Goal: Task Accomplishment & Management: Manage account settings

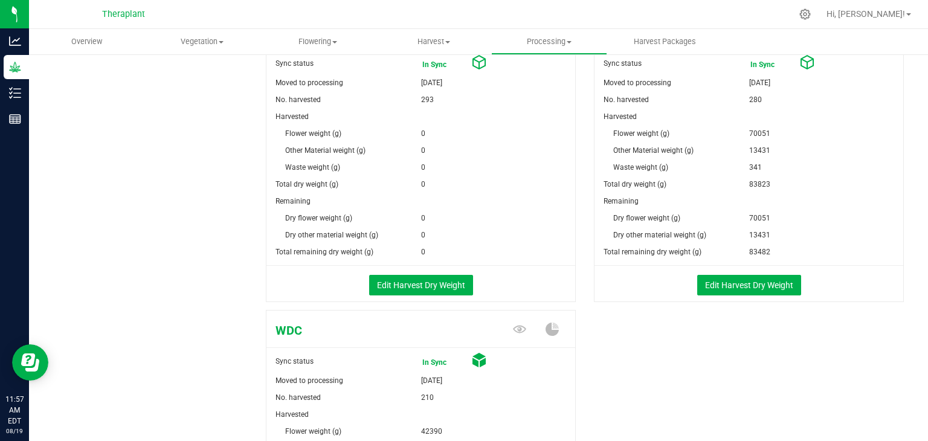
scroll to position [562, 0]
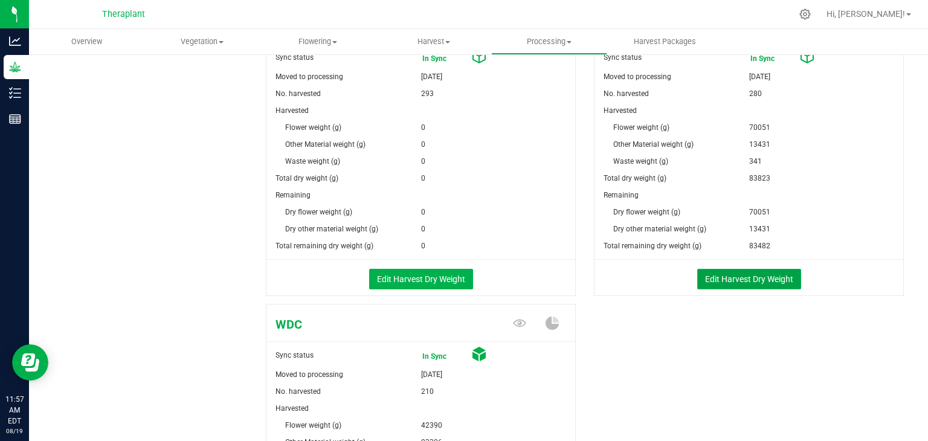
click at [745, 270] on button "Edit Harvest Dry Weight" at bounding box center [749, 279] width 104 height 21
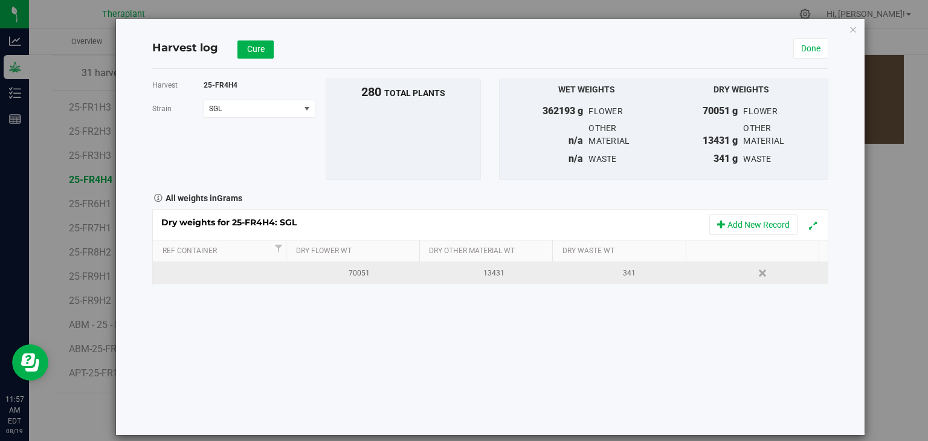
scroll to position [562, 0]
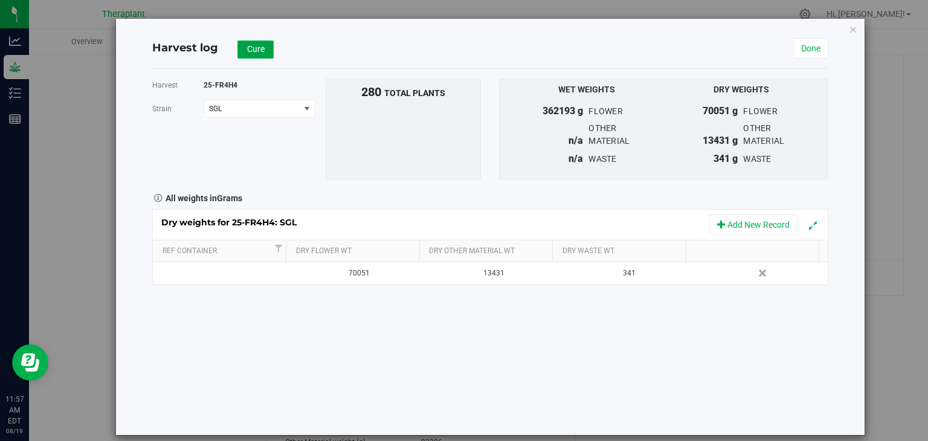
click at [248, 54] on span "Cure" at bounding box center [256, 49] width 18 height 10
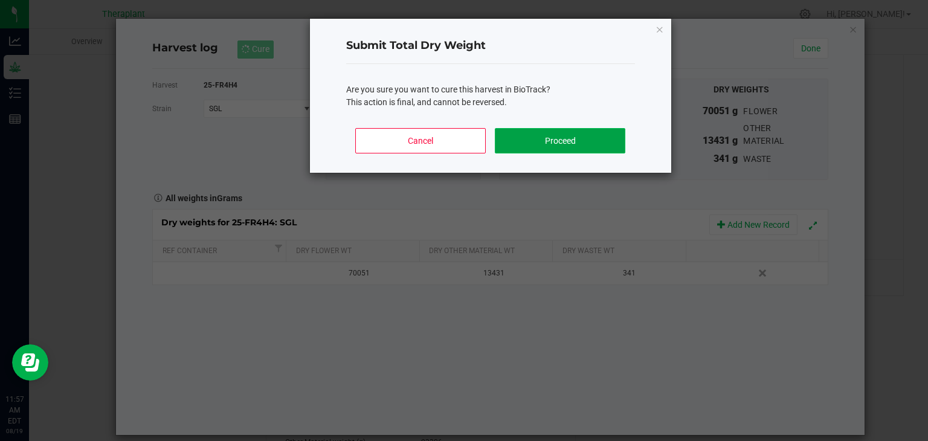
click at [571, 138] on button "Proceed" at bounding box center [560, 140] width 130 height 25
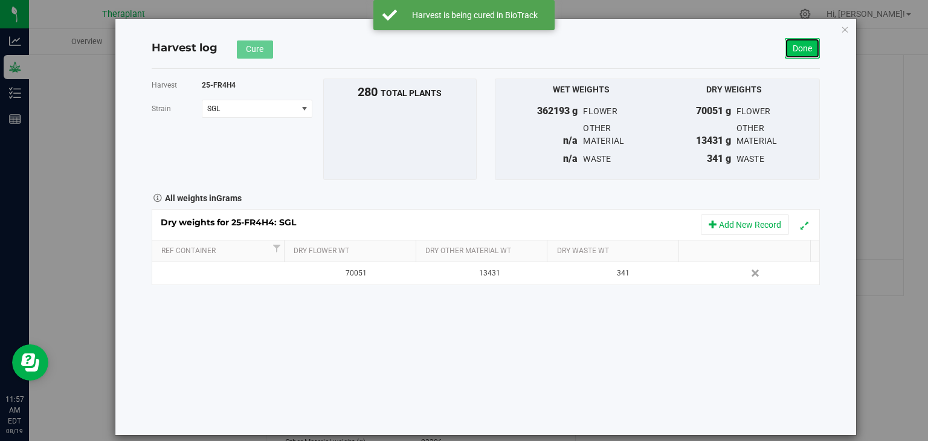
click at [810, 49] on link "Done" at bounding box center [802, 48] width 35 height 21
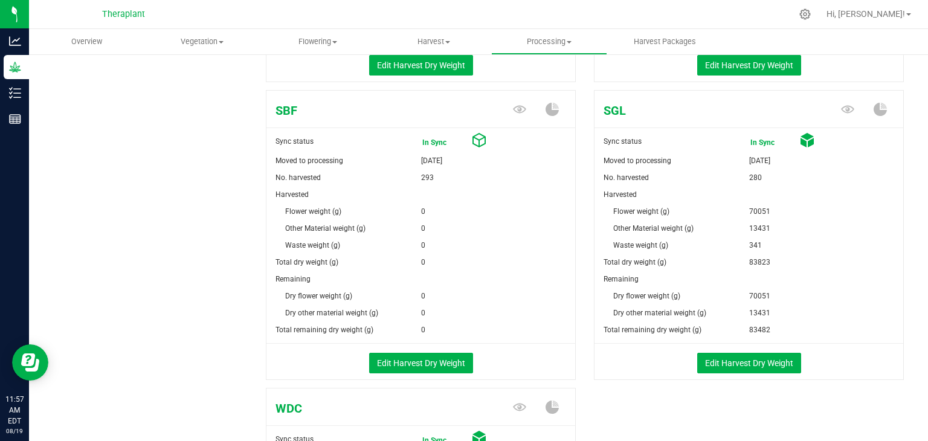
scroll to position [480, 0]
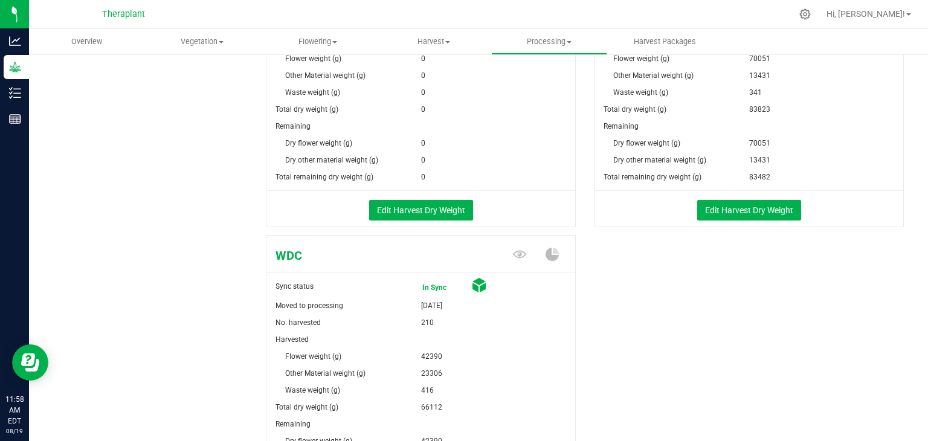
click at [566, 220] on div "Edit Harvest Dry Weight" at bounding box center [420, 209] width 327 height 36
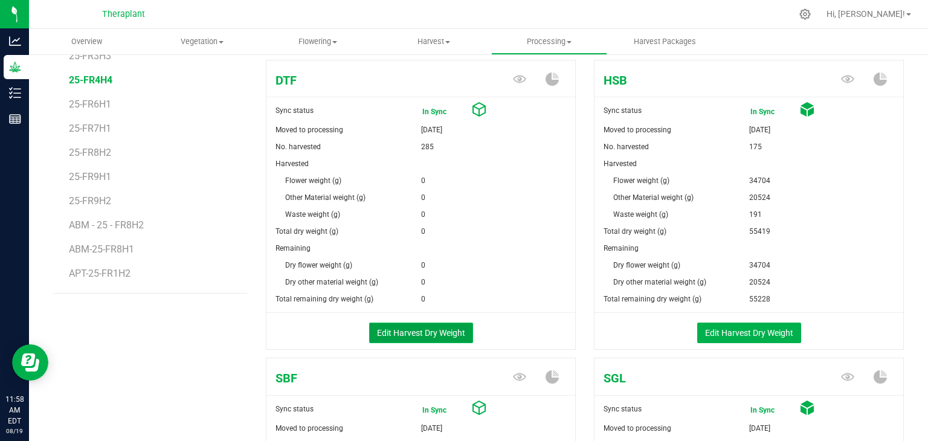
click at [435, 333] on button "Edit Harvest Dry Weight" at bounding box center [421, 333] width 104 height 21
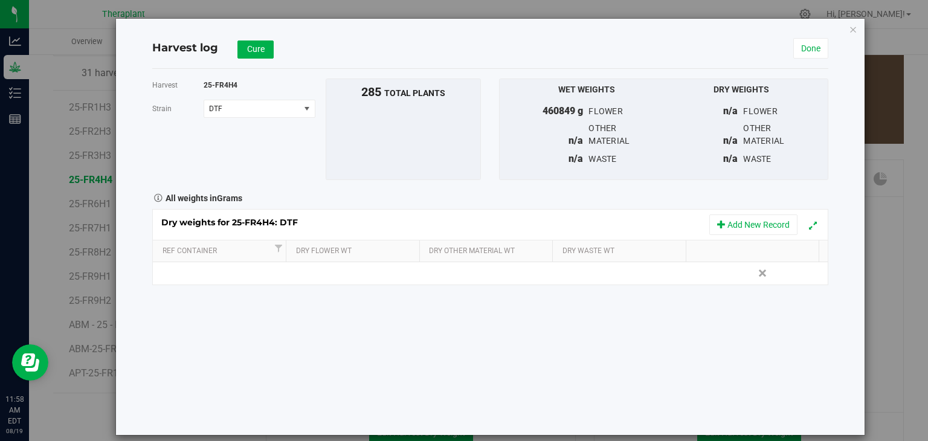
scroll to position [210, 0]
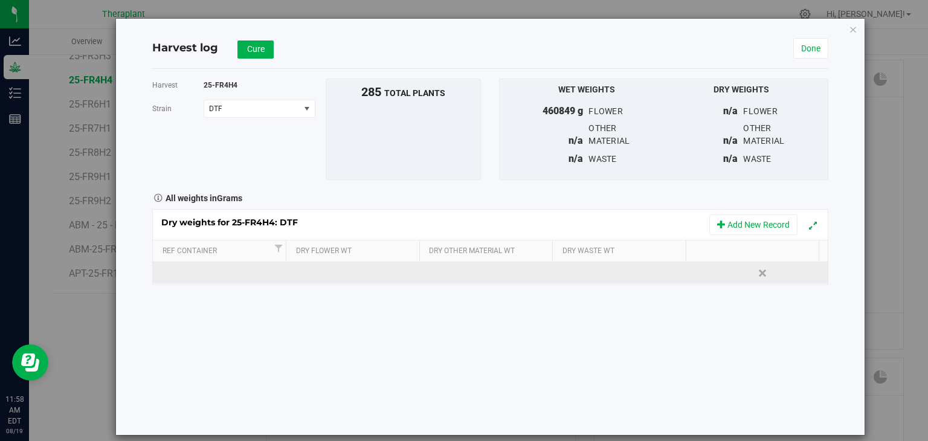
click at [344, 271] on td at bounding box center [355, 273] width 135 height 22
type input "68516"
click at [447, 277] on div "Dry weights for 25-FR4H4: DTF Add New Record Ref Container Dry Flower Wt Dry Ot…" at bounding box center [490, 247] width 676 height 76
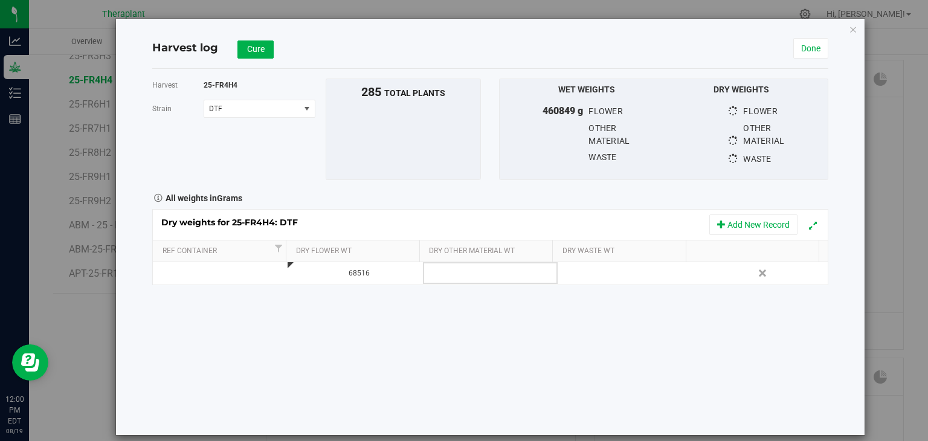
click at [447, 277] on td at bounding box center [490, 273] width 135 height 22
type input "13306"
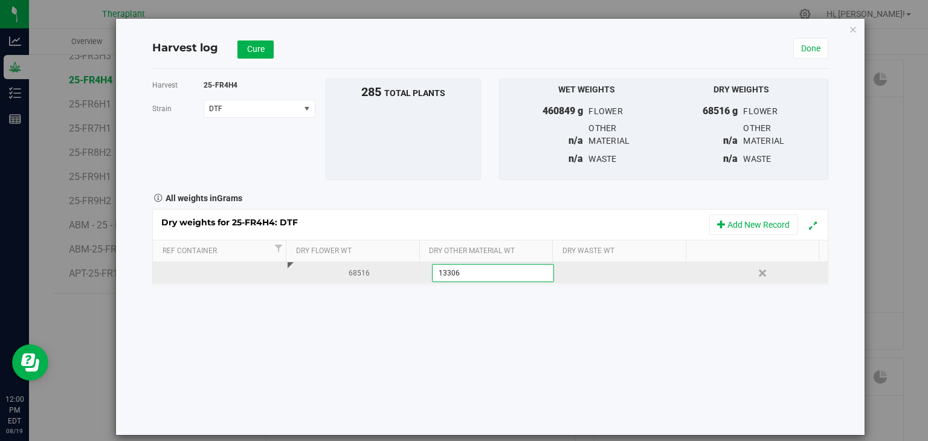
click at [598, 281] on div "Dry weights for 25-FR4H4: DTF Add New Record Ref Container Dry Flower Wt Dry Ot…" at bounding box center [490, 247] width 676 height 76
click at [598, 281] on div at bounding box center [629, 273] width 126 height 18
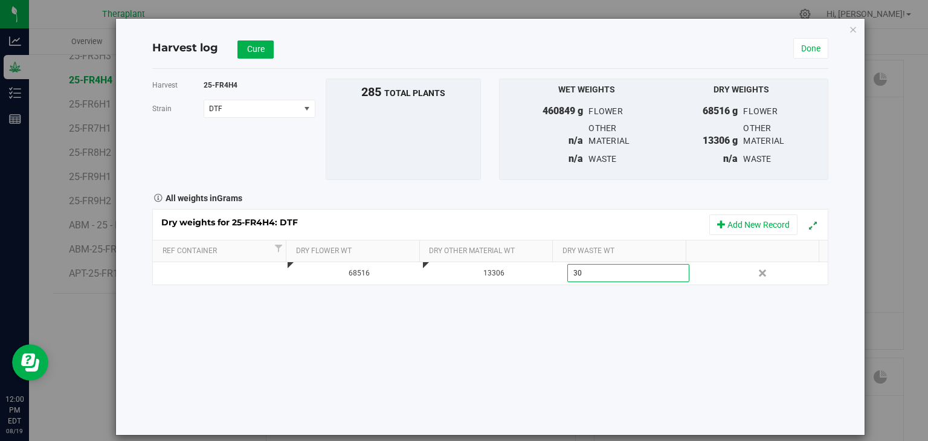
type input "308"
click at [254, 51] on span "Cure" at bounding box center [256, 49] width 18 height 10
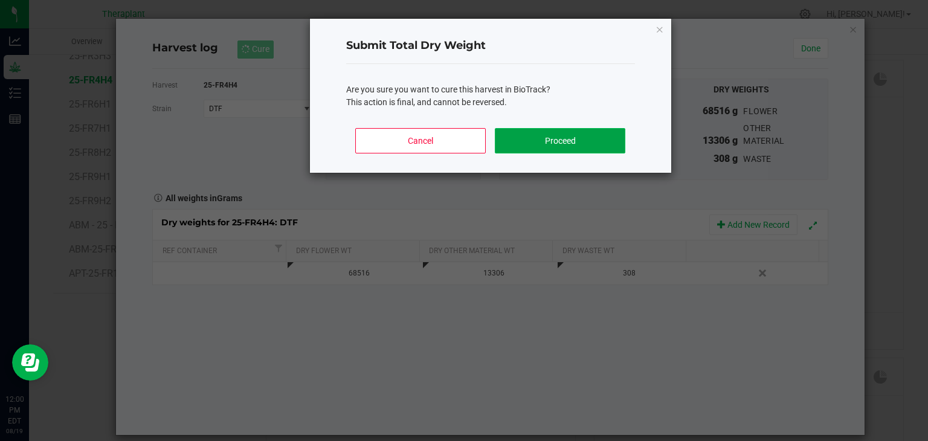
click at [520, 131] on button "Proceed" at bounding box center [560, 140] width 130 height 25
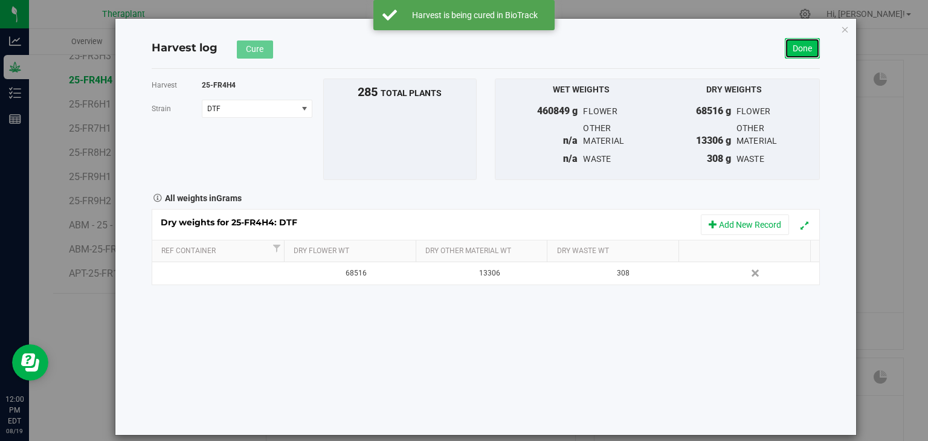
click at [794, 54] on link "Done" at bounding box center [802, 48] width 35 height 21
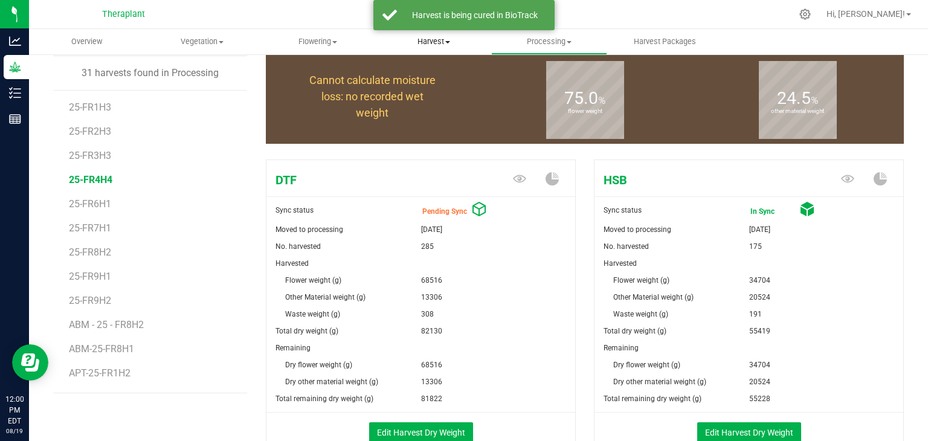
scroll to position [210, 0]
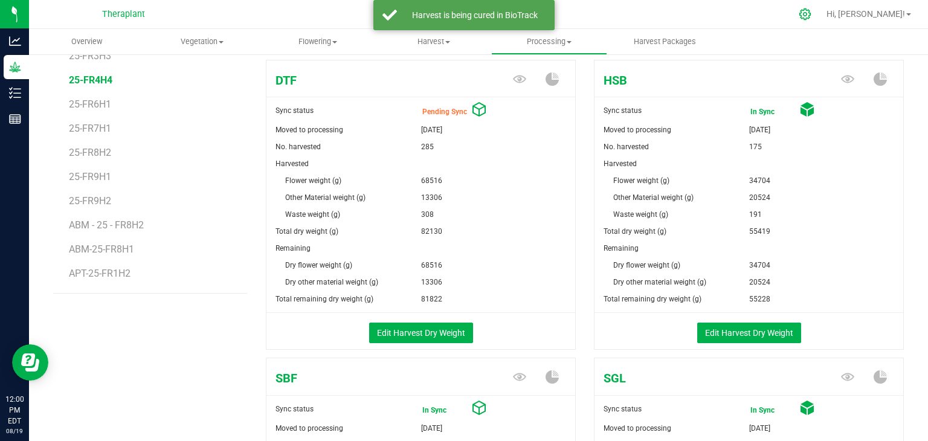
click at [821, 15] on div at bounding box center [806, 14] width 30 height 26
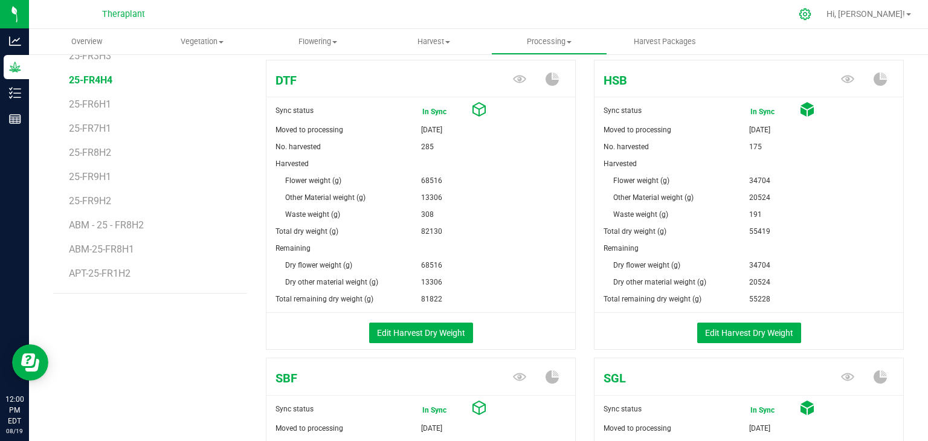
click at [812, 8] on icon at bounding box center [805, 14] width 13 height 13
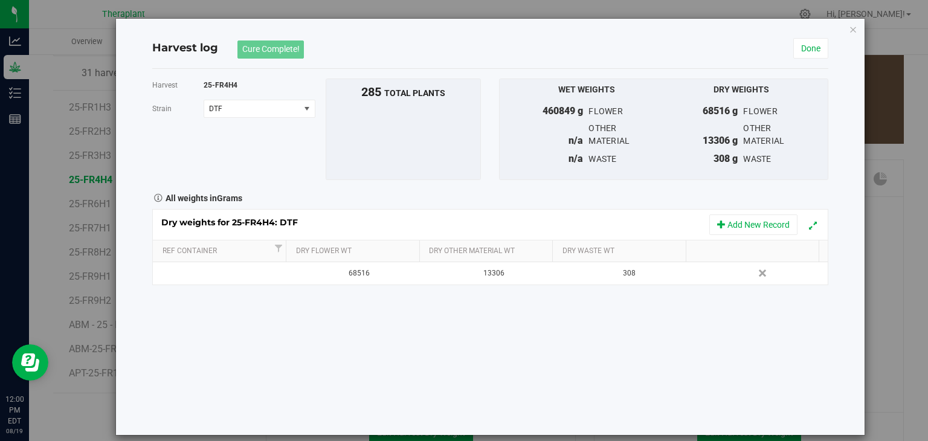
scroll to position [210, 0]
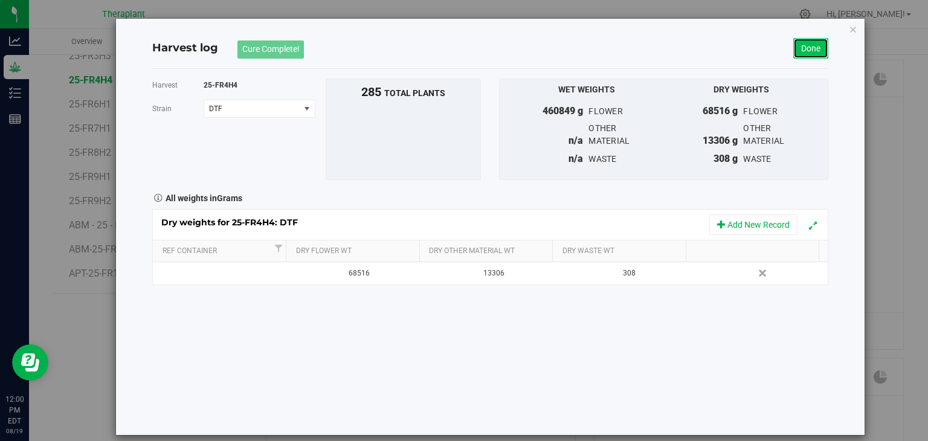
click at [796, 51] on link "Done" at bounding box center [811, 48] width 35 height 21
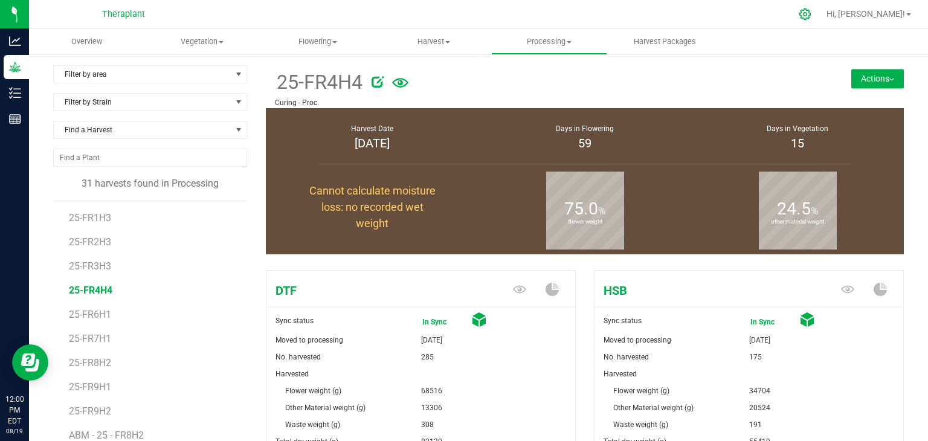
click at [812, 15] on icon at bounding box center [805, 14] width 13 height 13
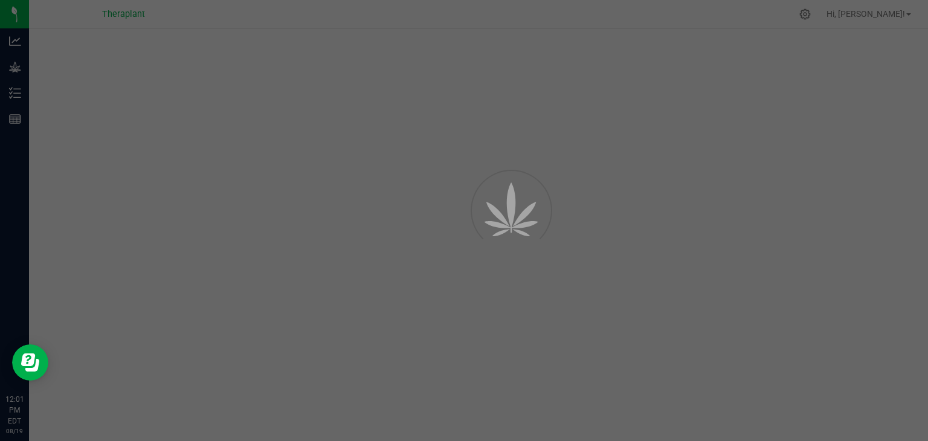
click at [890, 14] on div at bounding box center [464, 220] width 928 height 441
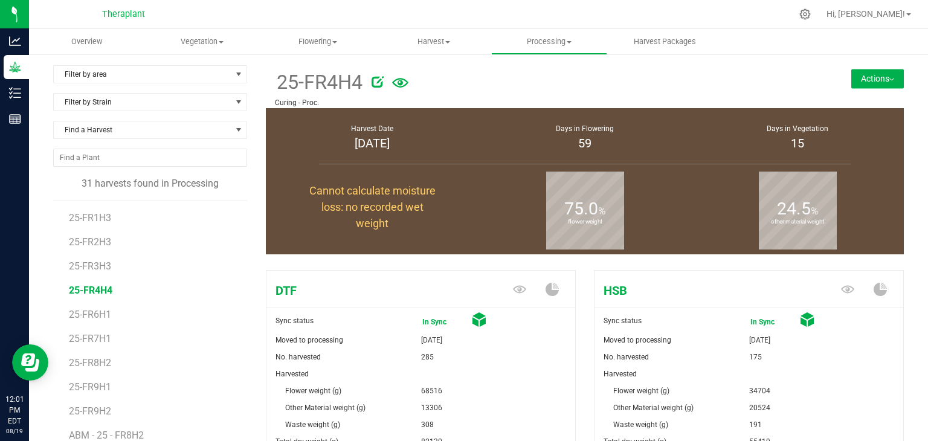
click at [890, 14] on span "Hi, [PERSON_NAME]!" at bounding box center [866, 14] width 79 height 10
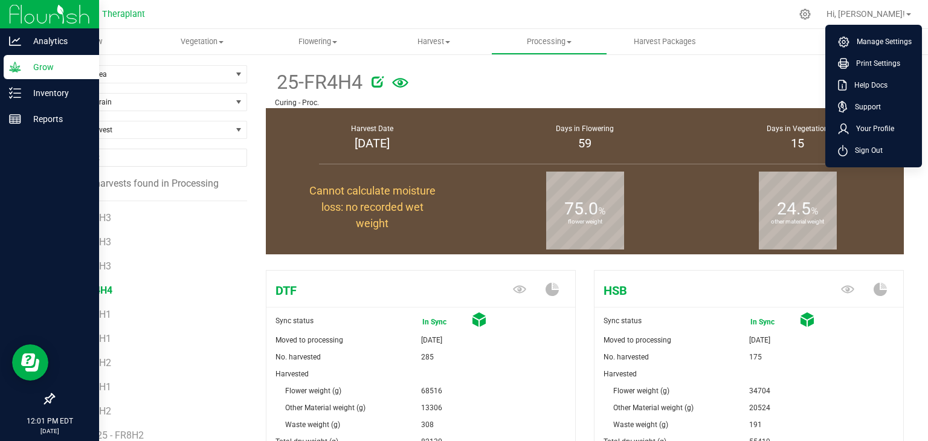
click at [7, 19] on div at bounding box center [49, 14] width 99 height 29
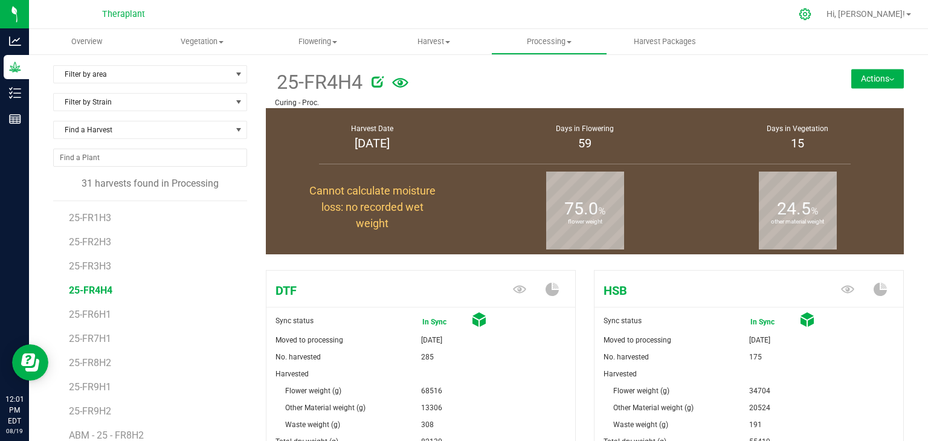
click at [814, 15] on div at bounding box center [805, 14] width 17 height 13
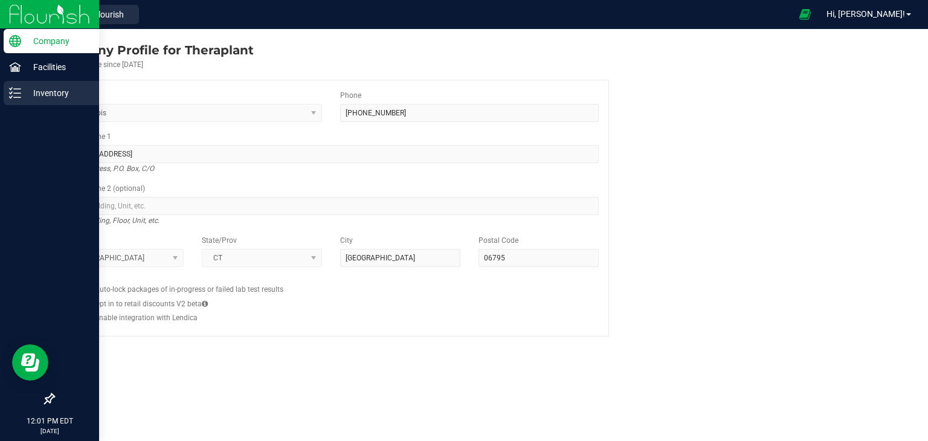
click at [19, 88] on icon at bounding box center [15, 93] width 12 height 12
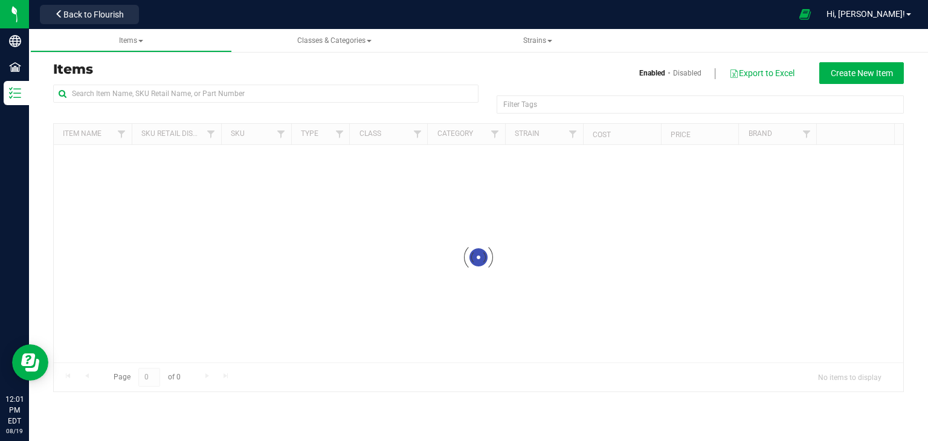
click at [864, 85] on div "Filter Tags Filter Tags" at bounding box center [478, 104] width 851 height 39
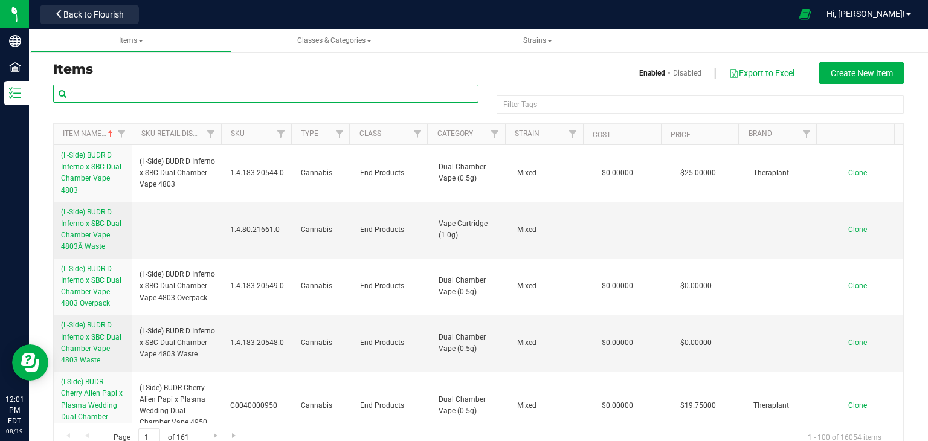
click at [251, 95] on input "text" at bounding box center [265, 94] width 425 height 18
click at [841, 73] on span "Create New Item" at bounding box center [862, 73] width 62 height 10
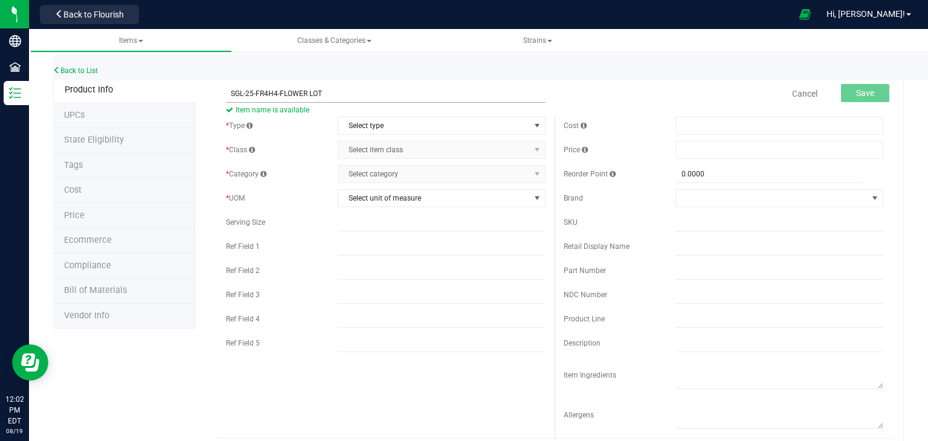
drag, startPoint x: 279, startPoint y: 95, endPoint x: 230, endPoint y: 96, distance: 49.0
click at [230, 96] on input "SGL-25-FR4H4-FLOWER LOT" at bounding box center [386, 94] width 320 height 18
type input "SGL-25-FR4H4-FLOWER LOT"
click at [426, 119] on span "Select type" at bounding box center [434, 125] width 192 height 17
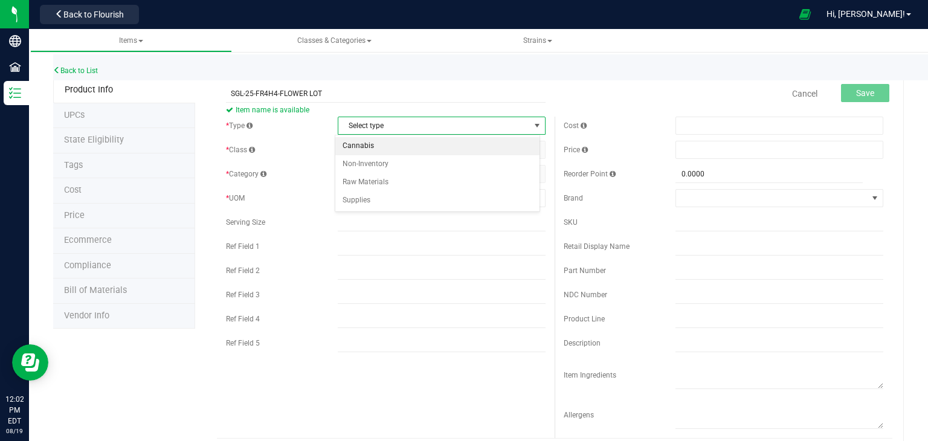
click at [421, 137] on li "Cannabis" at bounding box center [437, 146] width 204 height 18
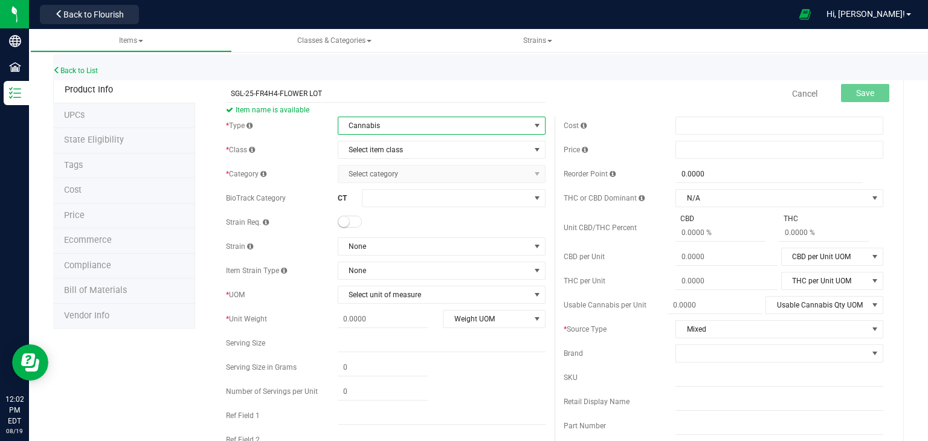
click at [421, 138] on div "* Type Cannabis Select type Cannabis Non-Inventory Raw Materials Supplies * Cla…" at bounding box center [386, 322] width 338 height 411
click at [422, 141] on span "Select item class" at bounding box center [442, 150] width 208 height 18
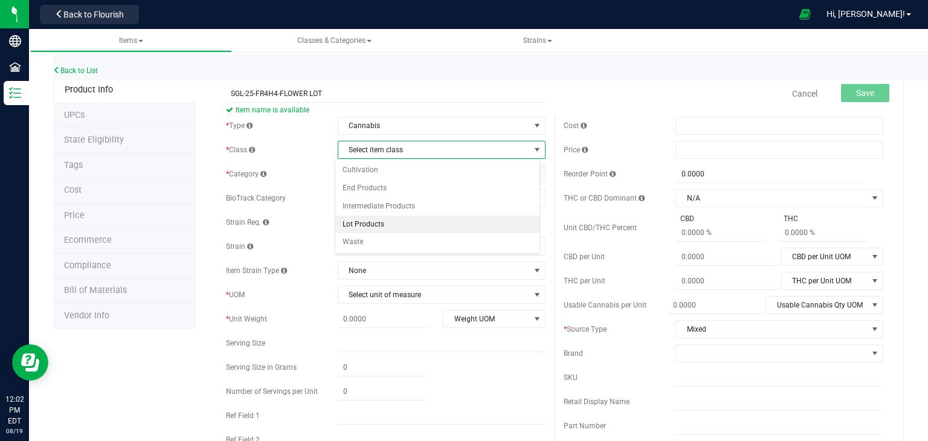
click at [393, 219] on li "Lot Products" at bounding box center [437, 225] width 204 height 18
click at [409, 176] on span "Select category" at bounding box center [434, 174] width 192 height 17
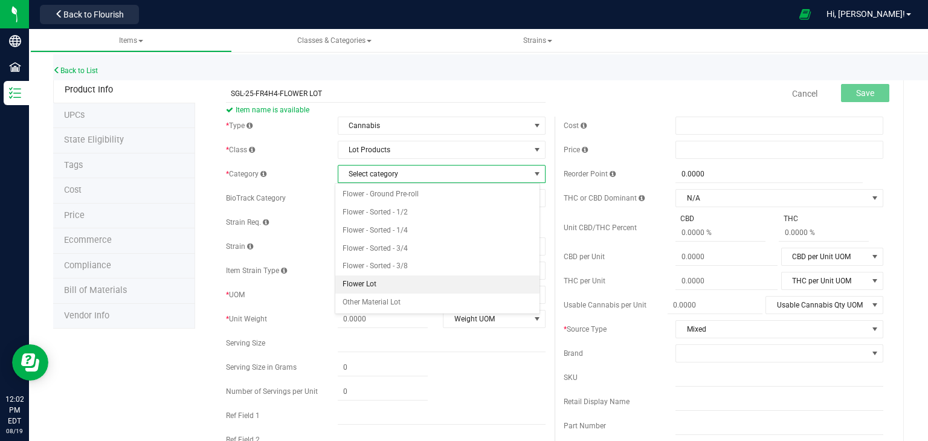
click at [376, 282] on li "Flower Lot" at bounding box center [437, 285] width 204 height 18
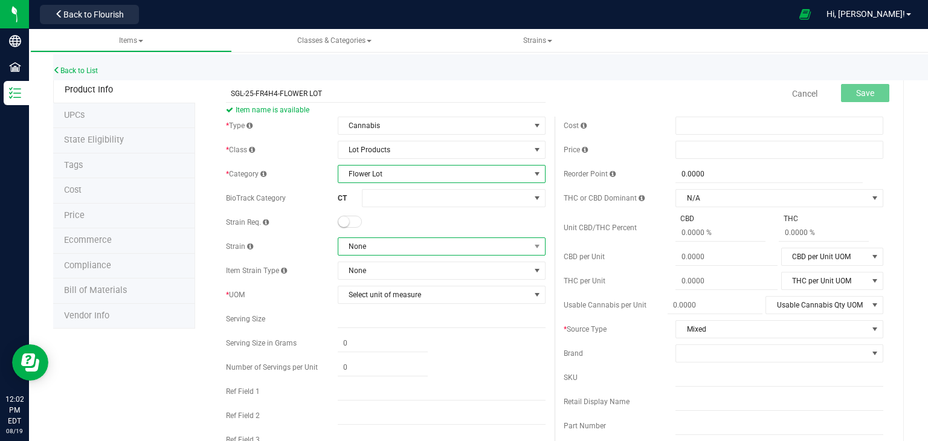
click at [391, 244] on span "None" at bounding box center [434, 246] width 192 height 17
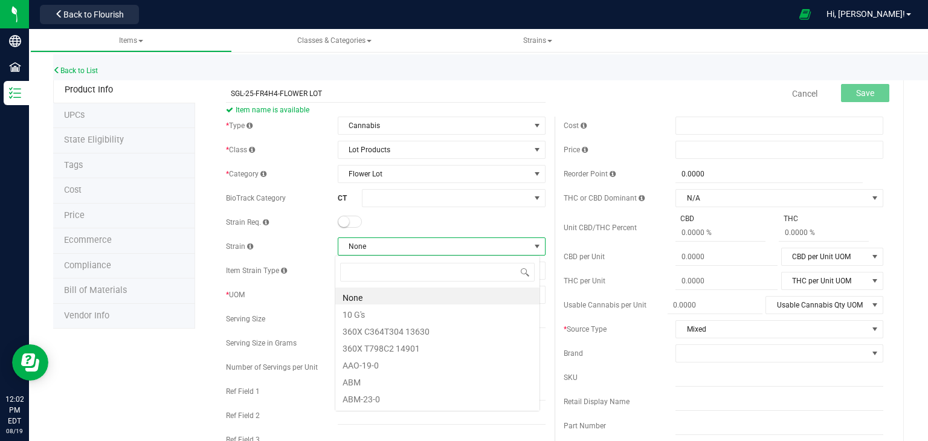
scroll to position [18, 205]
type input "SPA"
click at [383, 296] on li "Space Gello" at bounding box center [437, 296] width 204 height 17
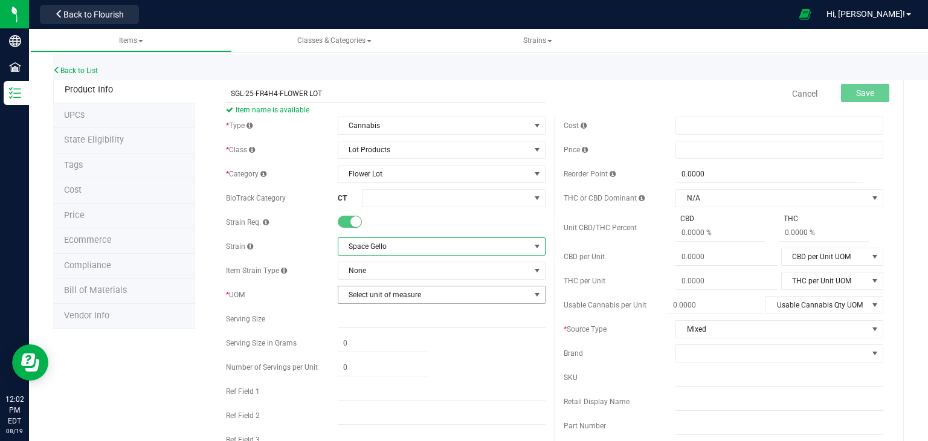
click at [383, 296] on span "Select unit of measure" at bounding box center [434, 294] width 192 height 17
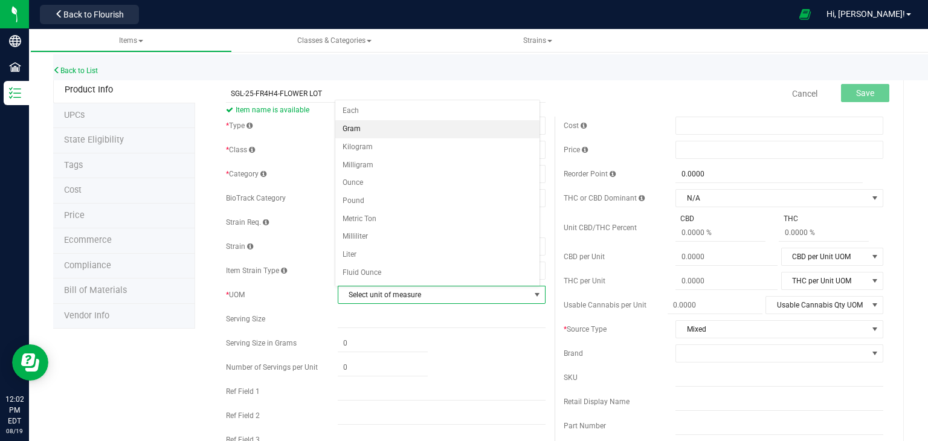
click at [354, 129] on li "Gram" at bounding box center [437, 129] width 204 height 18
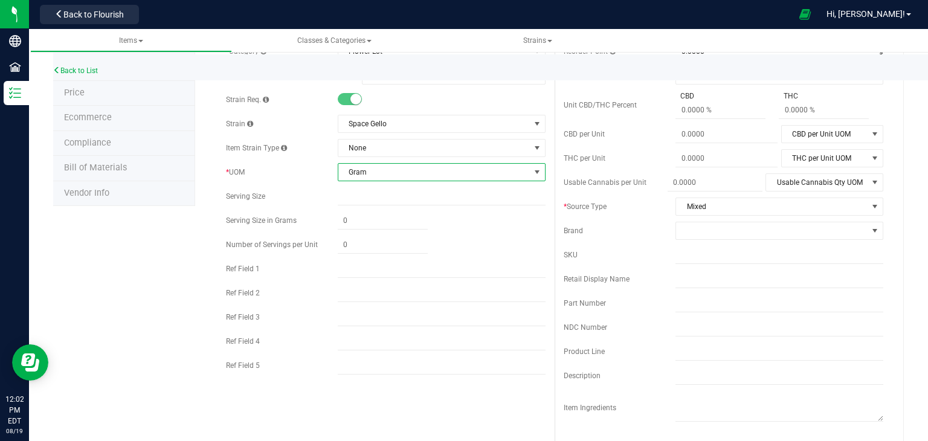
scroll to position [123, 0]
click at [364, 360] on input "text" at bounding box center [442, 365] width 208 height 18
type input "INDICA"
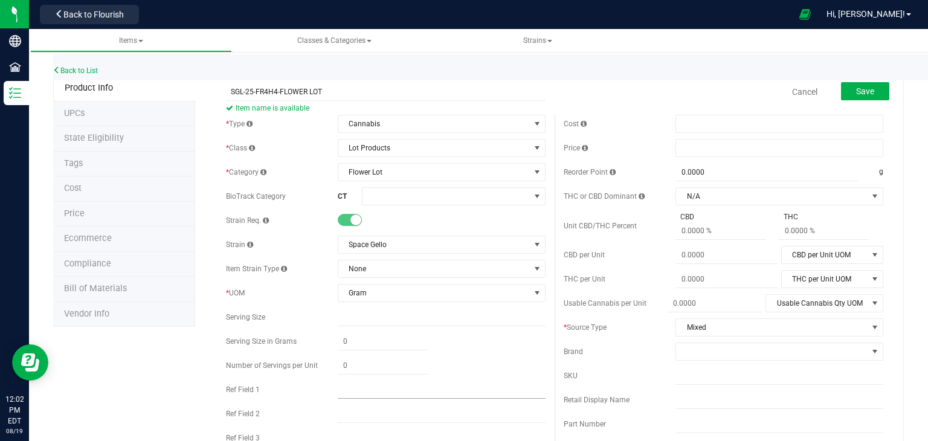
scroll to position [0, 0]
click at [856, 91] on span "Save" at bounding box center [865, 93] width 18 height 10
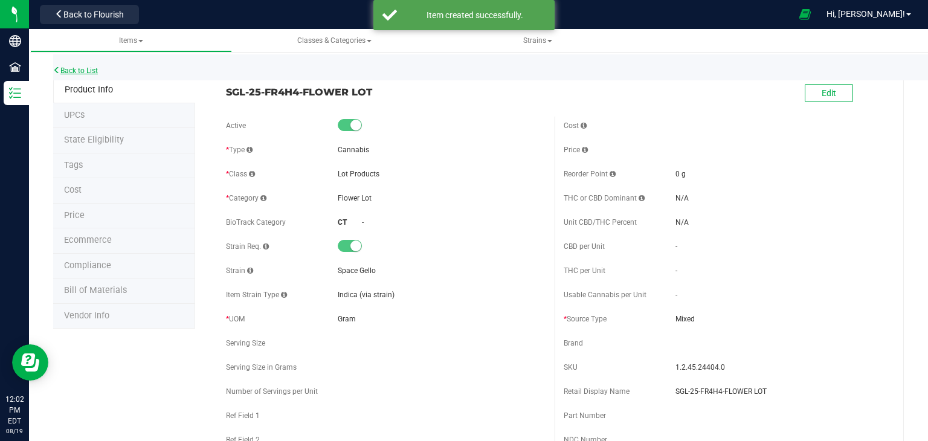
click at [56, 71] on icon at bounding box center [56, 69] width 7 height 7
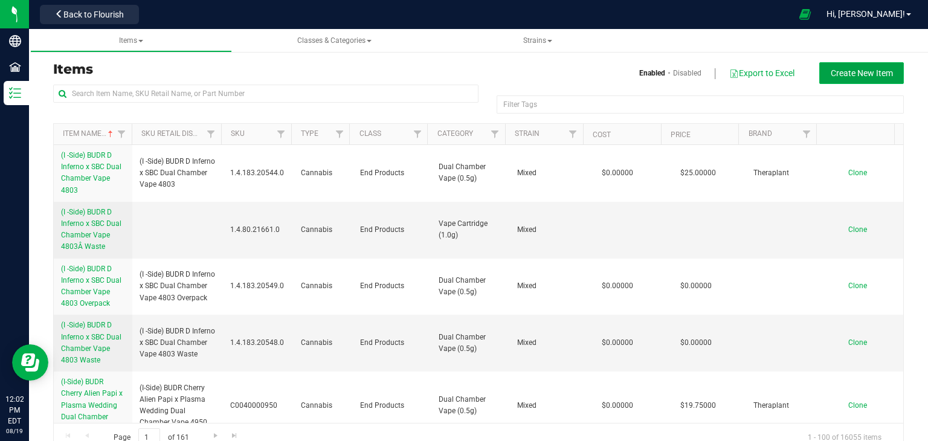
click at [840, 70] on span "Create New Item" at bounding box center [862, 73] width 62 height 10
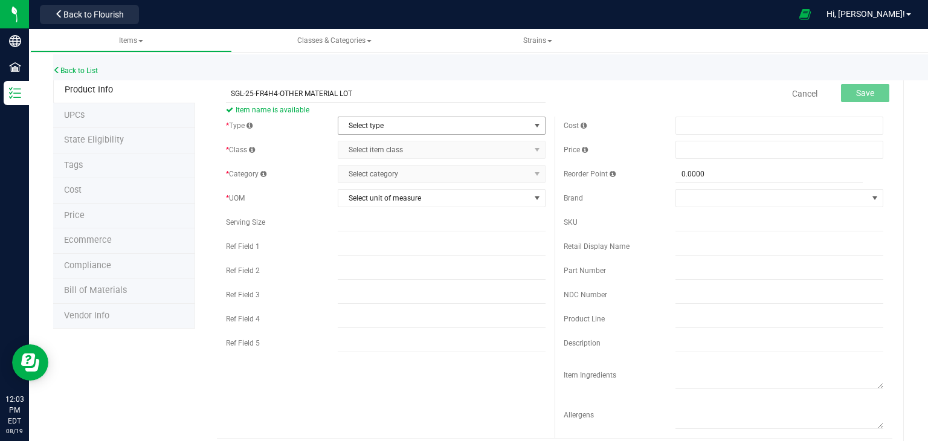
type input "SGL-25-FR4H4-OTHER MATERIAL LOT"
click at [370, 126] on span "Select type" at bounding box center [434, 125] width 192 height 17
click at [368, 143] on li "Cannabis" at bounding box center [437, 146] width 204 height 18
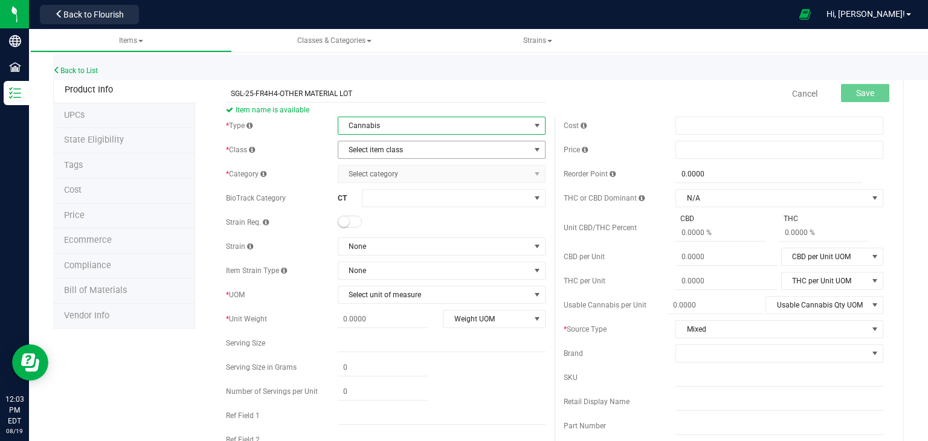
click at [369, 148] on span "Select item class" at bounding box center [434, 149] width 192 height 17
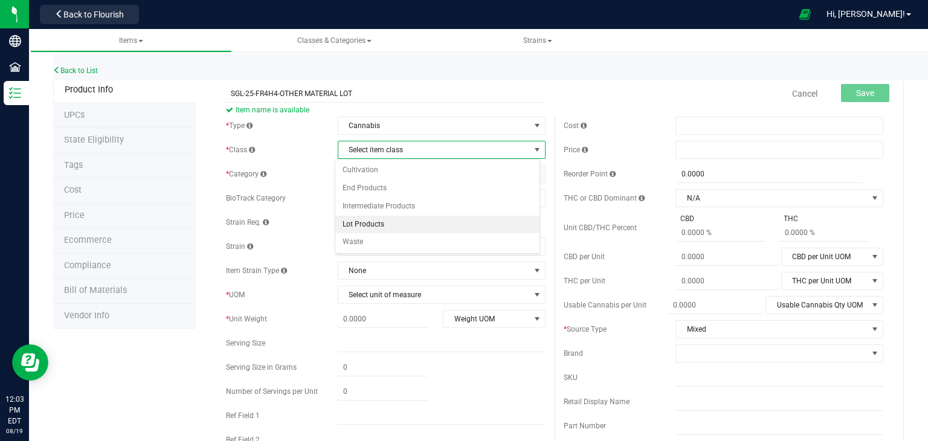
click at [364, 219] on li "Lot Products" at bounding box center [437, 225] width 204 height 18
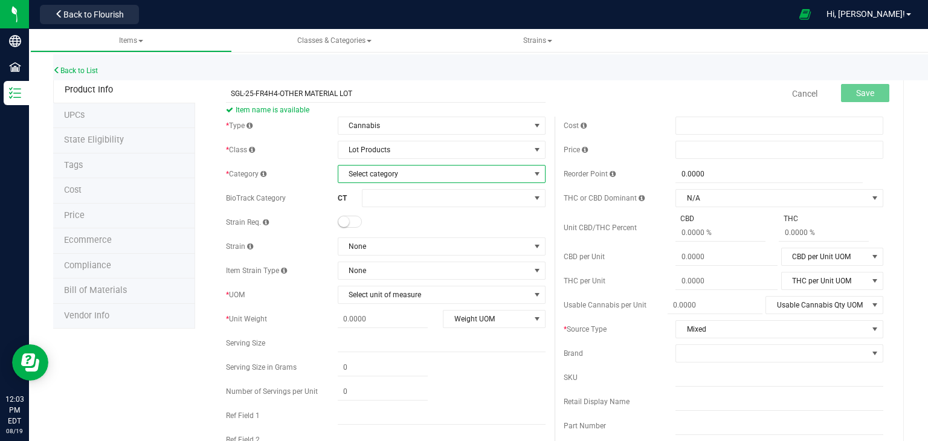
click at [389, 180] on span "Select category" at bounding box center [434, 174] width 192 height 17
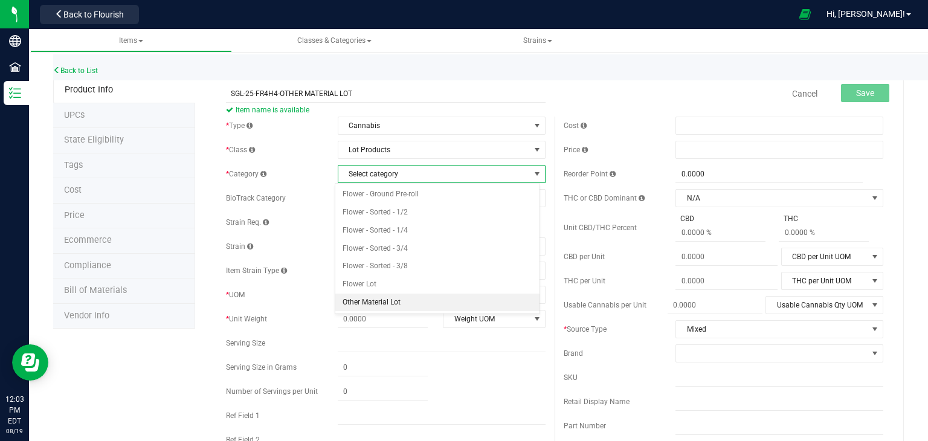
click at [368, 299] on li "Other Material Lot" at bounding box center [437, 303] width 204 height 18
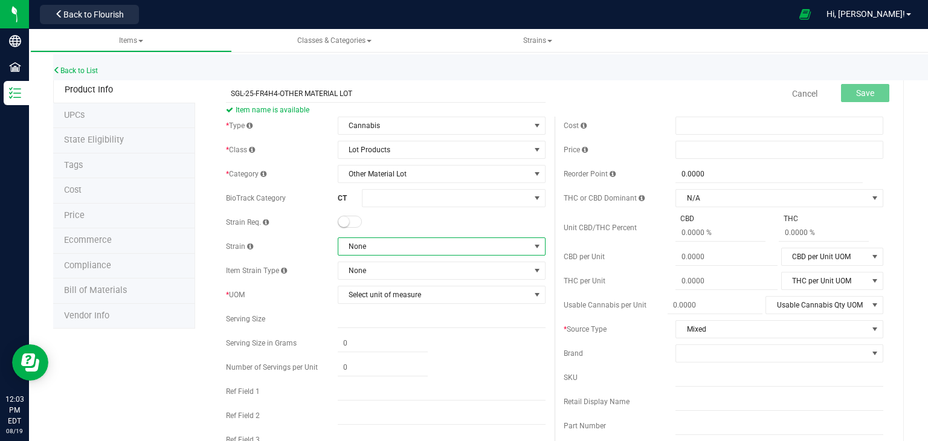
click at [379, 250] on span "None" at bounding box center [434, 246] width 192 height 17
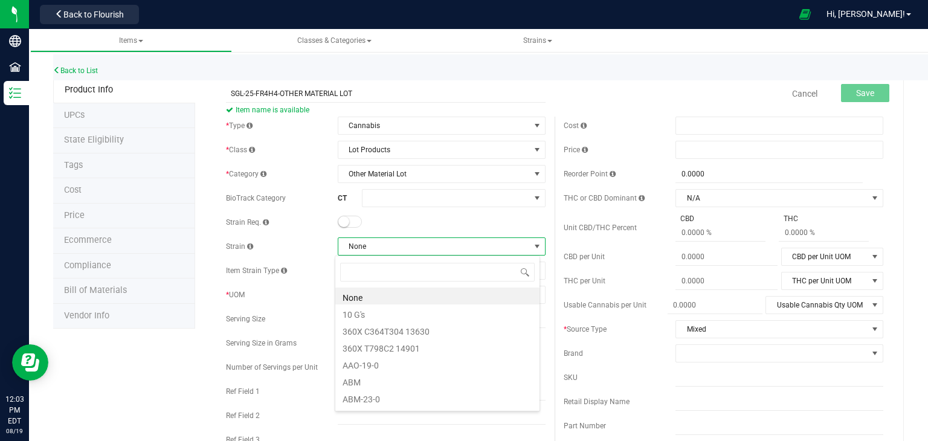
scroll to position [18, 205]
type input "SPA"
click at [386, 296] on li "Space Gello" at bounding box center [437, 296] width 204 height 17
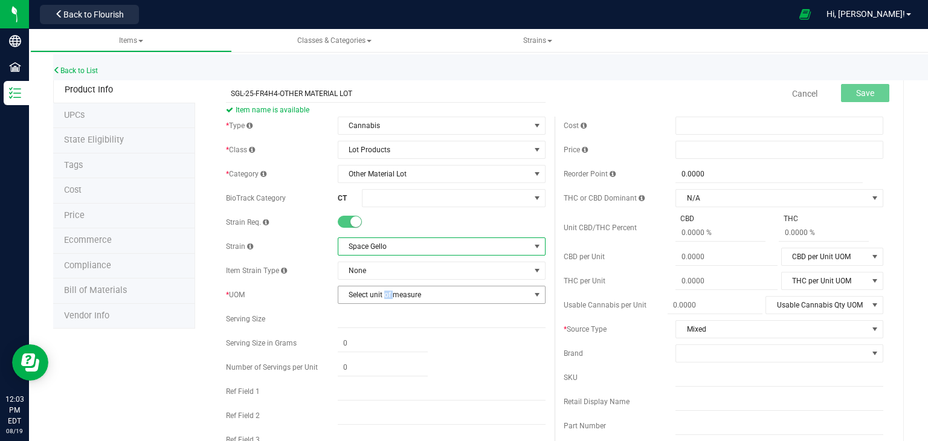
click at [386, 296] on span "Select unit of measure" at bounding box center [434, 294] width 192 height 17
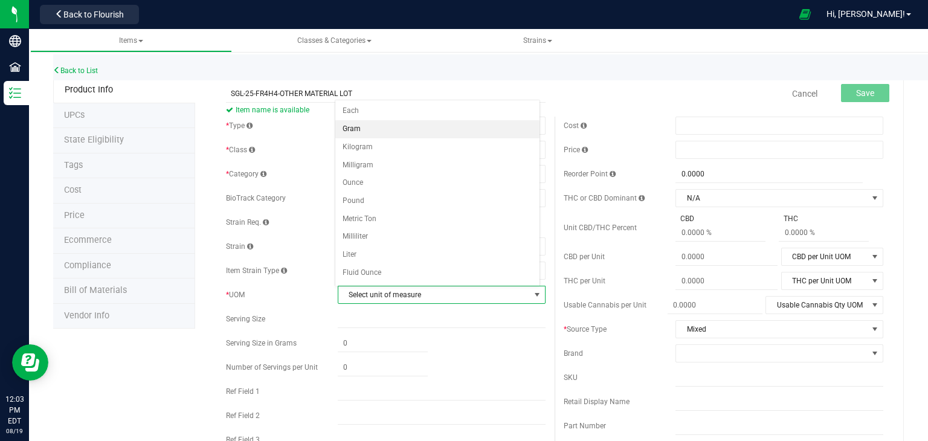
click at [360, 130] on li "Gram" at bounding box center [437, 129] width 204 height 18
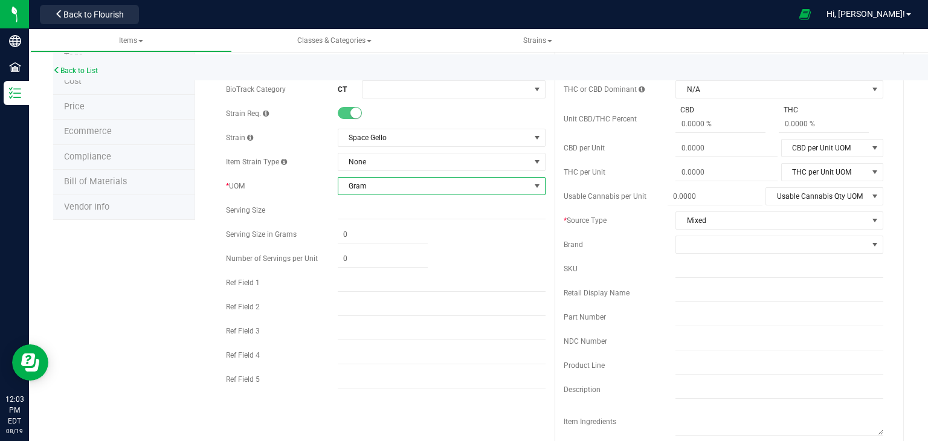
scroll to position [114, 0]
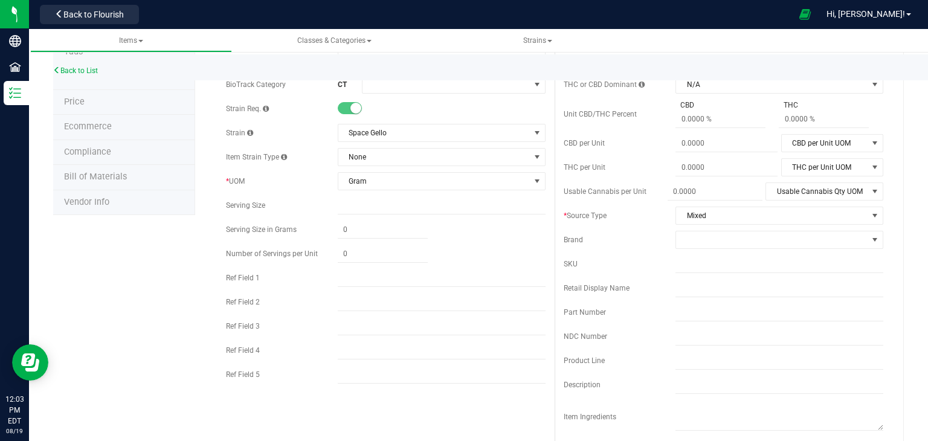
click at [370, 364] on div "* Type Cannabis Select type Cannabis Non-Inventory Raw Materials Supplies * Cla…" at bounding box center [386, 196] width 338 height 387
click at [370, 374] on input "text" at bounding box center [442, 375] width 208 height 18
type input "INDICA"
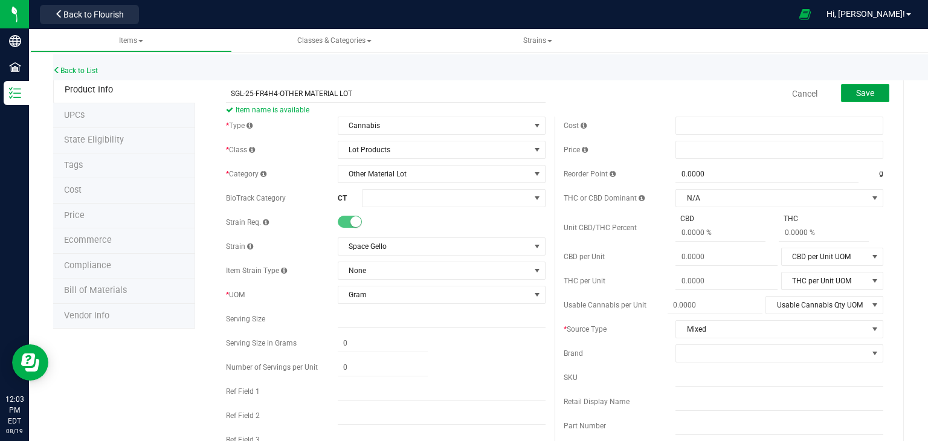
click at [845, 86] on button "Save" at bounding box center [865, 93] width 48 height 18
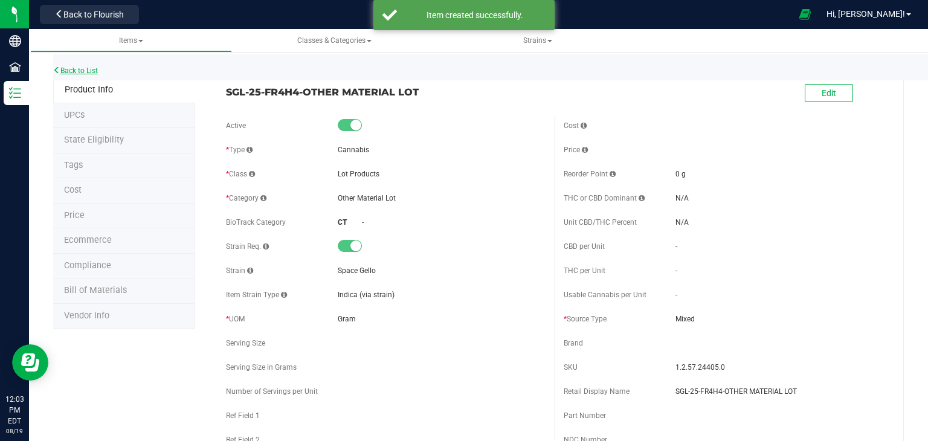
click at [63, 68] on link "Back to List" at bounding box center [75, 70] width 45 height 8
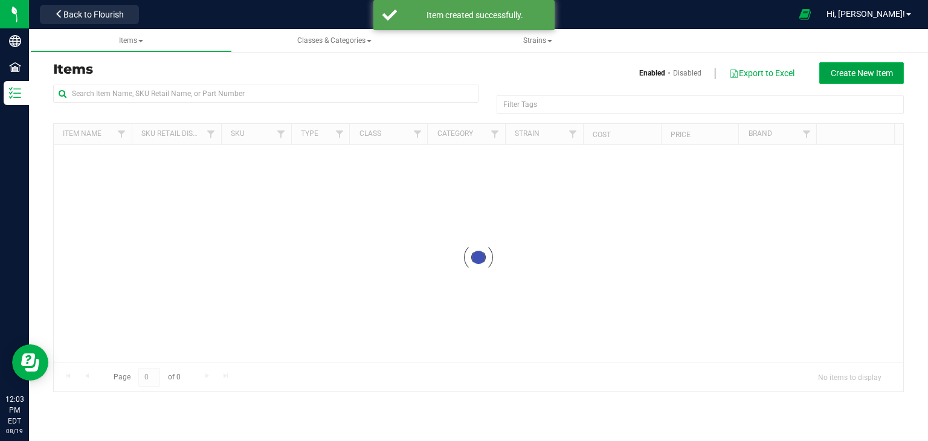
click at [837, 79] on button "Create New Item" at bounding box center [862, 73] width 85 height 22
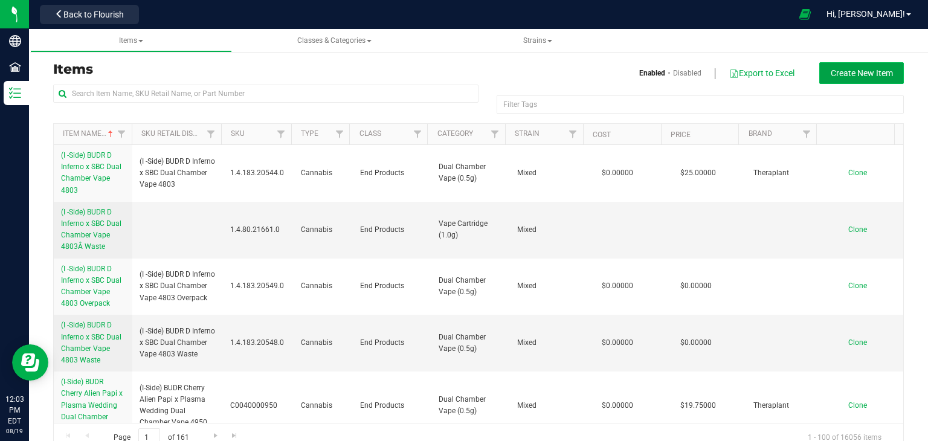
click at [849, 71] on span "Create New Item" at bounding box center [862, 73] width 62 height 10
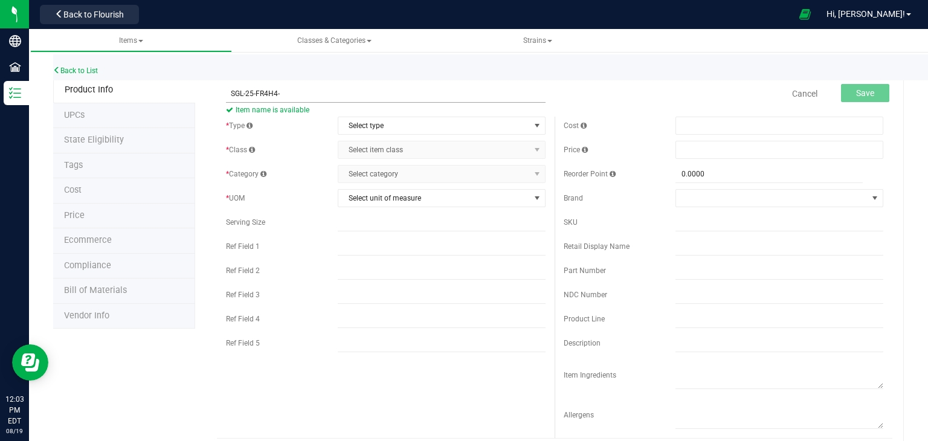
click at [241, 96] on input "SGL-25-FR4H4-" at bounding box center [386, 94] width 320 height 18
click at [283, 98] on input "DTF-25-FR4H4-" at bounding box center [386, 94] width 320 height 18
type input "DTF-25-FR4H4-FLOWER LOT"
click at [342, 123] on span "Select type" at bounding box center [434, 125] width 192 height 17
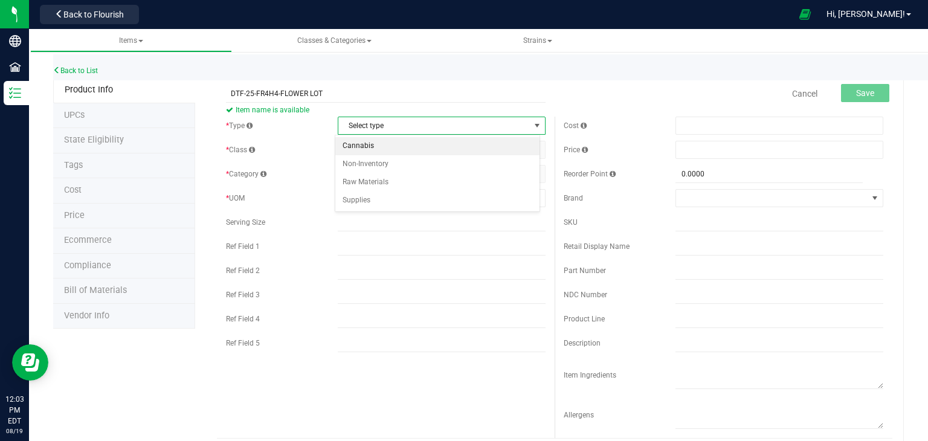
click at [375, 143] on li "Cannabis" at bounding box center [437, 146] width 204 height 18
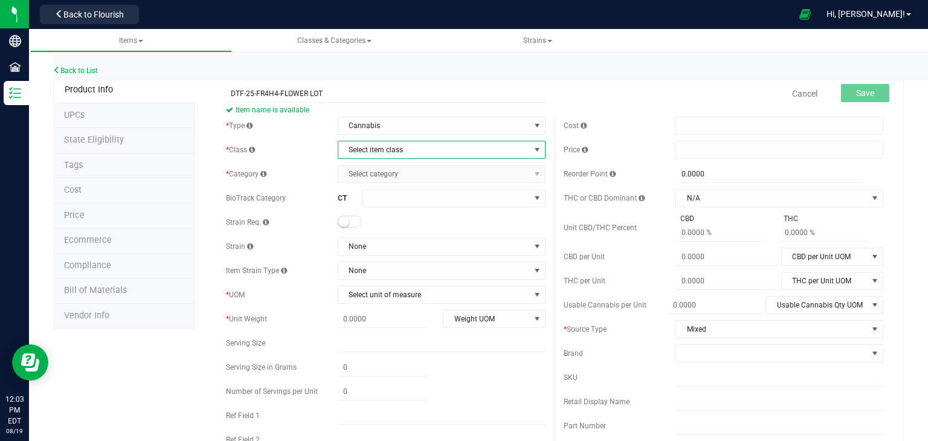
click at [375, 143] on span "Select item class" at bounding box center [434, 149] width 192 height 17
click at [367, 216] on li "Lot Products" at bounding box center [437, 225] width 204 height 18
click at [383, 171] on span "Select category" at bounding box center [434, 174] width 192 height 17
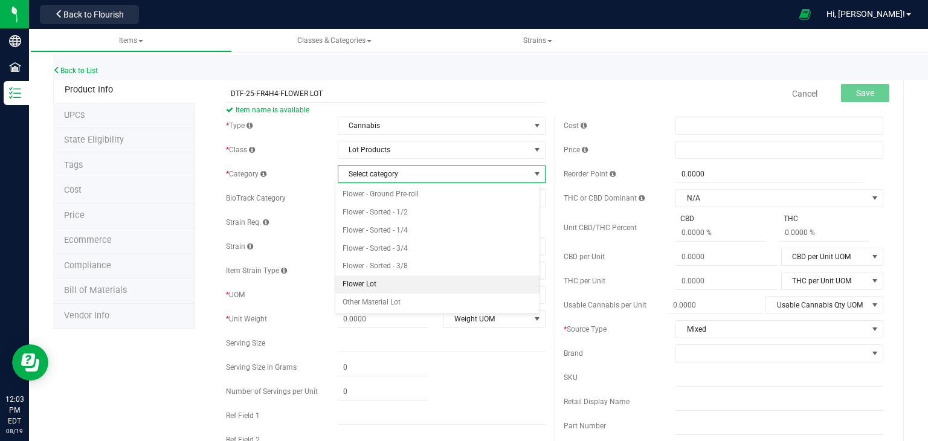
click at [372, 288] on li "Flower Lot" at bounding box center [437, 285] width 204 height 18
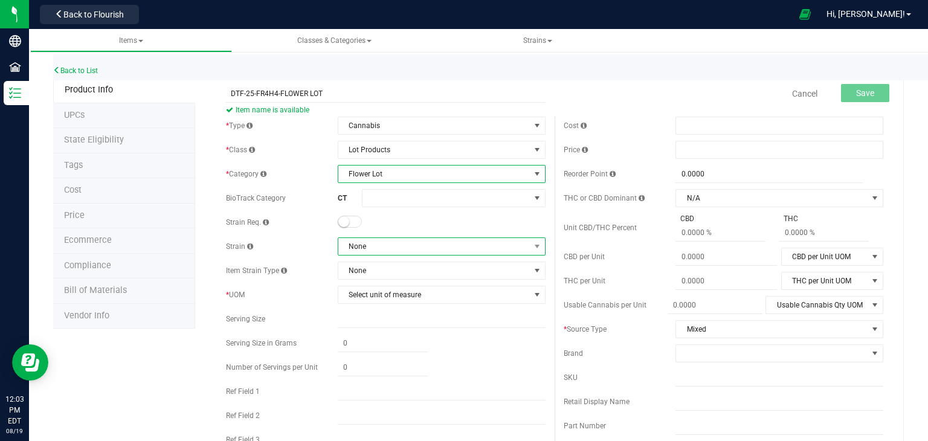
click at [378, 248] on span "None" at bounding box center [434, 246] width 192 height 17
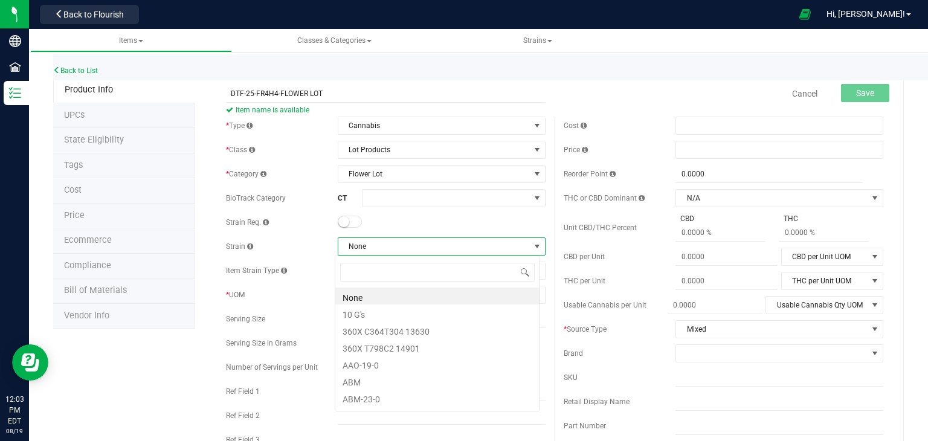
scroll to position [18, 205]
type input "DANTE"
click at [380, 296] on li "Dantes Inferno" at bounding box center [437, 296] width 204 height 17
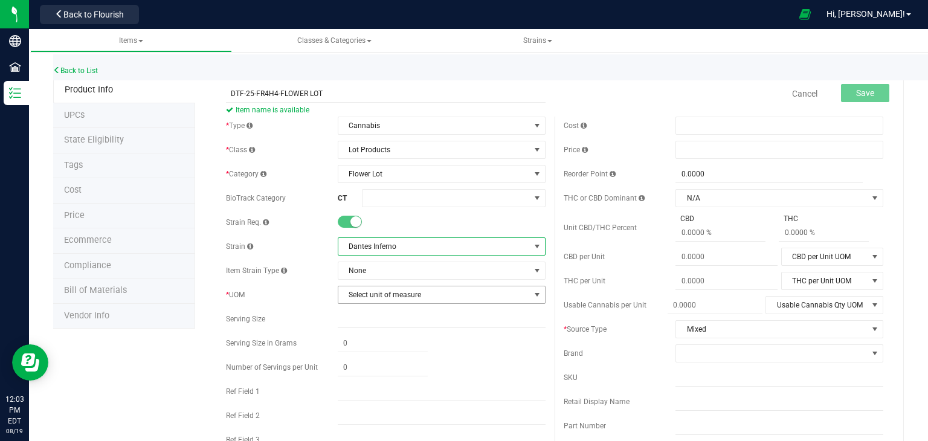
click at [380, 296] on span "Select unit of measure" at bounding box center [434, 294] width 192 height 17
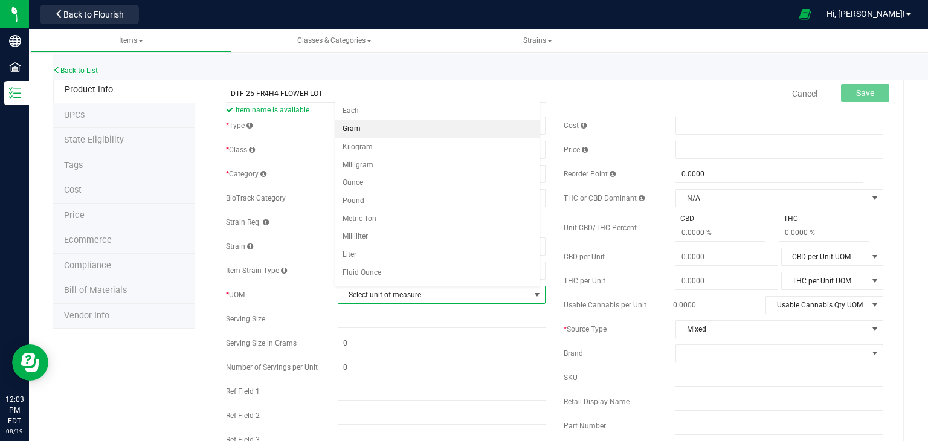
click at [355, 127] on li "Gram" at bounding box center [437, 129] width 204 height 18
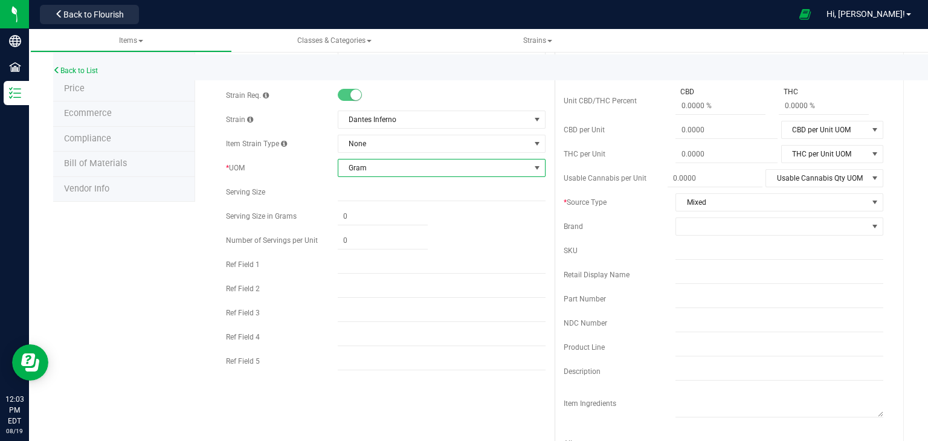
scroll to position [131, 0]
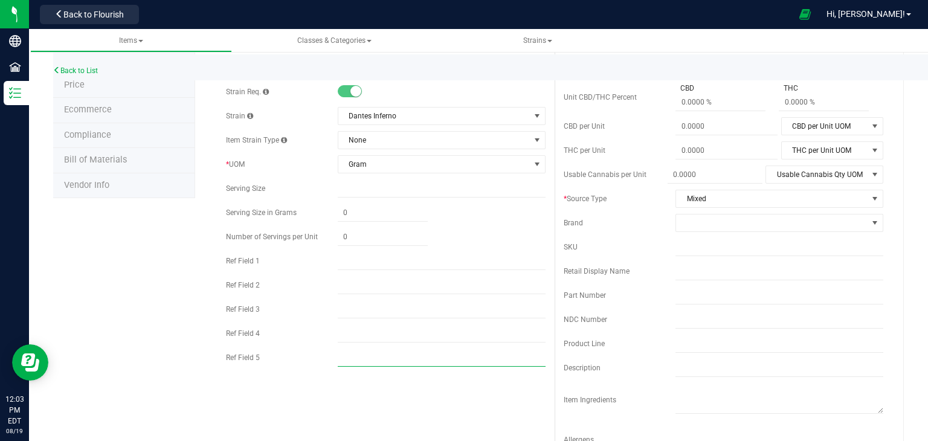
click at [391, 362] on input "text" at bounding box center [442, 358] width 208 height 18
type input "INDICA"
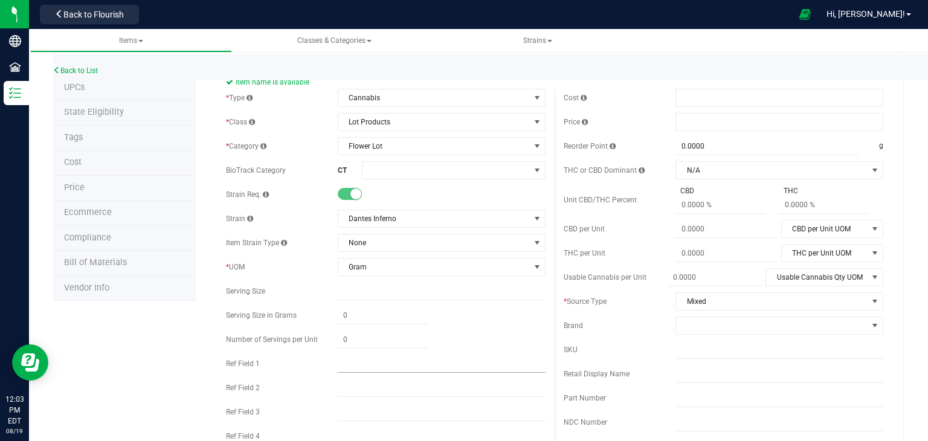
scroll to position [0, 0]
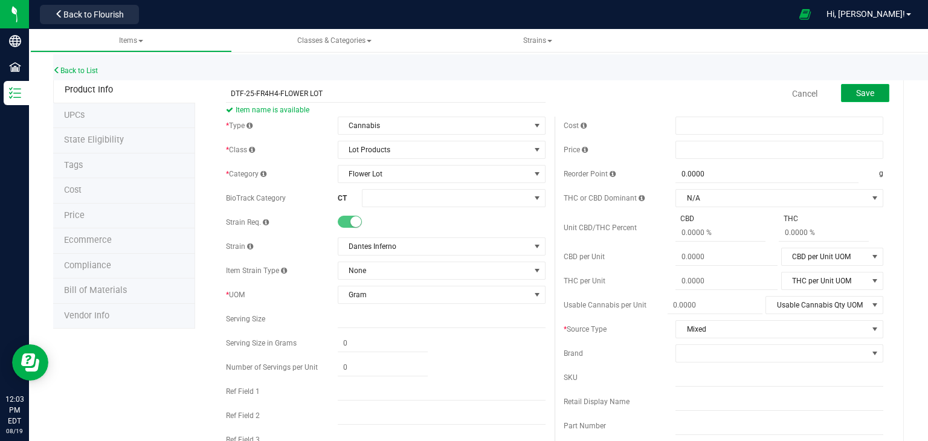
click at [858, 86] on button "Save" at bounding box center [865, 93] width 48 height 18
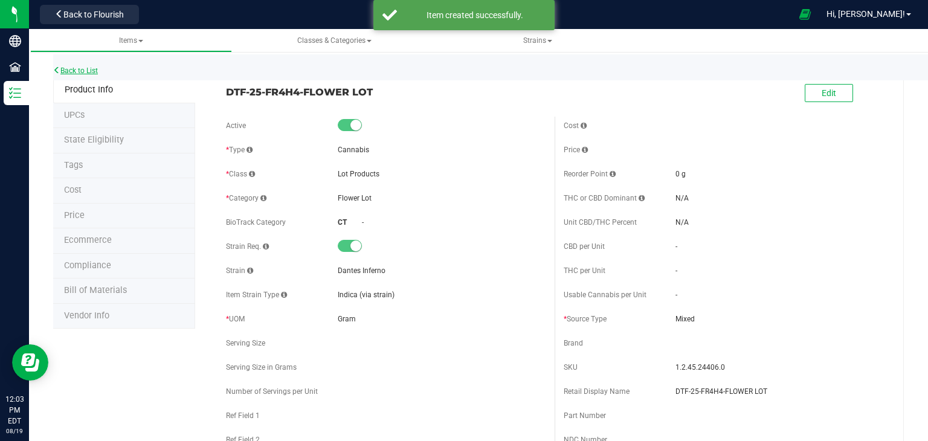
click at [97, 70] on link "Back to List" at bounding box center [75, 70] width 45 height 8
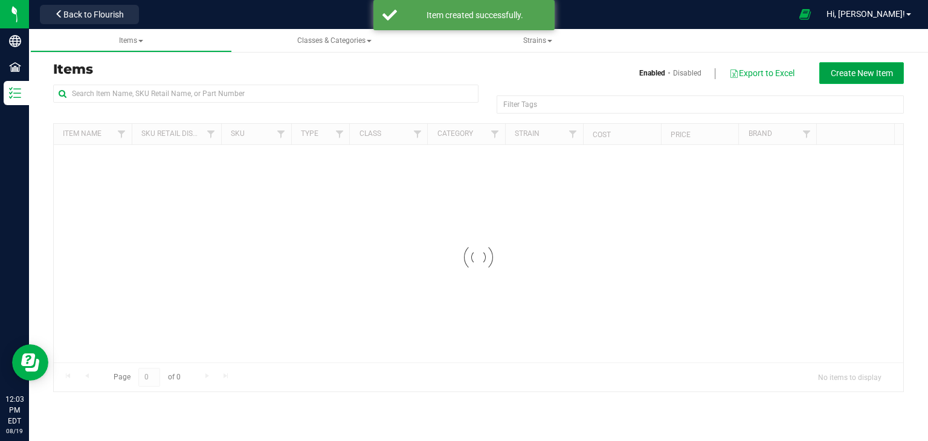
click at [849, 79] on button "Create New Item" at bounding box center [862, 73] width 85 height 22
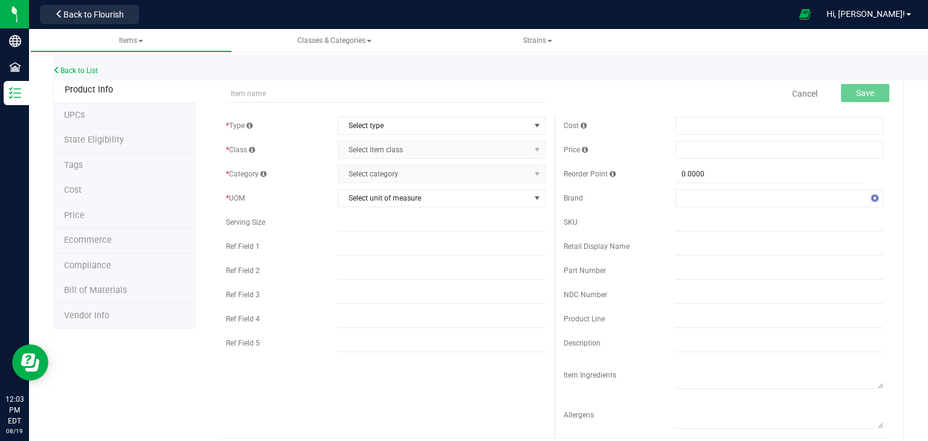
click at [849, 79] on div "Back to List" at bounding box center [517, 67] width 928 height 26
click at [442, 95] on input "text" at bounding box center [386, 94] width 320 height 18
paste input "SGL-25-FR4H4-"
click at [438, 121] on span "Select type" at bounding box center [434, 125] width 192 height 17
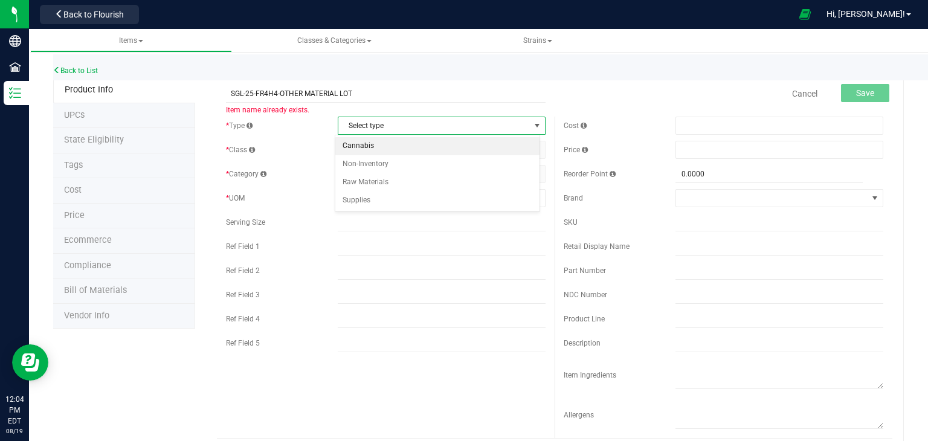
click at [419, 150] on li "Cannabis" at bounding box center [437, 146] width 204 height 18
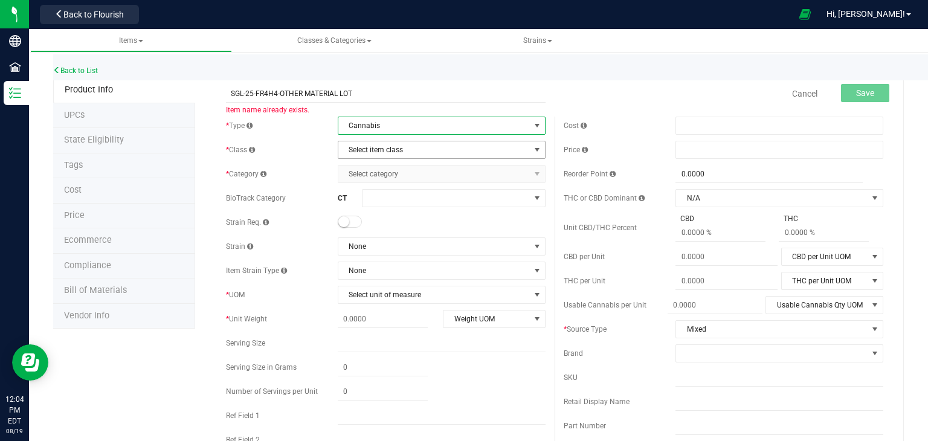
click at [419, 150] on span "Select item class" at bounding box center [434, 149] width 192 height 17
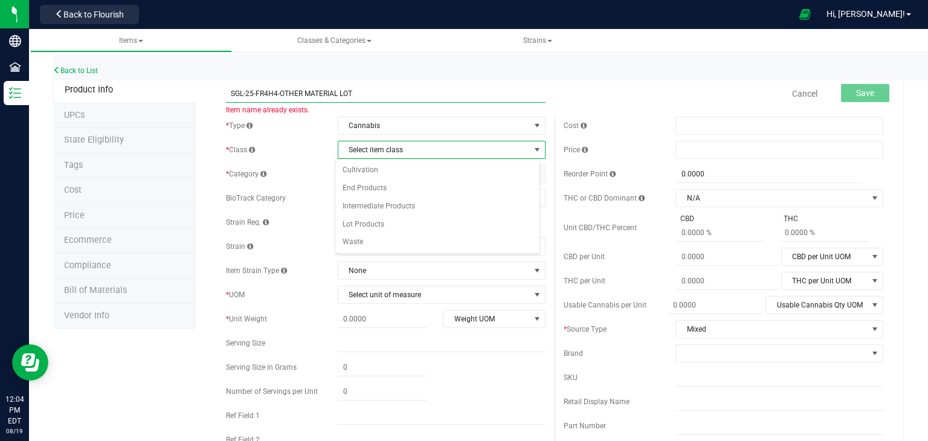
click at [240, 96] on input "SGL-25-FR4H4-OTHER MATERIAL LOT" at bounding box center [386, 94] width 320 height 18
type input "DTF-25-FR4H4-OTHER MATERIAL LOT"
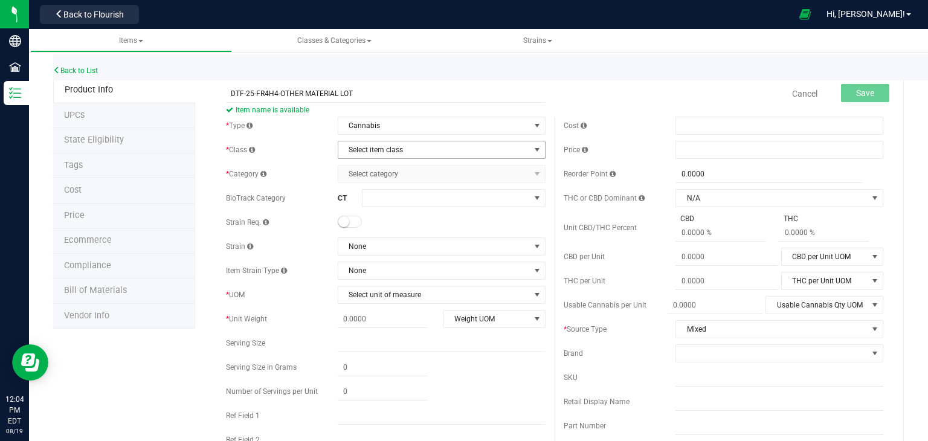
click at [435, 150] on span "Select item class" at bounding box center [434, 149] width 192 height 17
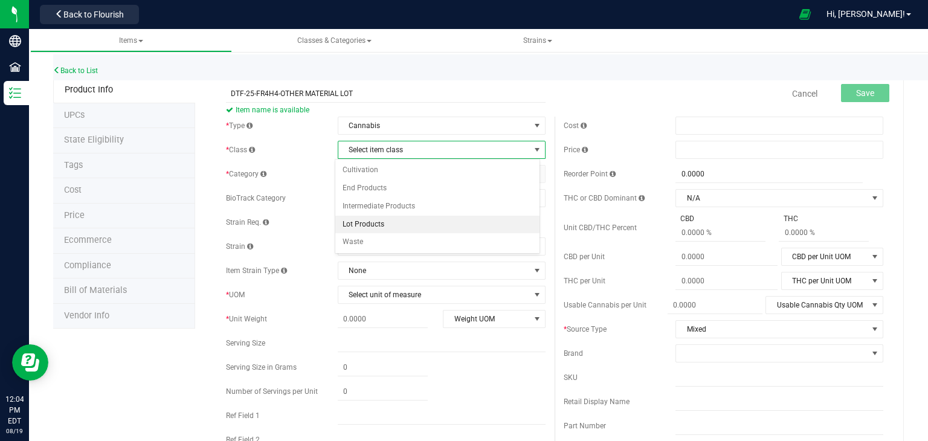
click at [393, 224] on li "Lot Products" at bounding box center [437, 225] width 204 height 18
click at [417, 177] on span "Select category" at bounding box center [434, 174] width 192 height 17
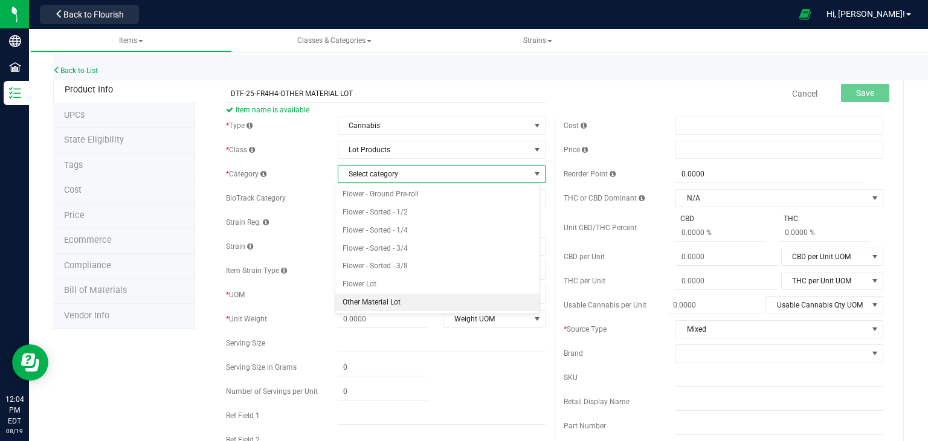
click at [372, 295] on li "Other Material Lot" at bounding box center [437, 303] width 204 height 18
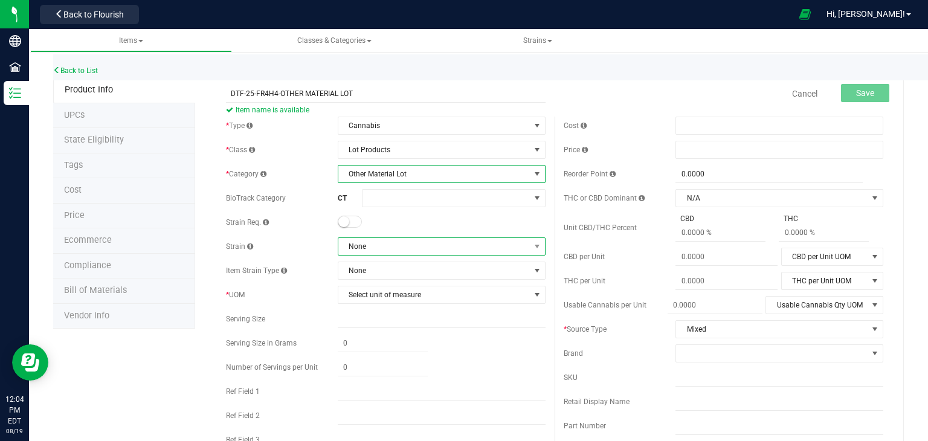
click at [391, 245] on span "None" at bounding box center [434, 246] width 192 height 17
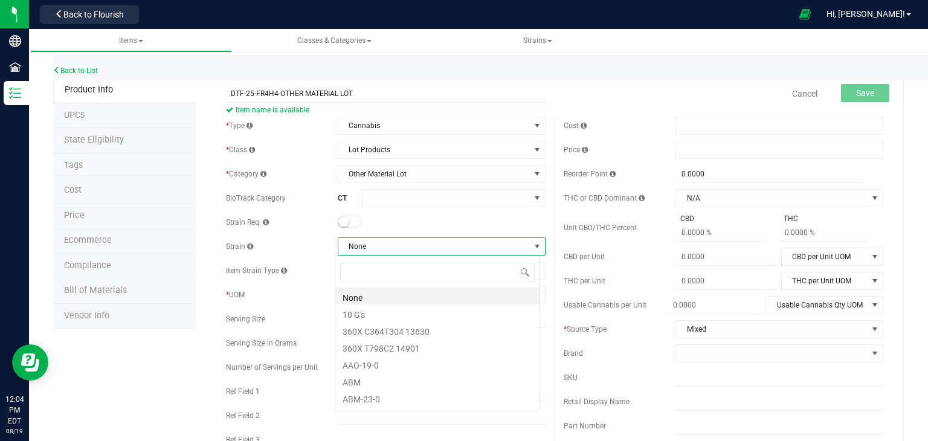
scroll to position [18, 205]
type input "DANTES"
click at [392, 300] on li "Dantes Inferno" at bounding box center [437, 296] width 204 height 17
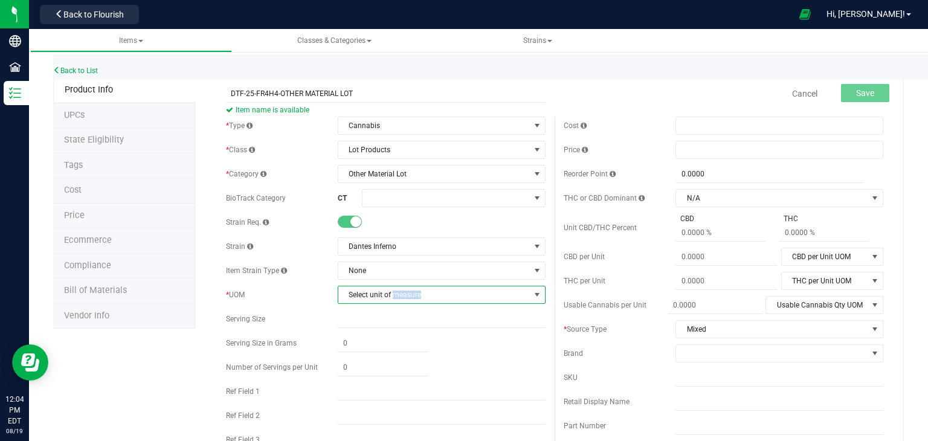
click at [392, 300] on span "Select unit of measure" at bounding box center [434, 294] width 192 height 17
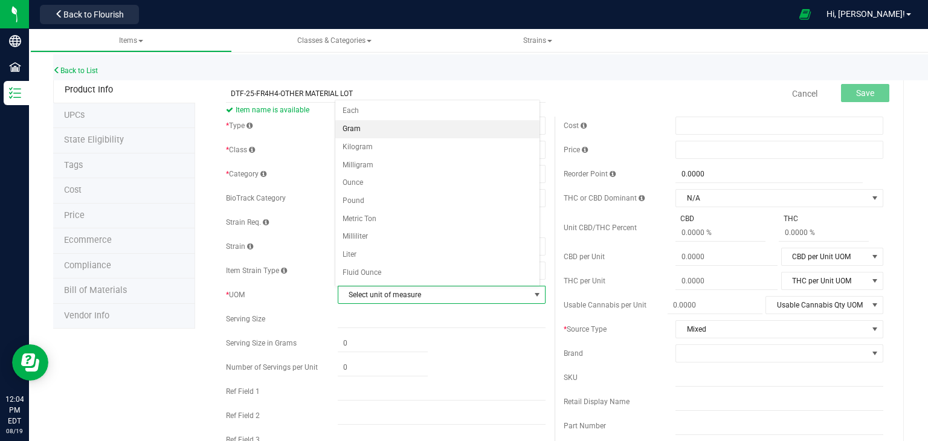
click at [365, 132] on li "Gram" at bounding box center [437, 129] width 204 height 18
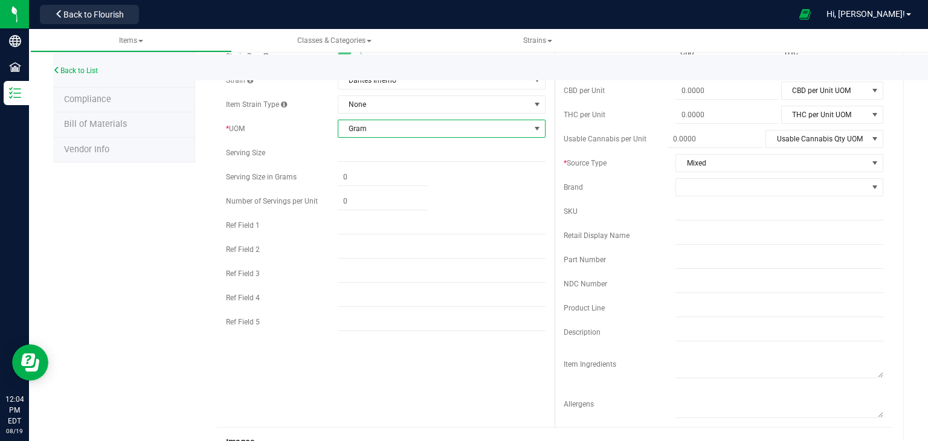
scroll to position [167, 0]
click at [367, 325] on input "text" at bounding box center [442, 321] width 208 height 18
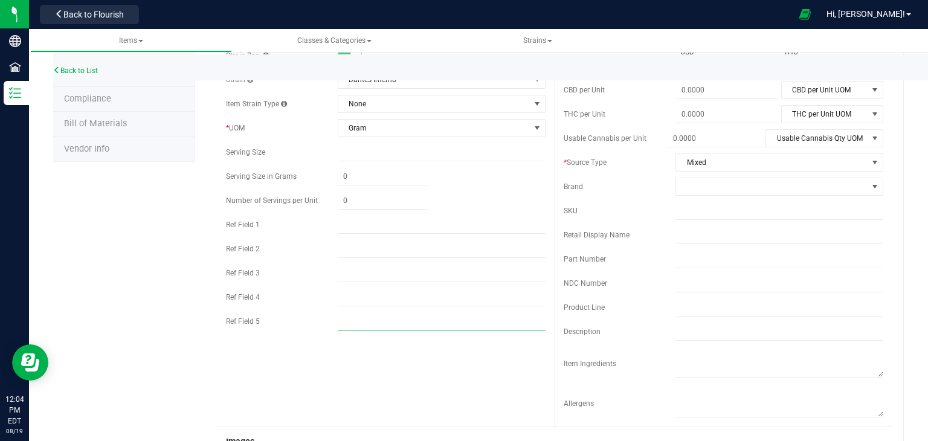
type input "INDICA"
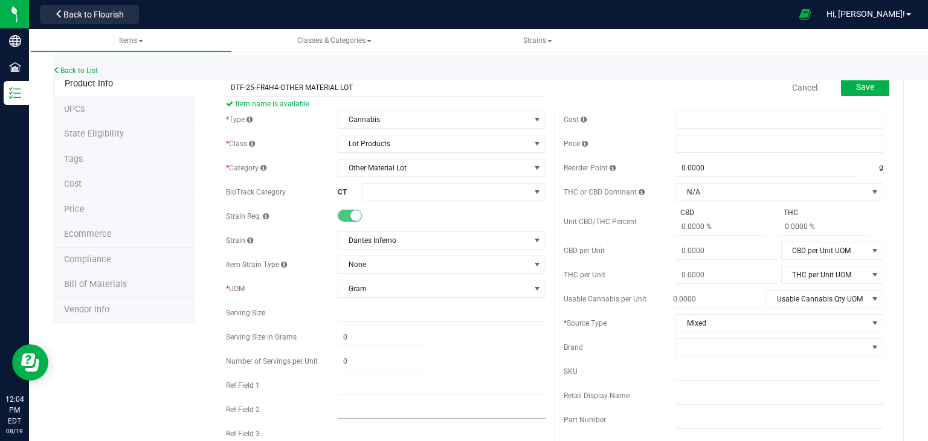
scroll to position [5, 0]
click at [845, 87] on button "Save" at bounding box center [865, 88] width 48 height 18
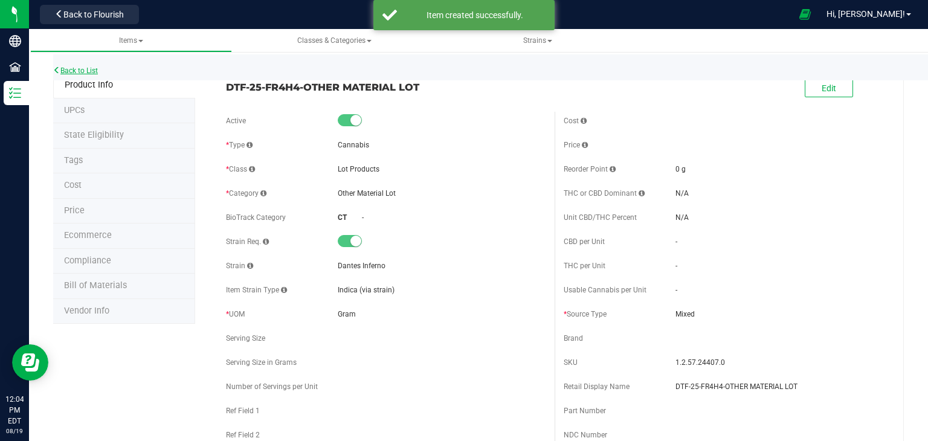
click at [77, 74] on link "Back to List" at bounding box center [75, 70] width 45 height 8
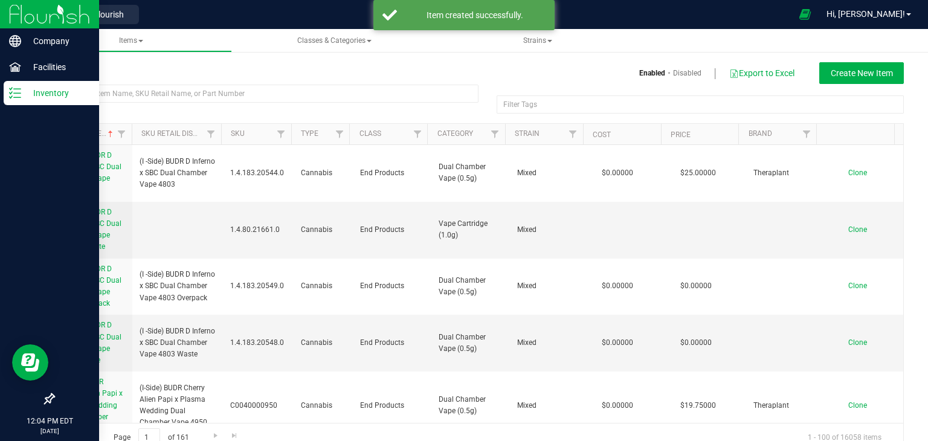
click at [20, 17] on img at bounding box center [49, 14] width 81 height 28
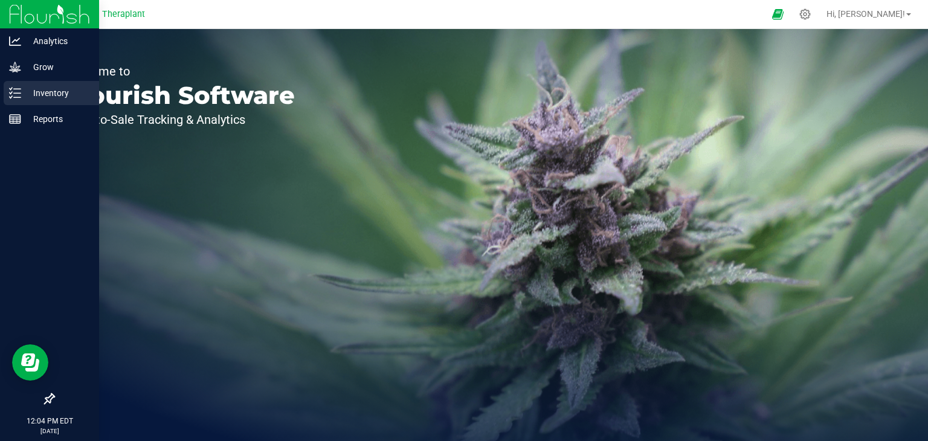
click at [44, 91] on p "Inventory" at bounding box center [57, 93] width 73 height 15
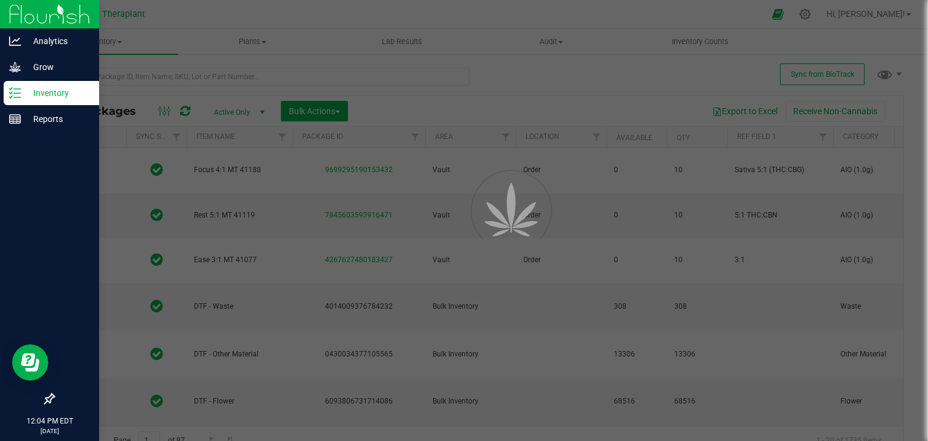
type input "2026-08-07"
type input "2026-07-25"
type input "2026-06-23"
type input "2026-08-06"
type input "2026-04-29"
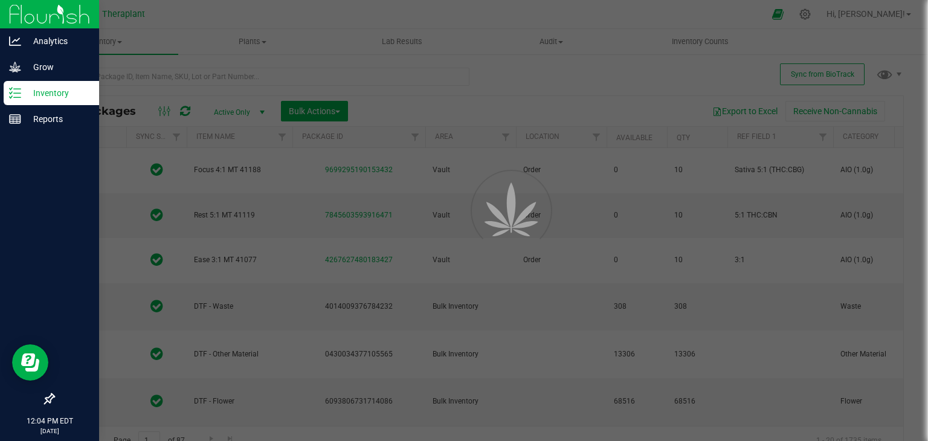
type input "2026-04-07"
type input "2026-07-01"
type input "2026-03-17"
type input "2026-04-23"
type input "2026-05-06"
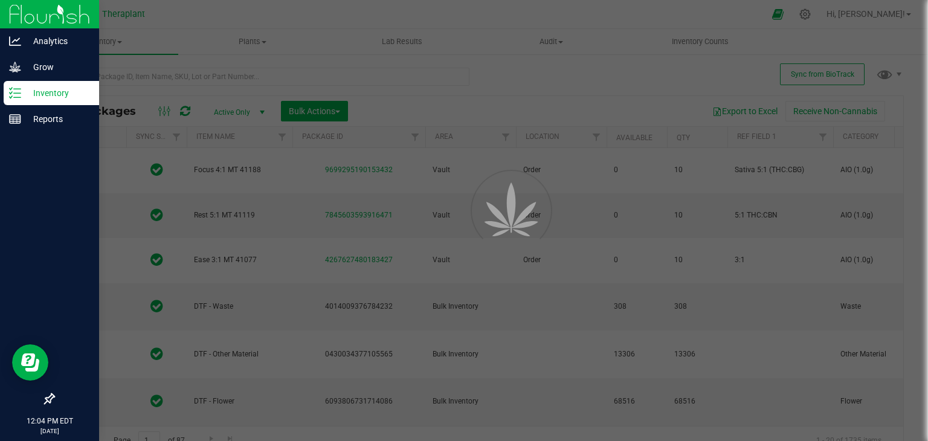
type input "2026-05-21"
type input "2026-05-06"
type input "2026-07-01"
type input "2026-08-06"
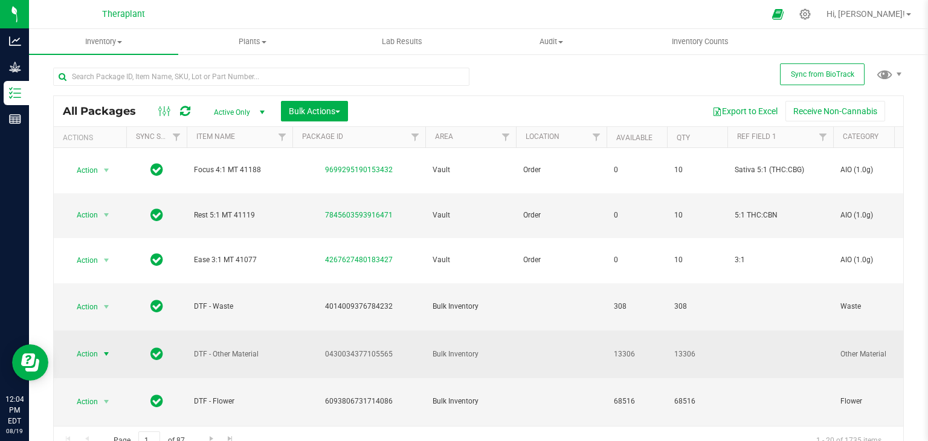
click at [108, 349] on span "select" at bounding box center [107, 354] width 10 height 10
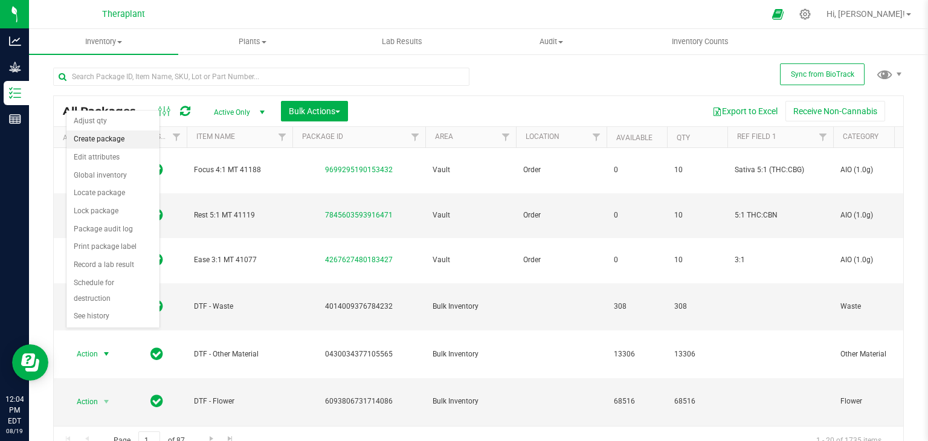
click at [103, 137] on li "Create package" at bounding box center [112, 140] width 93 height 18
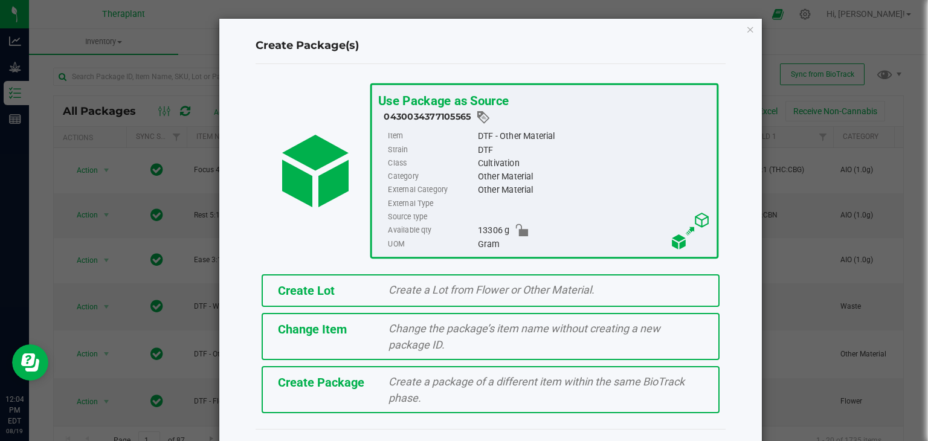
click at [423, 300] on div "Create Lot Create a Lot from Flower or Other Material." at bounding box center [491, 290] width 458 height 33
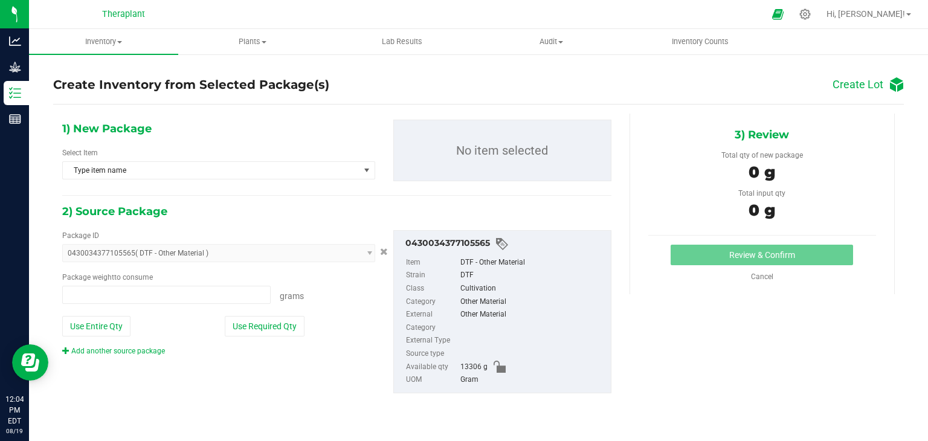
type input "0.0000 g"
click at [145, 168] on span "Type item name" at bounding box center [211, 170] width 297 height 17
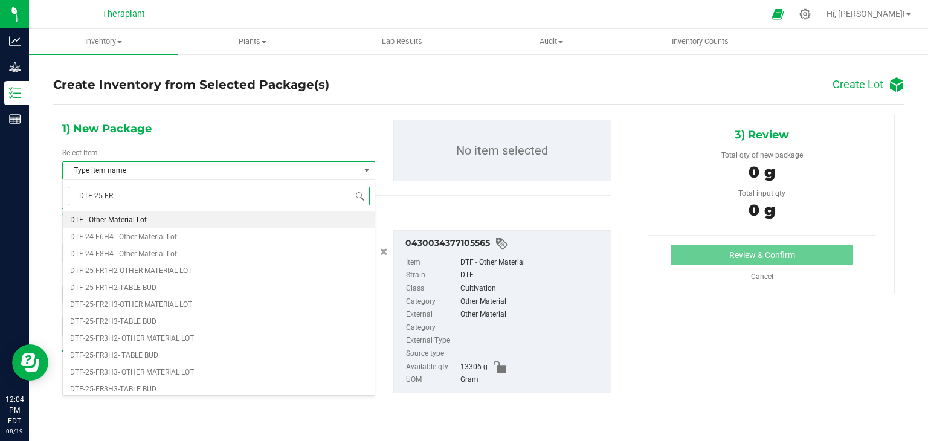
type input "DTF-25-FR4"
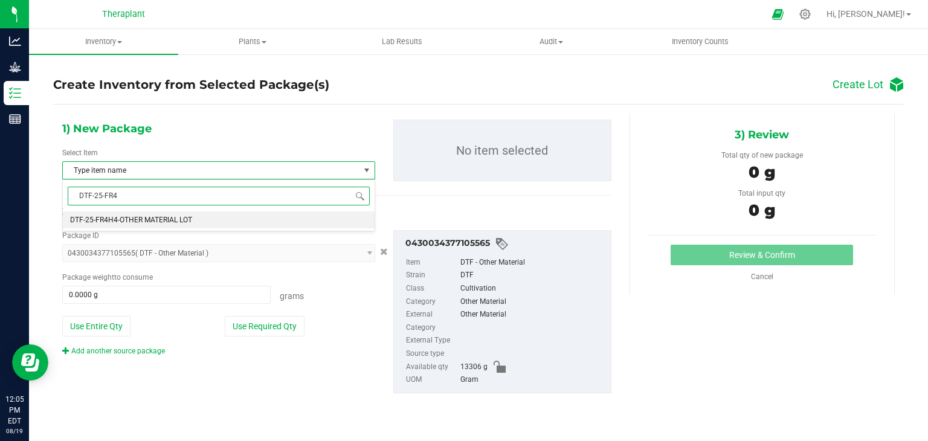
click at [152, 222] on span "DTF-25-FR4H4-OTHER MATERIAL LOT" at bounding box center [131, 220] width 122 height 8
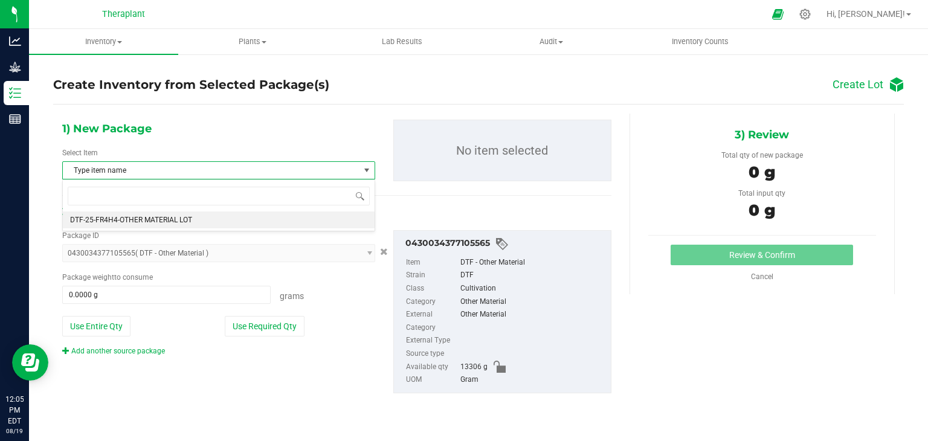
scroll to position [3638, 0]
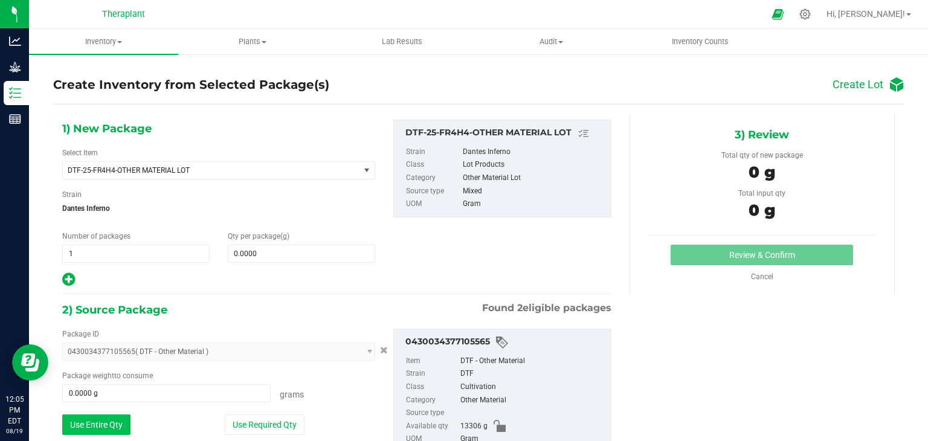
click at [109, 420] on button "Use Entire Qty" at bounding box center [96, 425] width 68 height 21
type input "13306.0000 g"
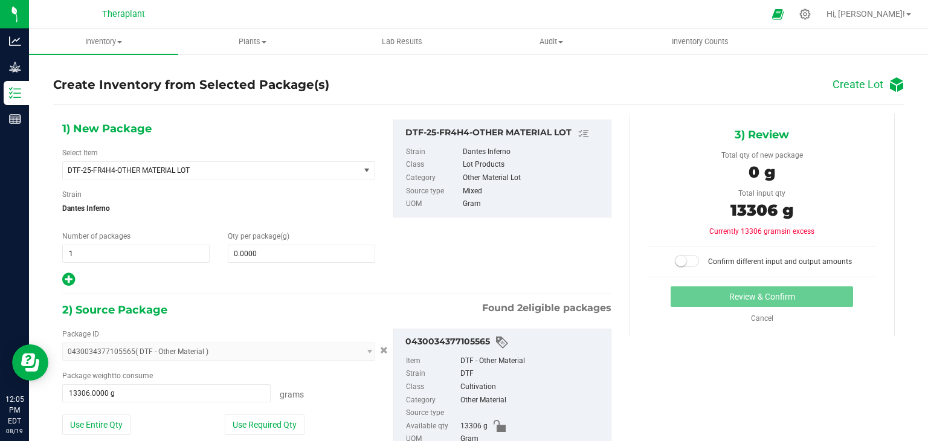
click at [250, 242] on div "Qty per package (g) 0.0000 0" at bounding box center [302, 247] width 166 height 32
click at [251, 247] on span at bounding box center [301, 254] width 147 height 18
type input "13306"
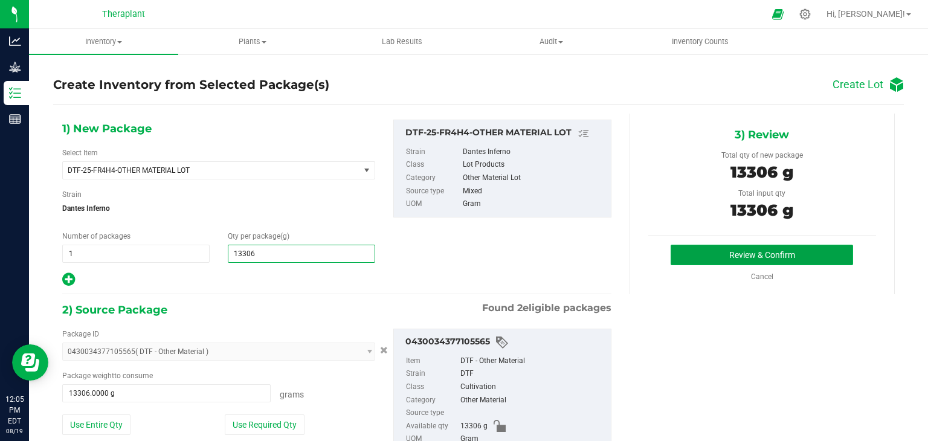
type input "13,306.0000"
click at [699, 249] on button "Review & Confirm" at bounding box center [762, 255] width 183 height 21
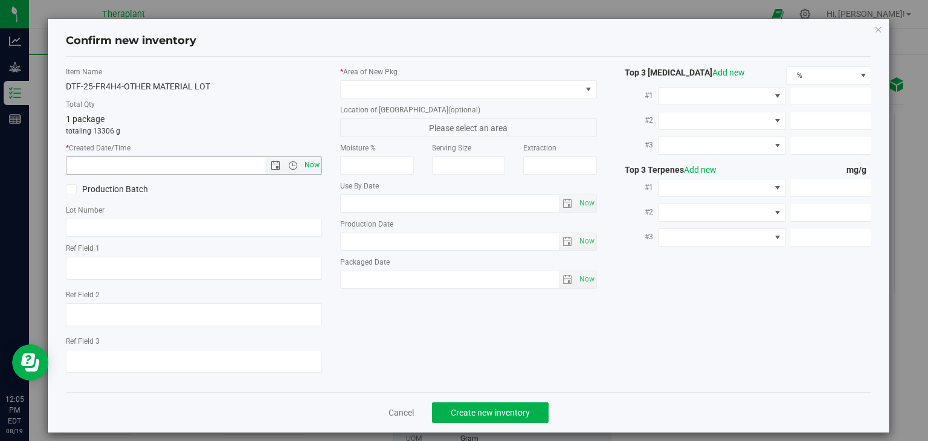
click at [305, 168] on span "Now" at bounding box center [312, 166] width 21 height 18
type input "8/19/2025 12:05 PM"
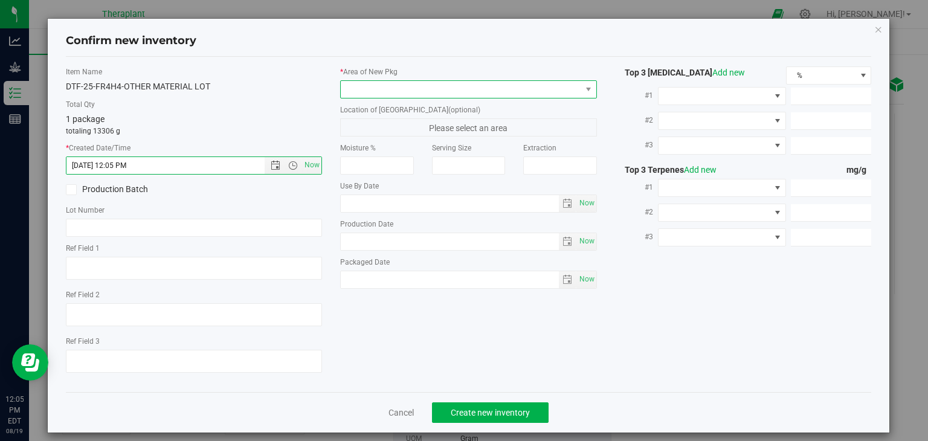
click at [385, 88] on span at bounding box center [461, 89] width 241 height 17
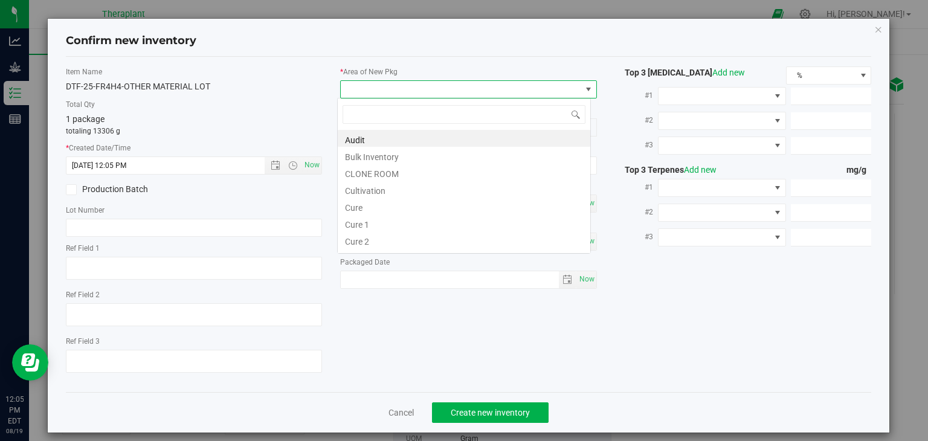
scroll to position [18, 254]
click at [374, 186] on li "Cultivation" at bounding box center [464, 189] width 253 height 17
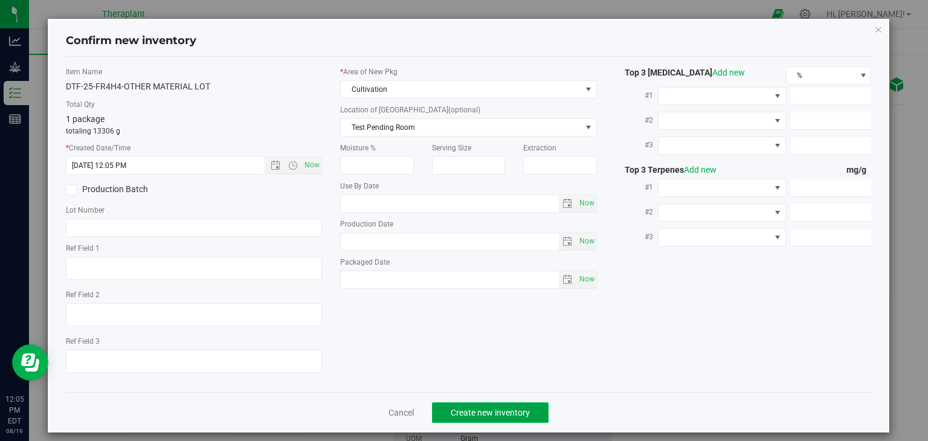
click at [487, 415] on span "Create new inventory" at bounding box center [490, 413] width 79 height 10
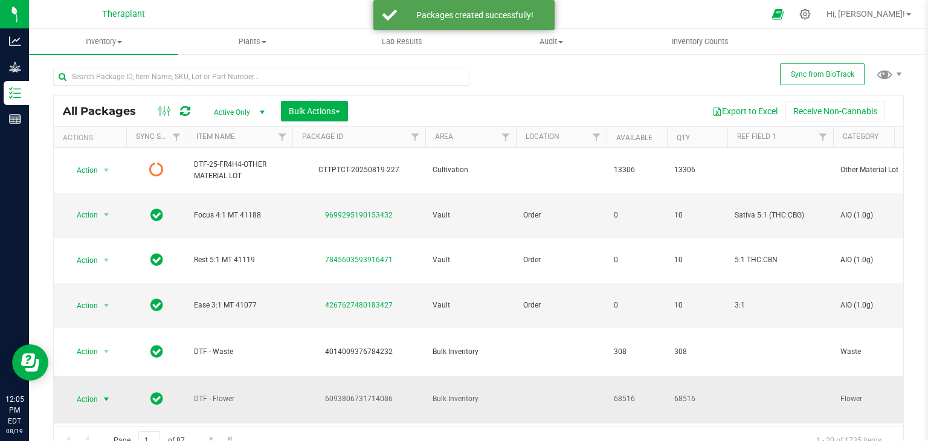
click at [109, 395] on span "select" at bounding box center [107, 400] width 10 height 10
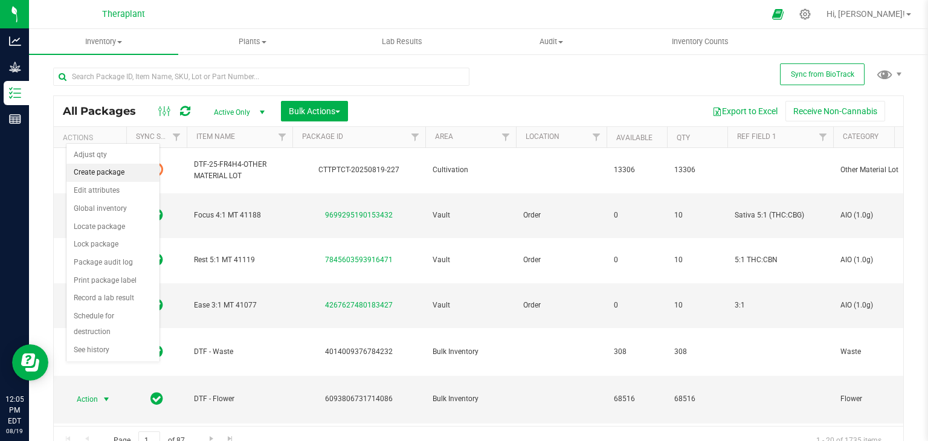
click at [103, 179] on li "Create package" at bounding box center [112, 173] width 93 height 18
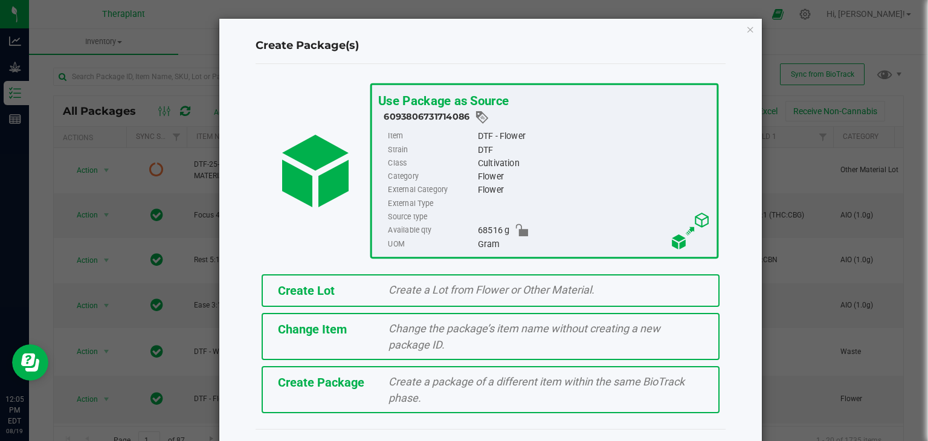
click at [325, 293] on span "Create Lot" at bounding box center [306, 290] width 57 height 15
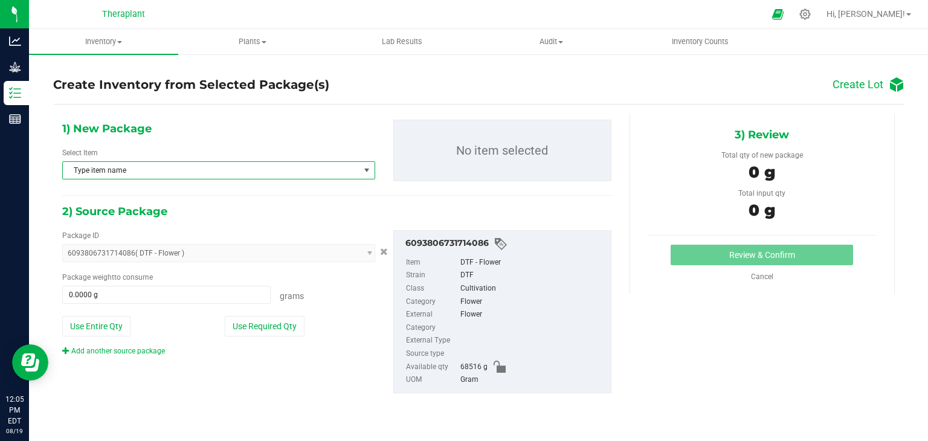
click at [201, 165] on span "Type item name" at bounding box center [211, 170] width 297 height 17
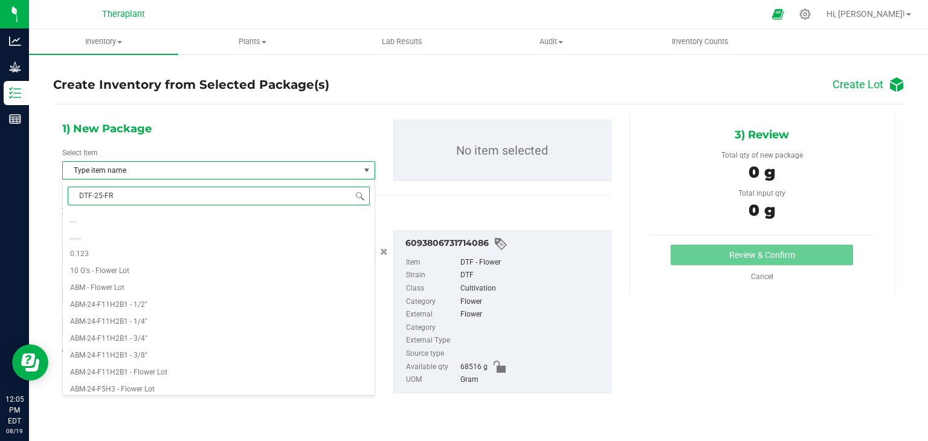
type input "DTF-25-FR4"
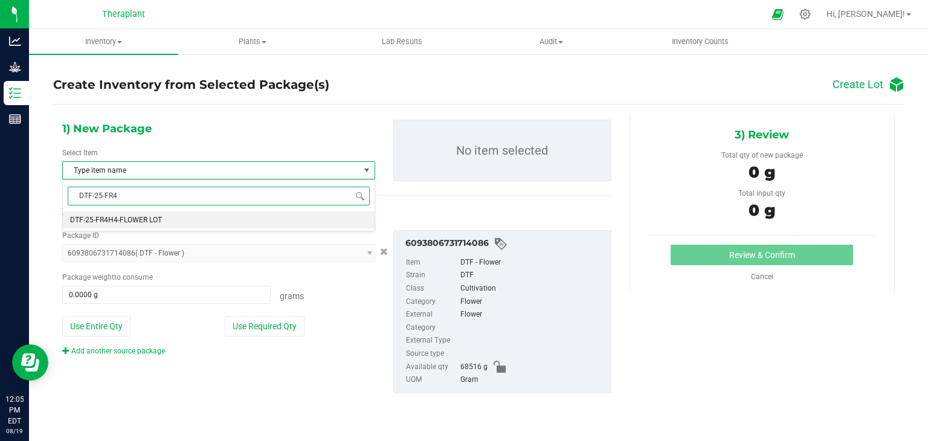
click at [199, 219] on li "DTF-25-FR4H4-FLOWER LOT" at bounding box center [219, 220] width 312 height 17
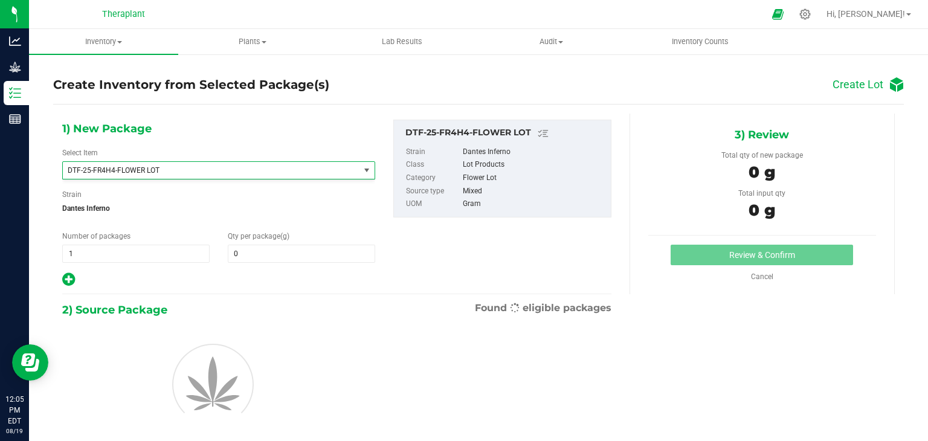
type input "0.0000"
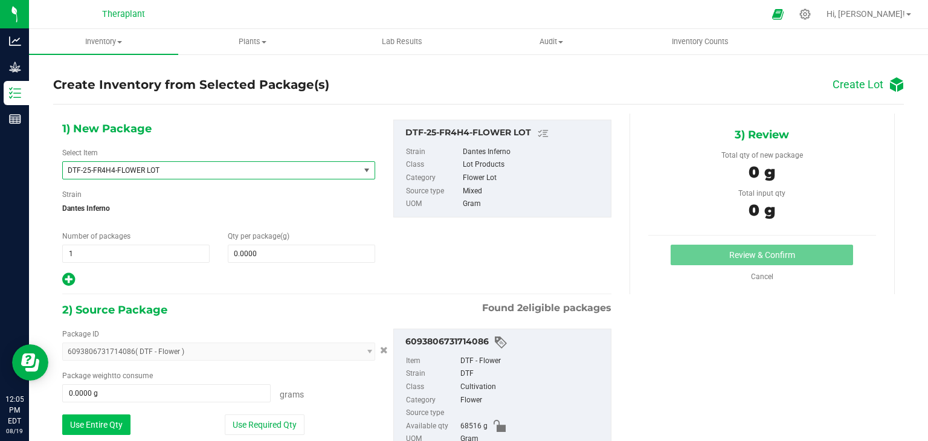
click at [103, 418] on button "Use Entire Qty" at bounding box center [96, 425] width 68 height 21
type input "68516.0000 g"
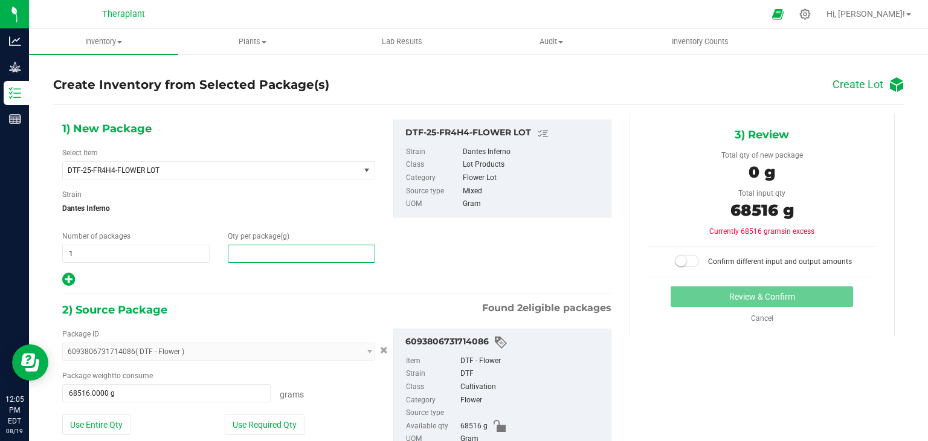
click at [259, 256] on span at bounding box center [301, 254] width 147 height 18
type input "68516"
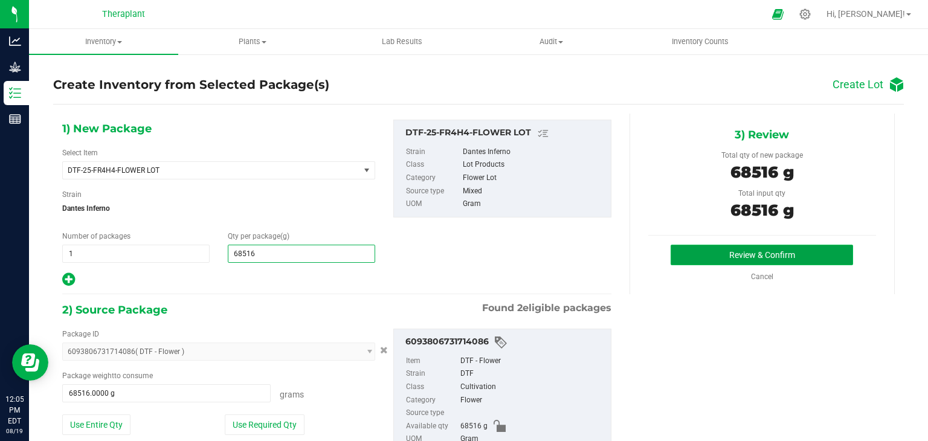
type input "68,516.0000"
click at [675, 249] on button "Review & Confirm" at bounding box center [762, 255] width 183 height 21
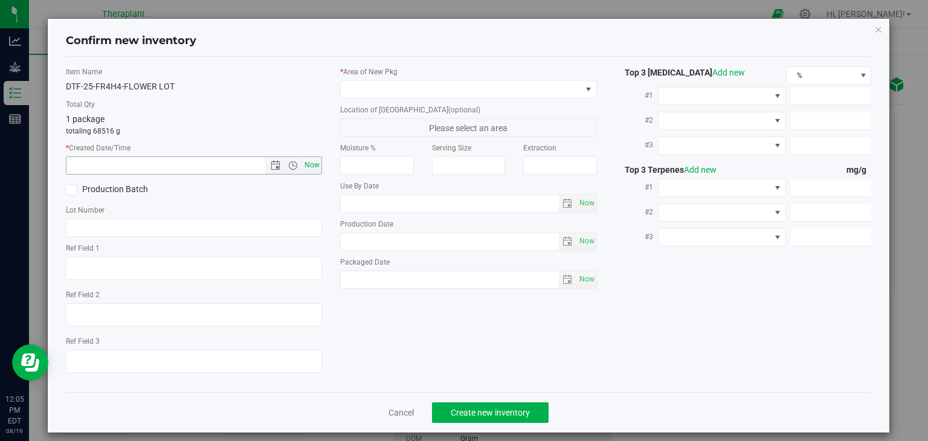
click at [302, 160] on span "Now" at bounding box center [312, 166] width 21 height 18
type input "8/19/2025 12:05 PM"
click at [377, 82] on span at bounding box center [461, 89] width 241 height 17
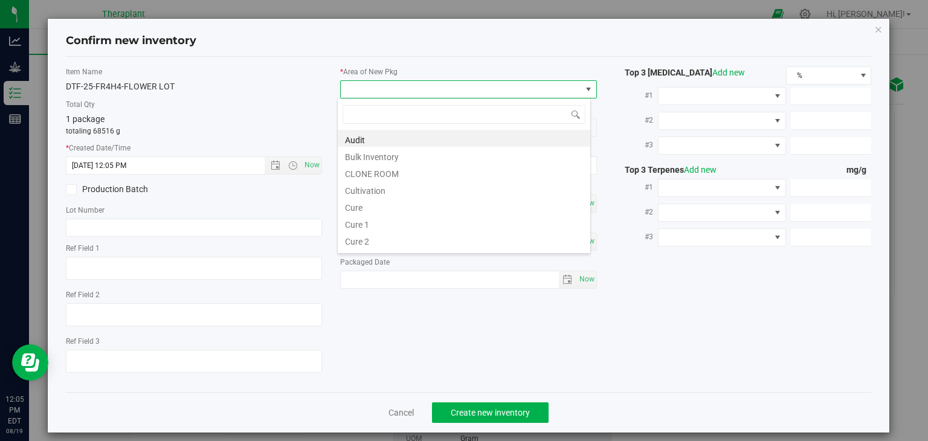
scroll to position [18, 254]
click at [364, 193] on li "Cultivation" at bounding box center [464, 189] width 253 height 17
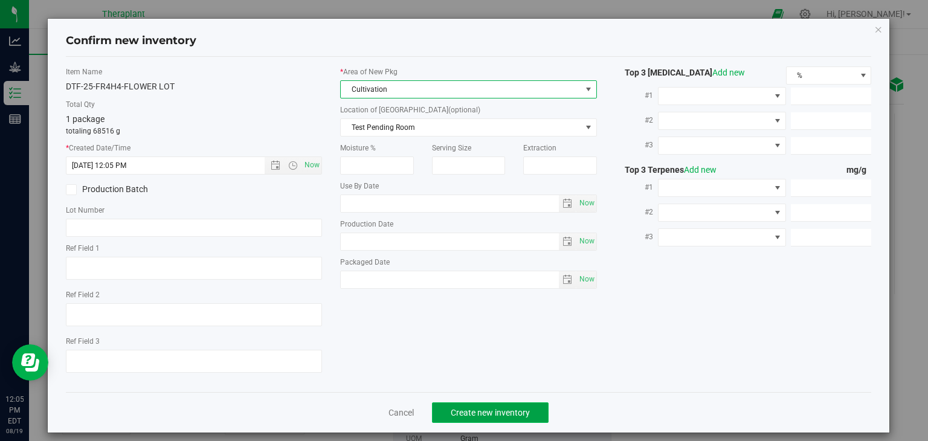
click at [497, 418] on button "Create new inventory" at bounding box center [490, 413] width 117 height 21
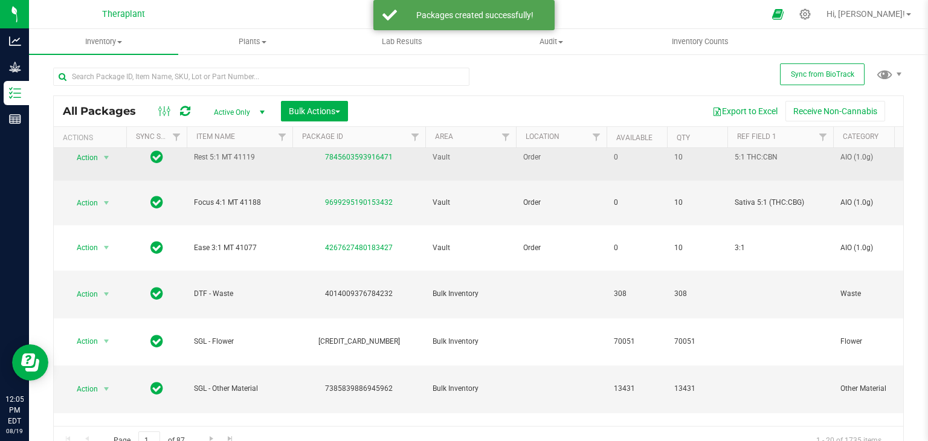
scroll to position [116, 0]
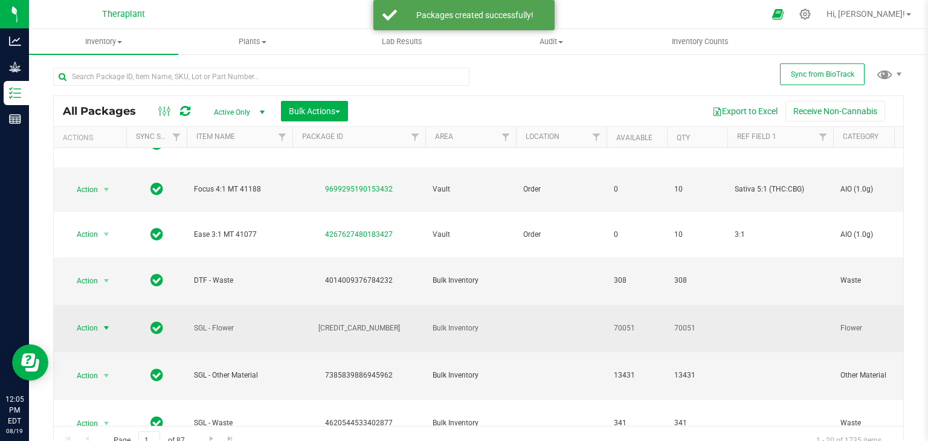
click at [102, 323] on span "select" at bounding box center [107, 328] width 10 height 10
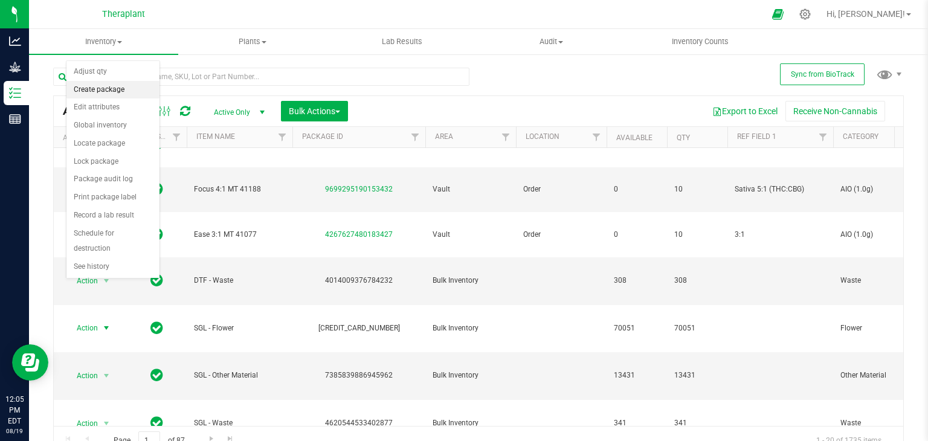
click at [97, 88] on li "Create package" at bounding box center [112, 90] width 93 height 18
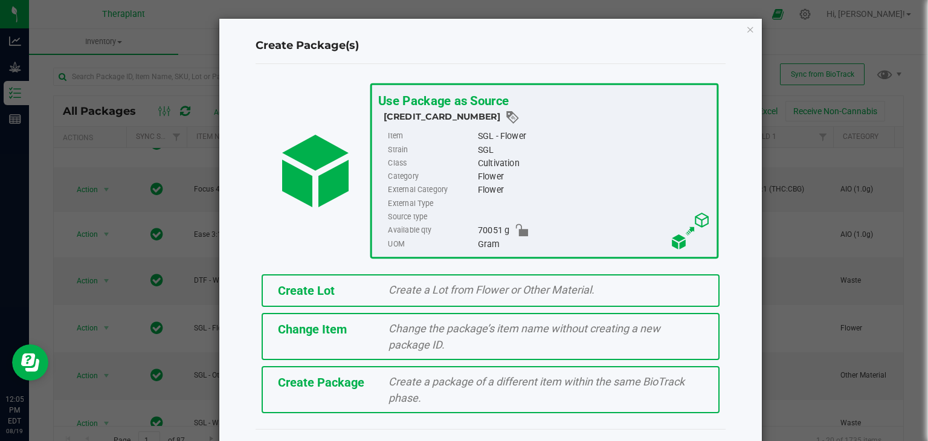
click at [288, 289] on span "Create Lot" at bounding box center [306, 290] width 57 height 15
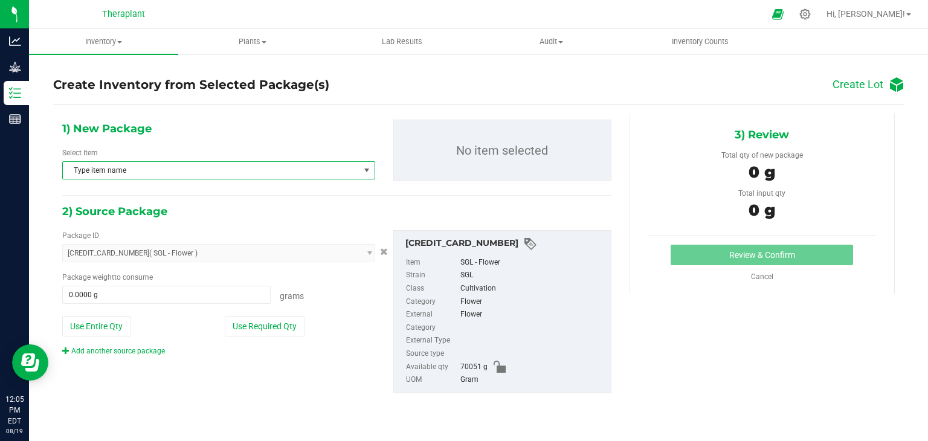
click at [230, 172] on span "Type item name" at bounding box center [211, 170] width 297 height 17
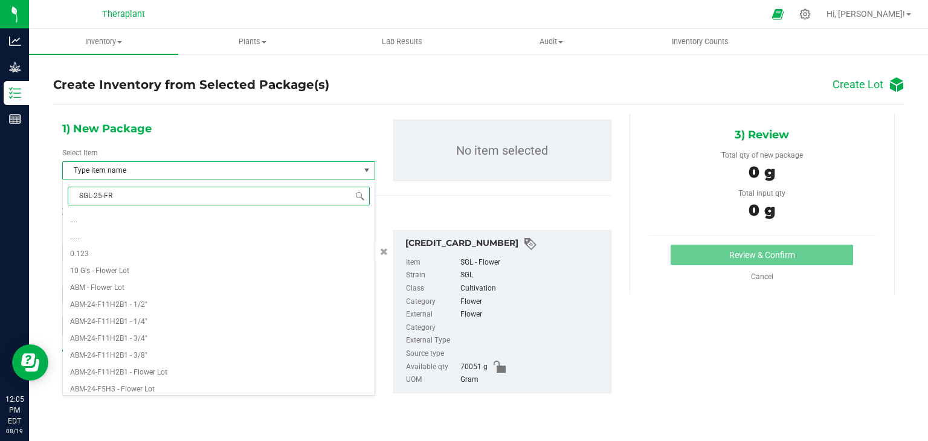
type input "SGL-25-FR4"
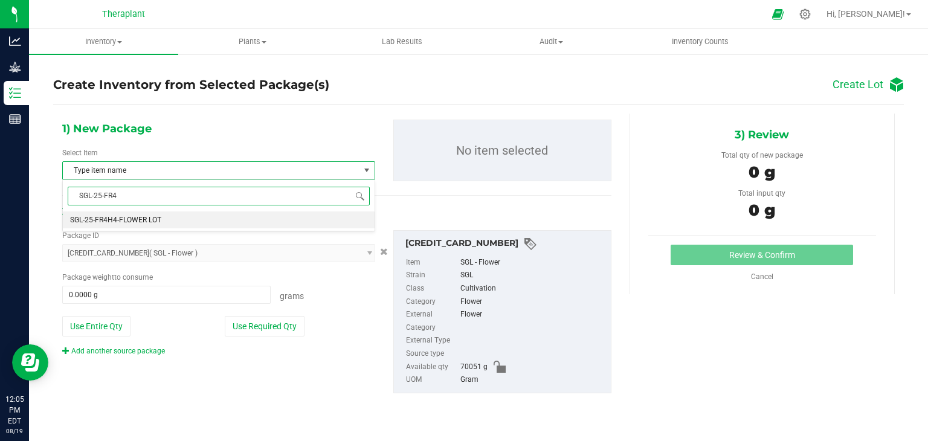
click at [200, 220] on li "SGL-25-FR4H4-FLOWER LOT" at bounding box center [219, 220] width 312 height 17
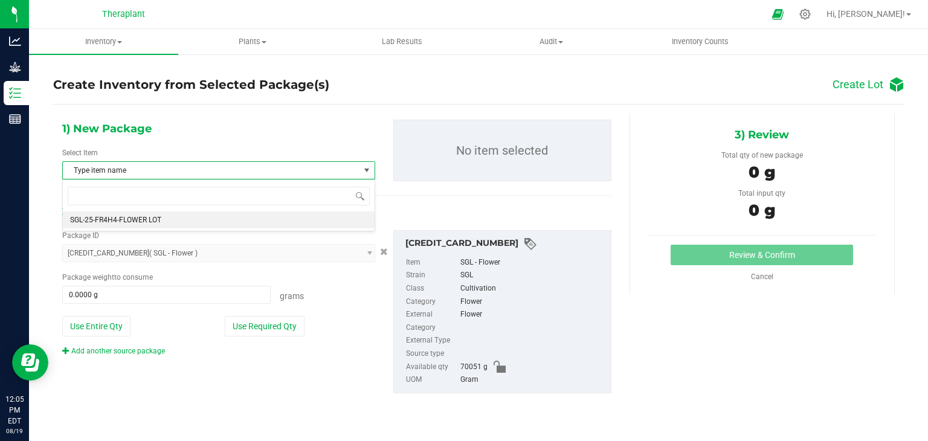
scroll to position [32847, 0]
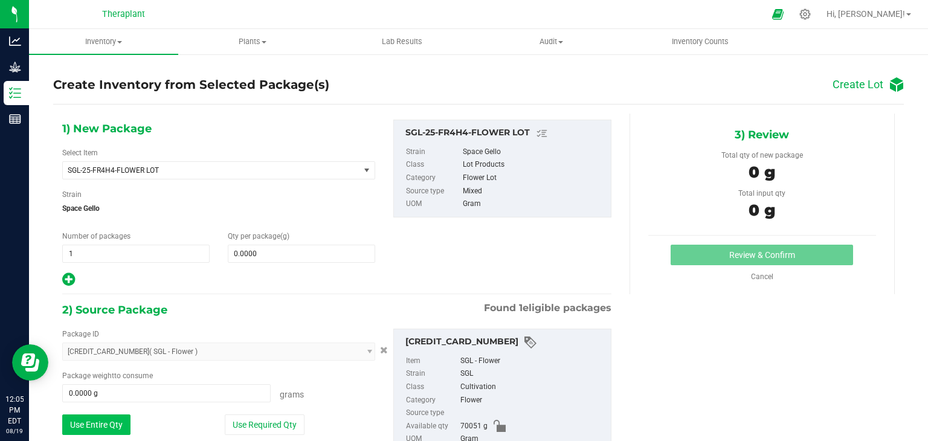
click at [94, 416] on button "Use Entire Qty" at bounding box center [96, 425] width 68 height 21
type input "70051.0000 g"
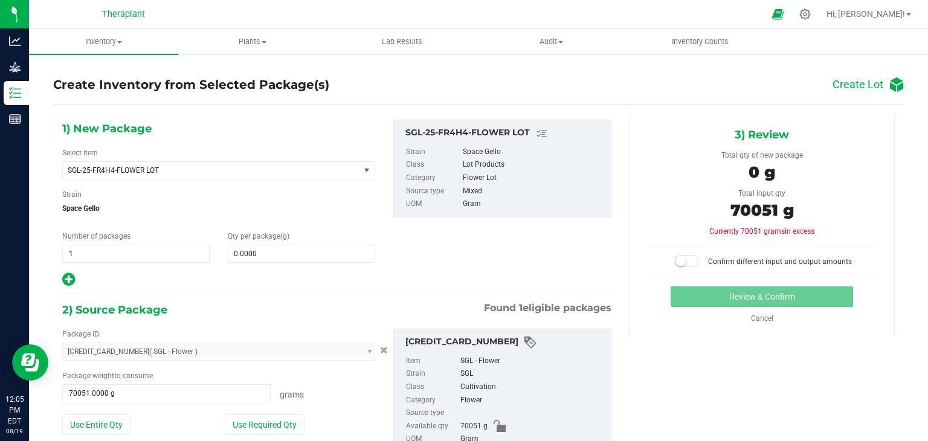
click at [258, 264] on div "1) New Package Select Item SGL-25-FR4H4-FLOWER LOT SFL2-24-F10H3 1/4" SFL2-24-F…" at bounding box center [218, 204] width 331 height 168
click at [256, 250] on span at bounding box center [301, 254] width 147 height 18
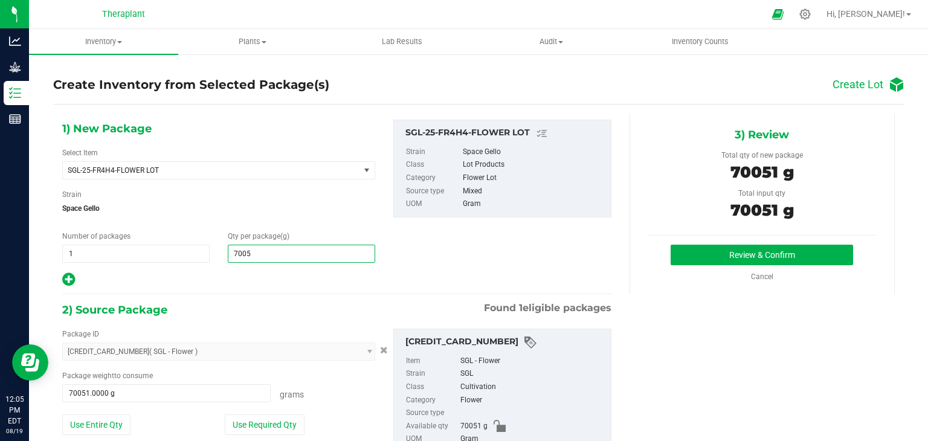
type input "70051"
type input "70,051.0000"
click at [675, 253] on button "Review & Confirm" at bounding box center [762, 255] width 183 height 21
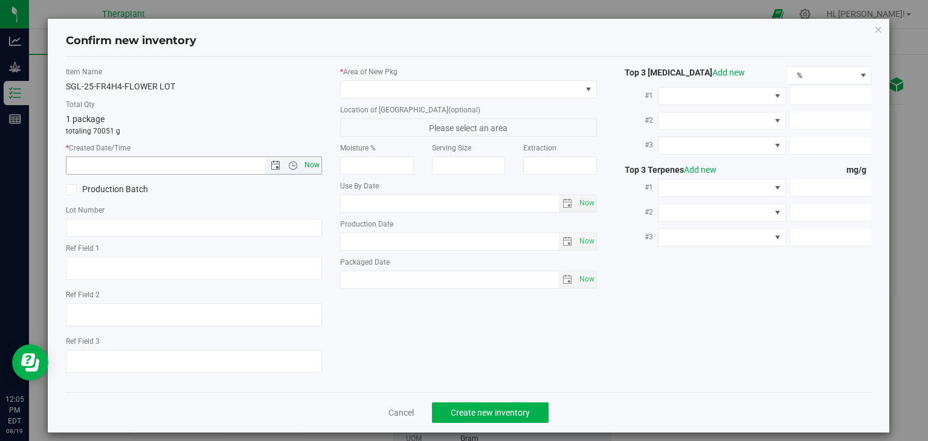
click at [309, 168] on span "Now" at bounding box center [312, 166] width 21 height 18
type input "8/19/2025 12:05 PM"
click at [407, 95] on span at bounding box center [461, 89] width 241 height 17
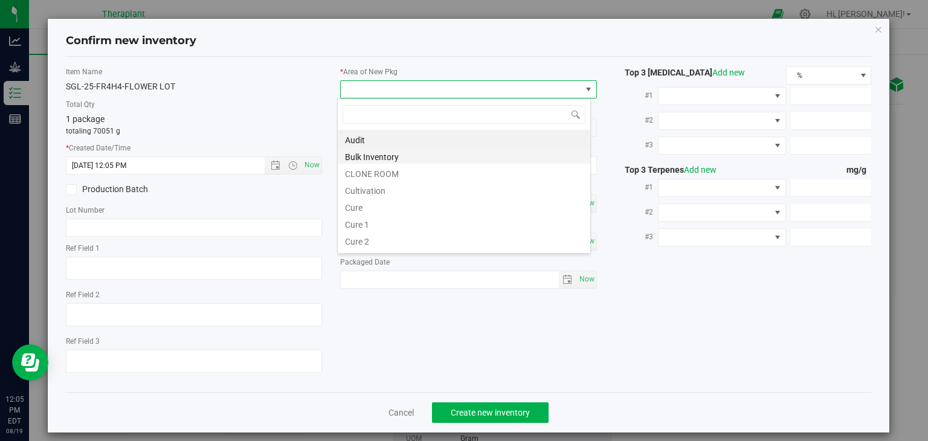
scroll to position [18, 254]
click at [374, 184] on li "Cultivation" at bounding box center [464, 189] width 253 height 17
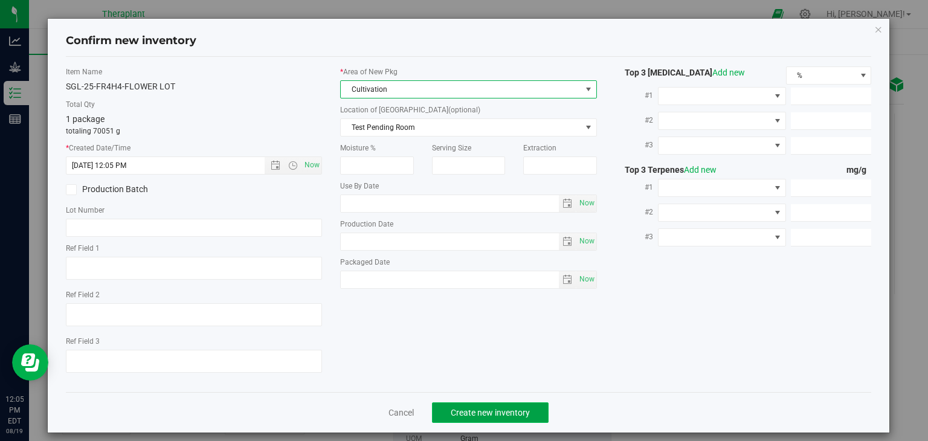
click at [483, 410] on span "Create new inventory" at bounding box center [490, 413] width 79 height 10
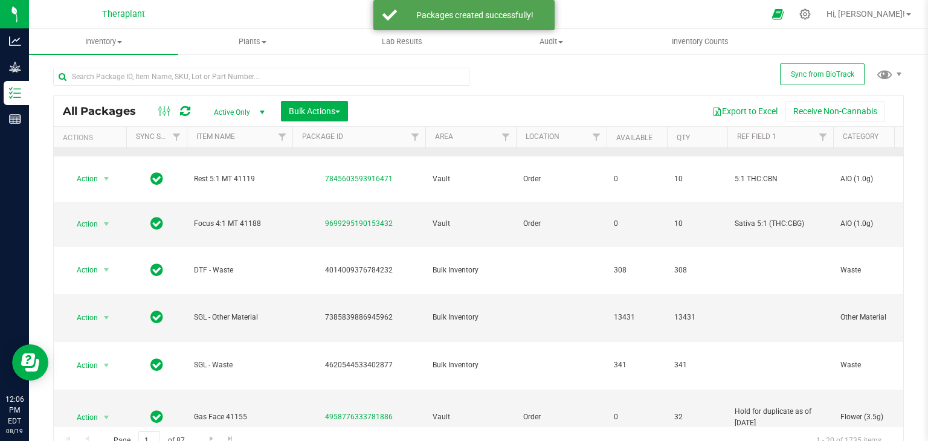
scroll to position [175, 0]
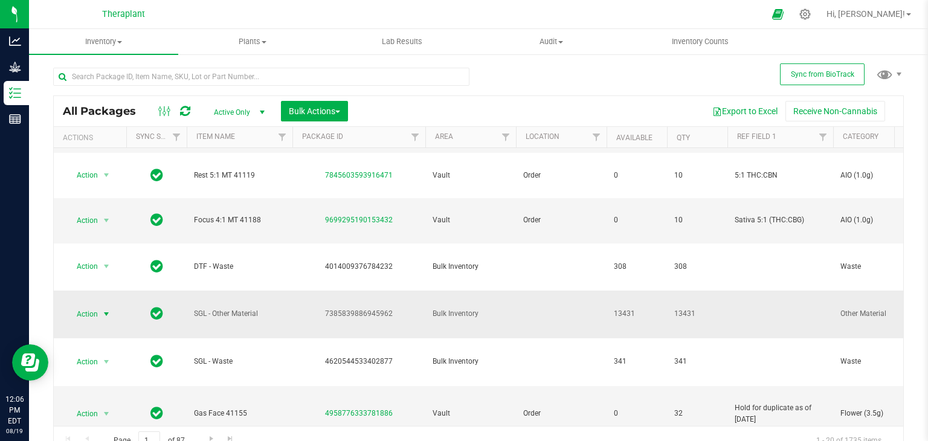
click at [106, 306] on span "select" at bounding box center [106, 314] width 15 height 17
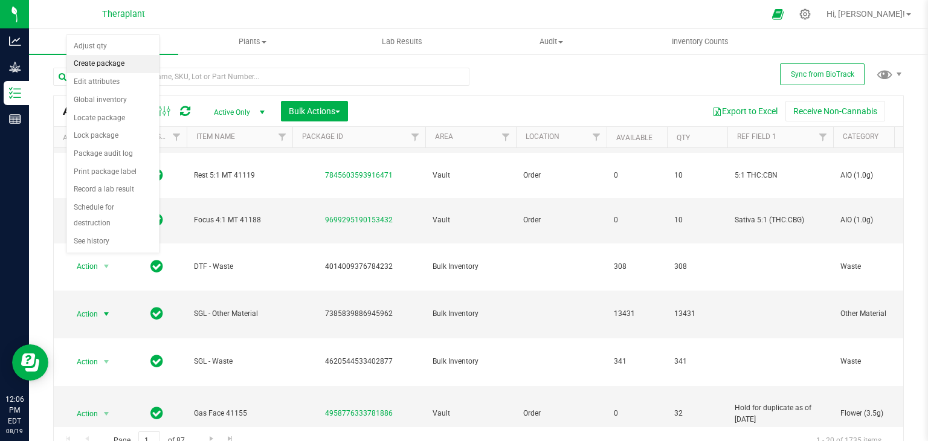
click at [108, 65] on li "Create package" at bounding box center [112, 64] width 93 height 18
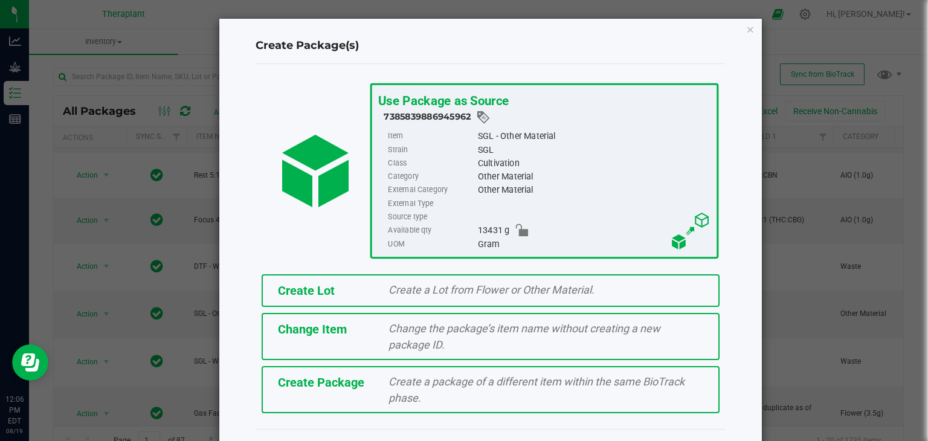
click at [335, 276] on div "Create Lot Create a Lot from Flower or Other Material." at bounding box center [491, 290] width 458 height 33
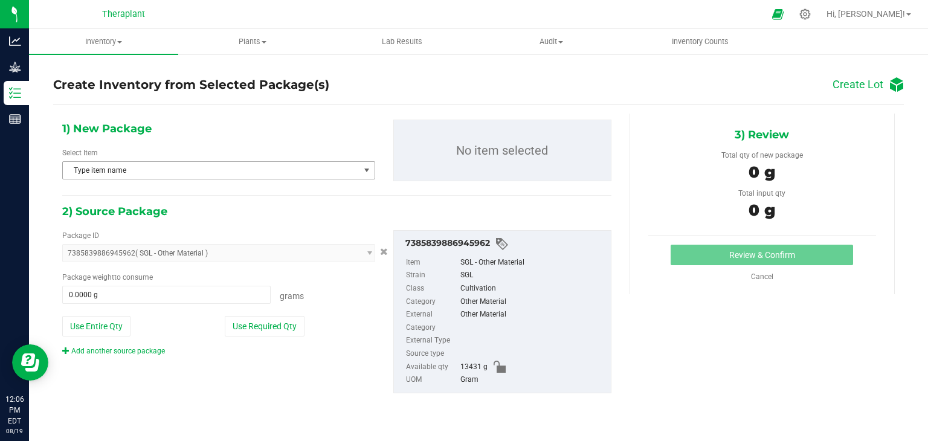
click at [257, 175] on span "Type item name" at bounding box center [211, 170] width 297 height 17
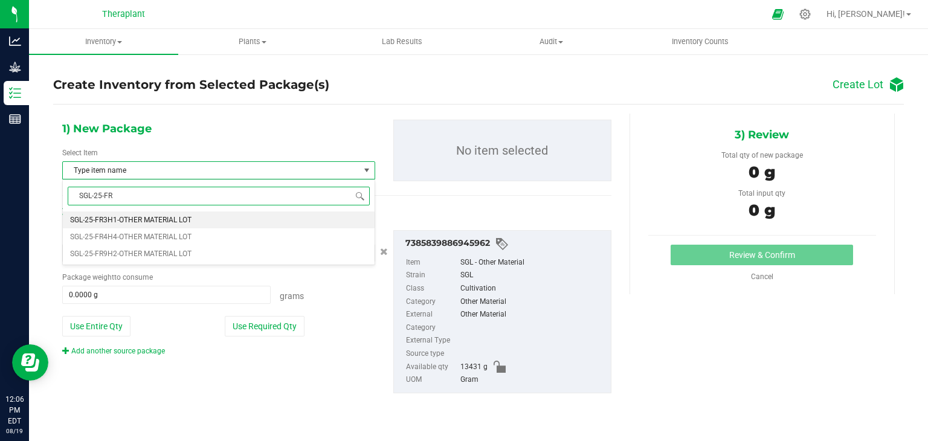
type input "SGL-25-FR4"
click at [187, 223] on span "SGL-25-FR4H4-OTHER MATERIAL LOT" at bounding box center [130, 220] width 121 height 8
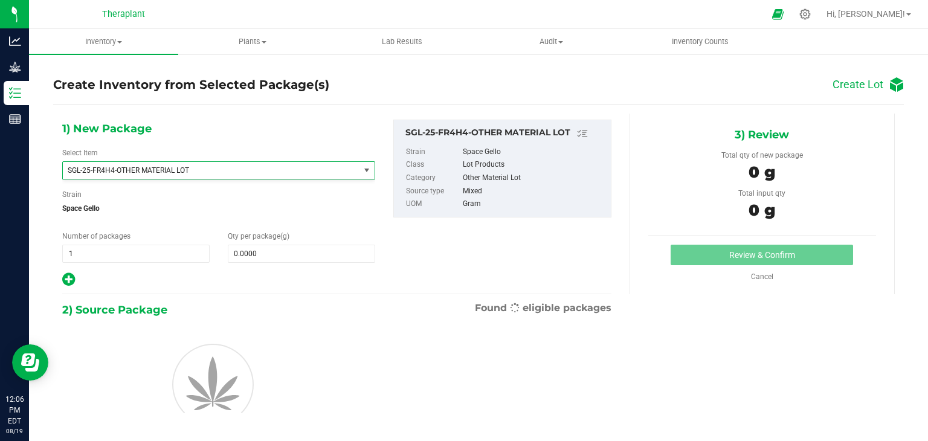
scroll to position [11846, 0]
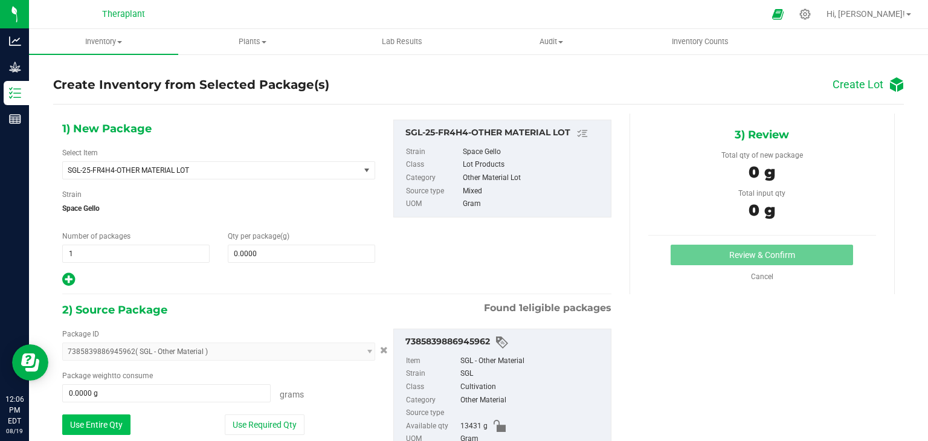
click at [118, 417] on button "Use Entire Qty" at bounding box center [96, 425] width 68 height 21
type input "13431.0000 g"
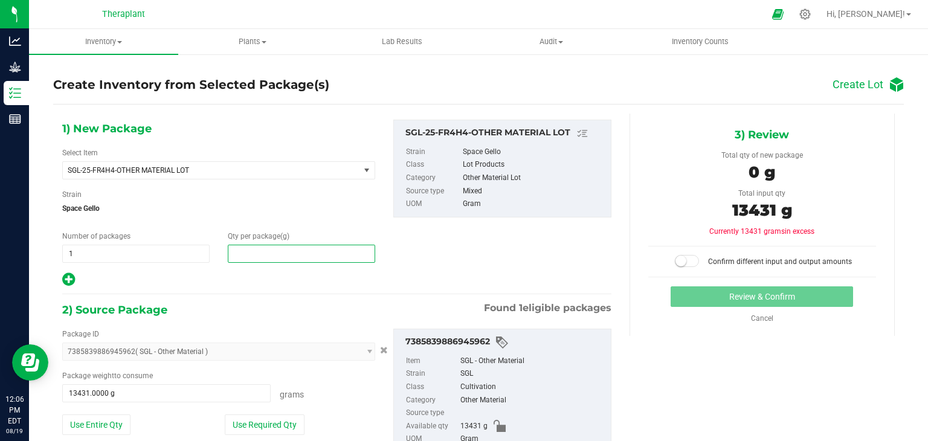
click at [271, 251] on span at bounding box center [301, 254] width 147 height 18
type input "13431"
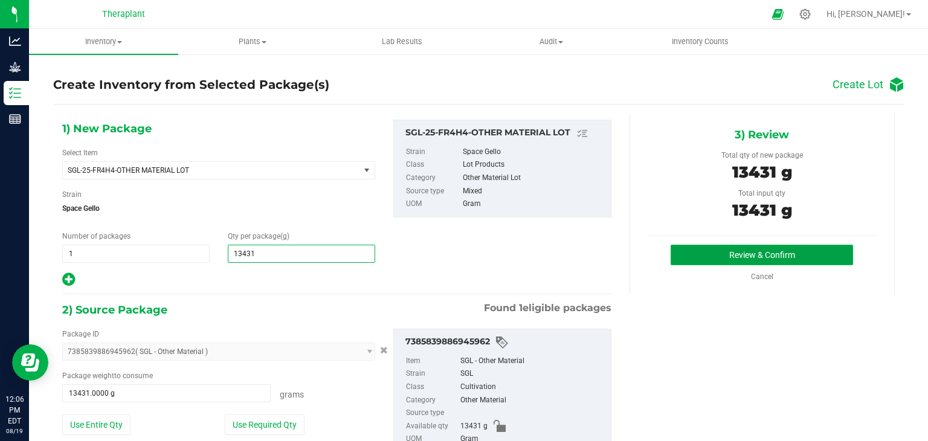
type input "13,431.0000"
click at [687, 252] on button "Review & Confirm" at bounding box center [762, 255] width 183 height 21
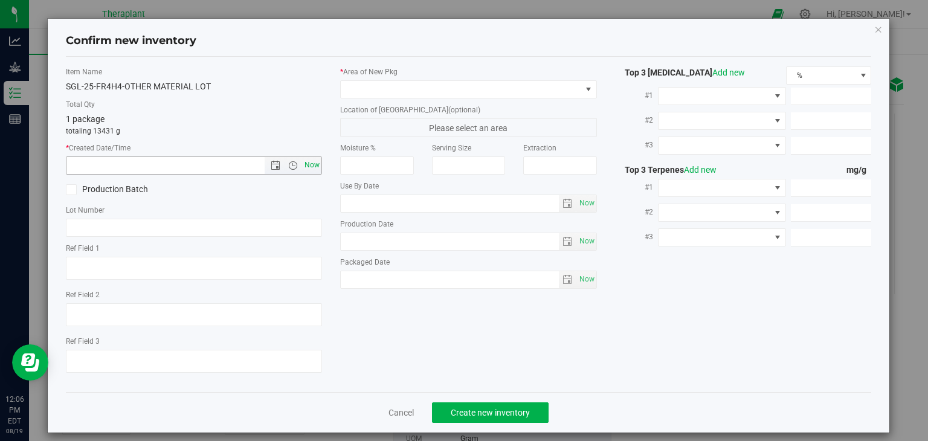
click at [309, 169] on span "Now" at bounding box center [312, 166] width 21 height 18
type input "8/19/2025 12:06 PM"
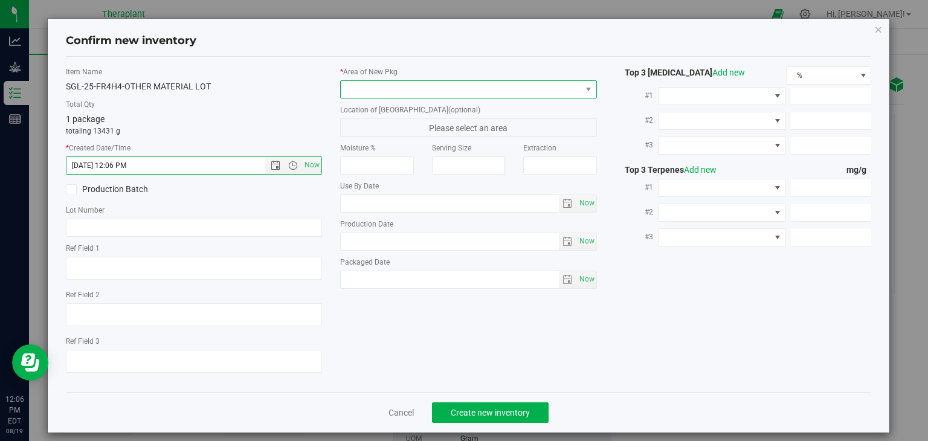
click at [372, 92] on span at bounding box center [461, 89] width 241 height 17
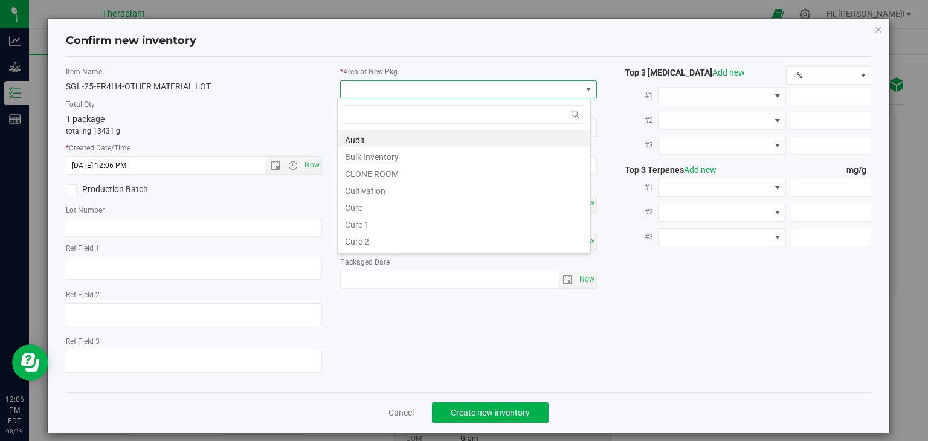
scroll to position [18, 254]
click at [357, 186] on li "Cultivation" at bounding box center [464, 189] width 253 height 17
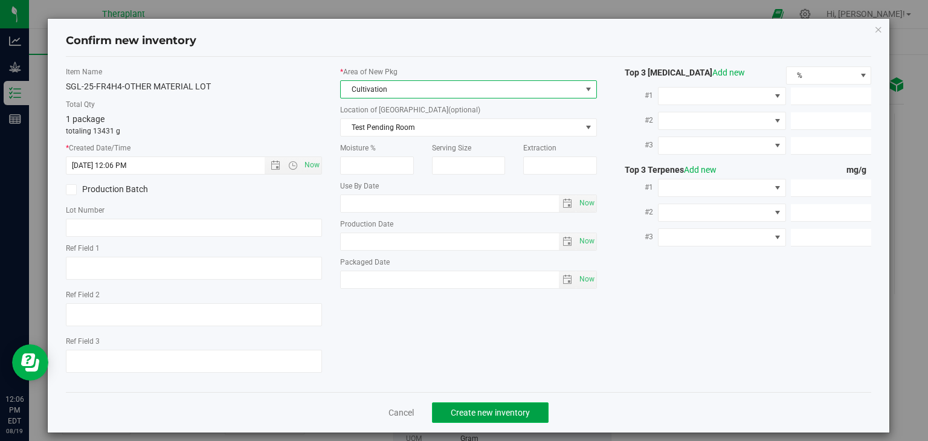
click at [516, 404] on button "Create new inventory" at bounding box center [490, 413] width 117 height 21
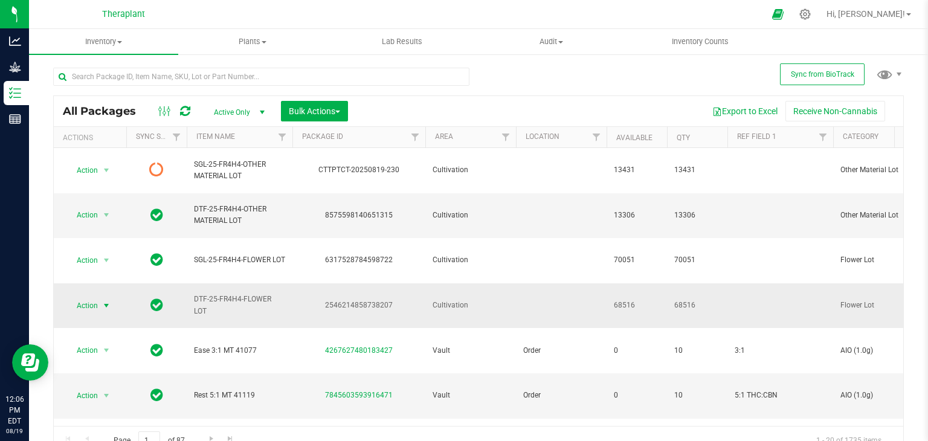
click at [109, 301] on span "select" at bounding box center [107, 306] width 10 height 10
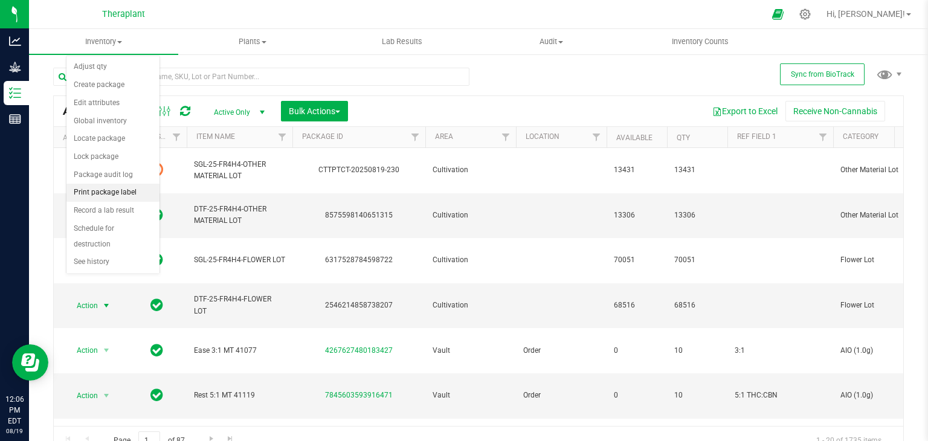
click at [118, 189] on li "Print package label" at bounding box center [112, 193] width 93 height 18
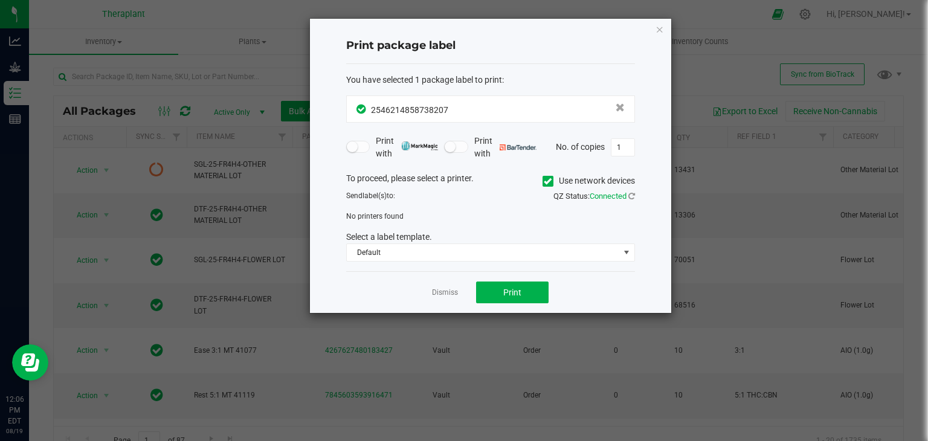
click at [548, 181] on icon at bounding box center [548, 181] width 8 height 0
click at [0, 0] on input "Use network devices" at bounding box center [0, 0] width 0 height 0
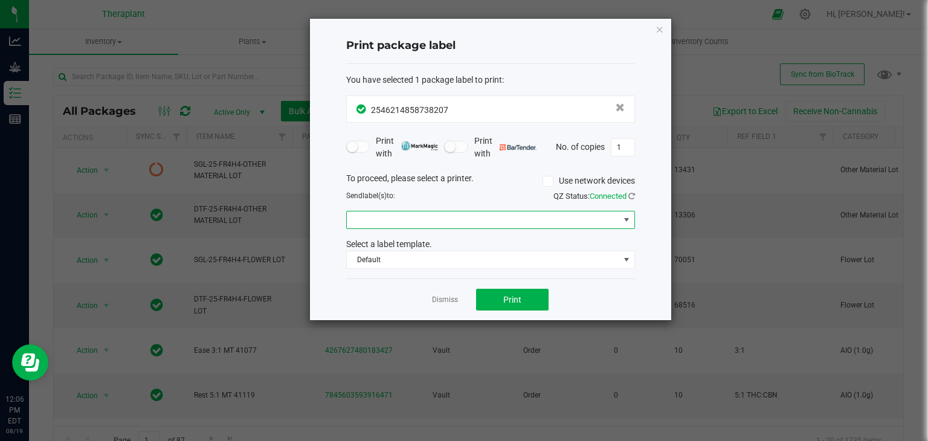
click at [486, 227] on span at bounding box center [483, 220] width 273 height 17
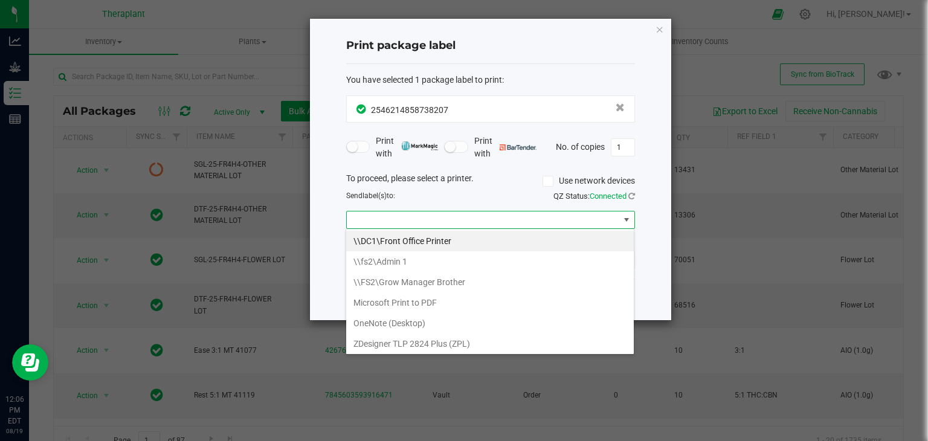
scroll to position [18, 289]
click at [440, 342] on \(ZPL\) "ZDesigner TLP 2824 Plus (ZPL)" at bounding box center [490, 344] width 288 height 21
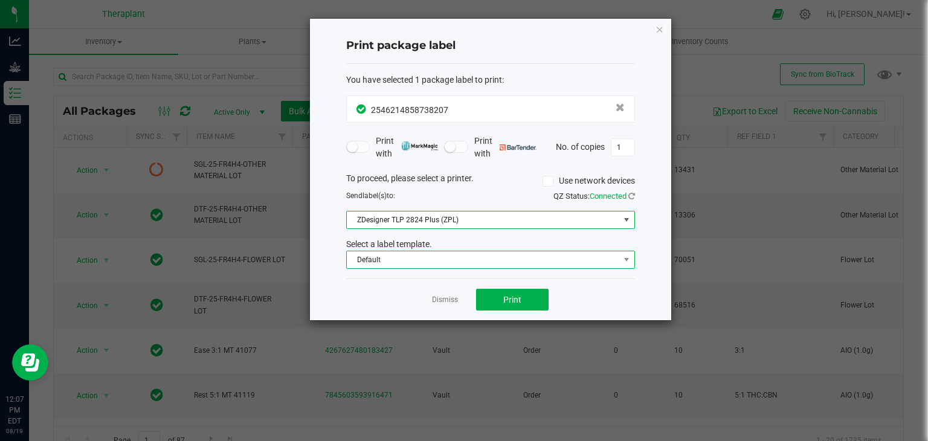
click at [447, 265] on span "Default" at bounding box center [483, 259] width 273 height 17
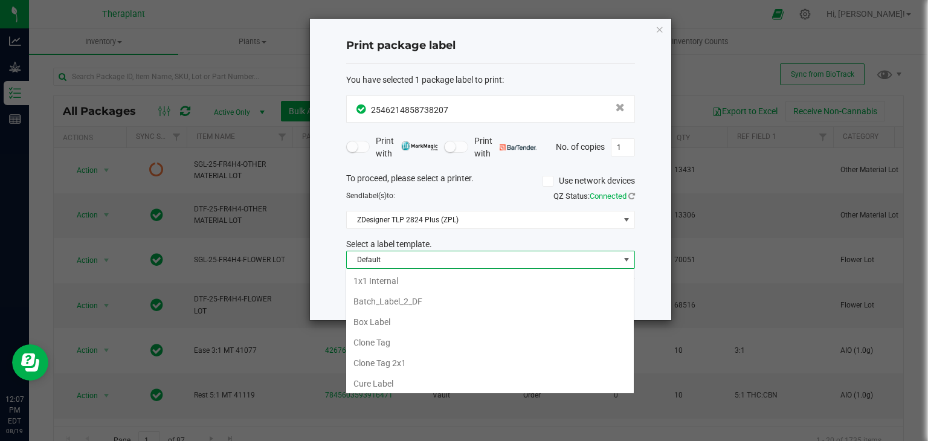
scroll to position [22, 0]
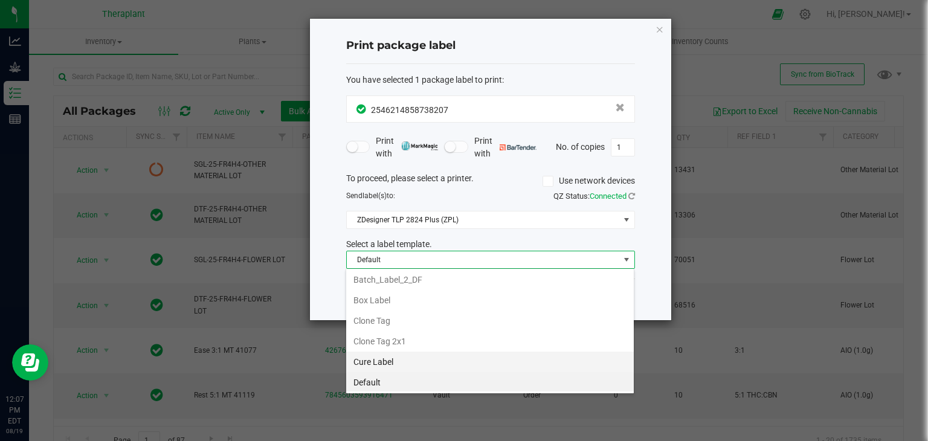
click at [403, 359] on li "Cure Label" at bounding box center [490, 362] width 288 height 21
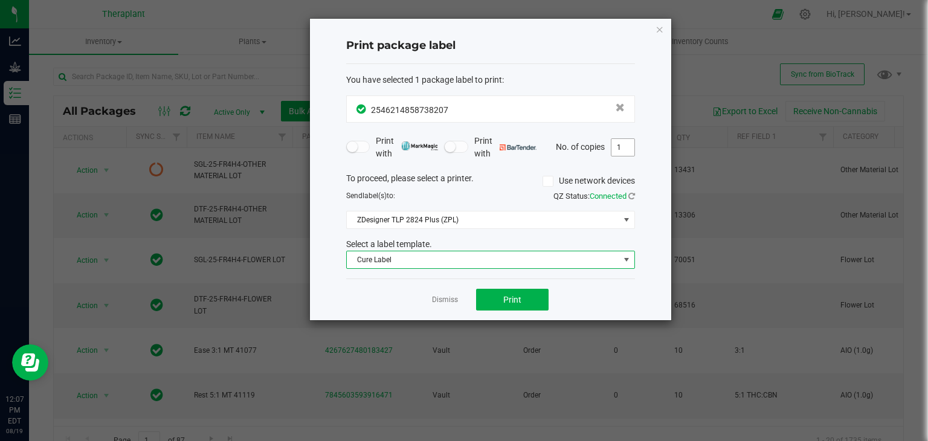
click at [622, 150] on input "1" at bounding box center [623, 147] width 23 height 17
click at [622, 150] on input "169" at bounding box center [623, 147] width 23 height 17
drag, startPoint x: 629, startPoint y: 147, endPoint x: 606, endPoint y: 150, distance: 22.5
click at [606, 150] on div "No. of copies 969" at bounding box center [595, 147] width 79 height 18
type input "19"
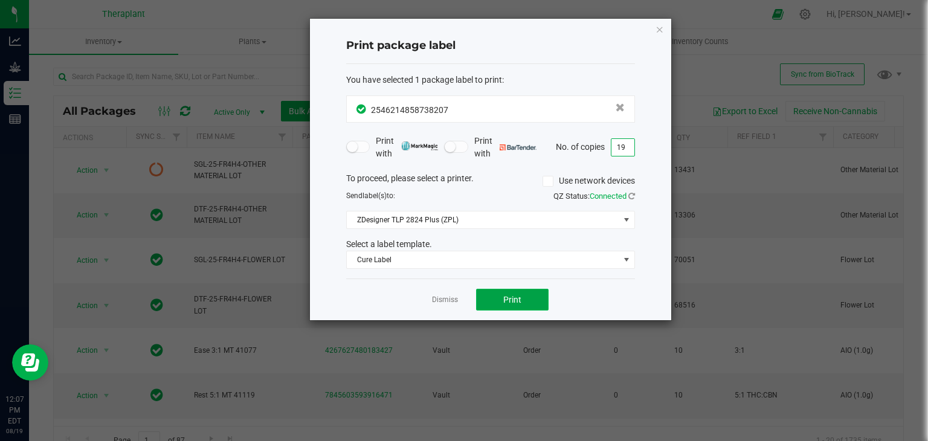
click at [531, 298] on button "Print" at bounding box center [512, 300] width 73 height 22
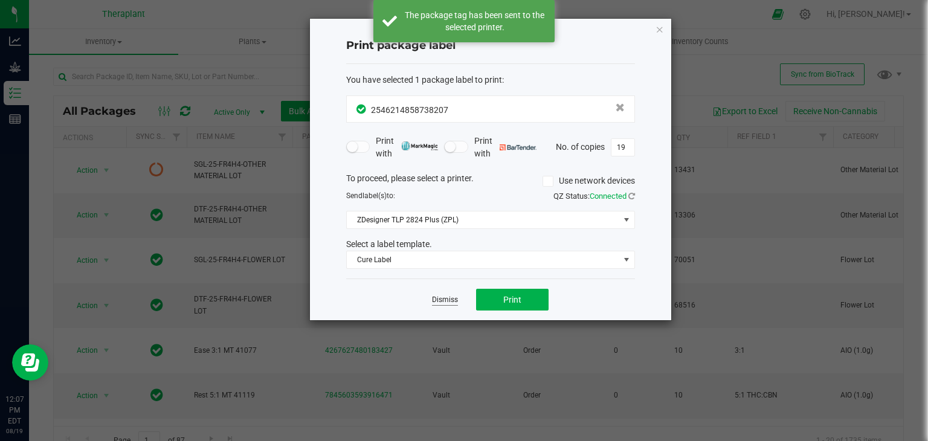
click at [448, 297] on link "Dismiss" at bounding box center [445, 300] width 26 height 10
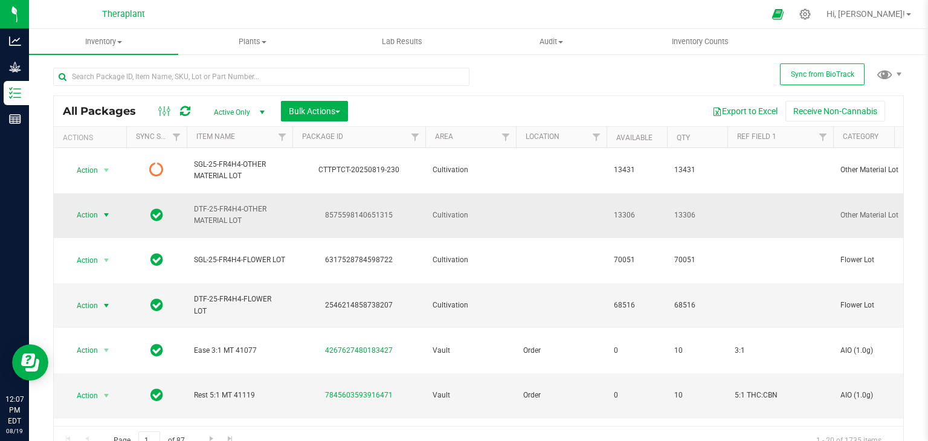
click at [104, 210] on span "select" at bounding box center [107, 215] width 10 height 10
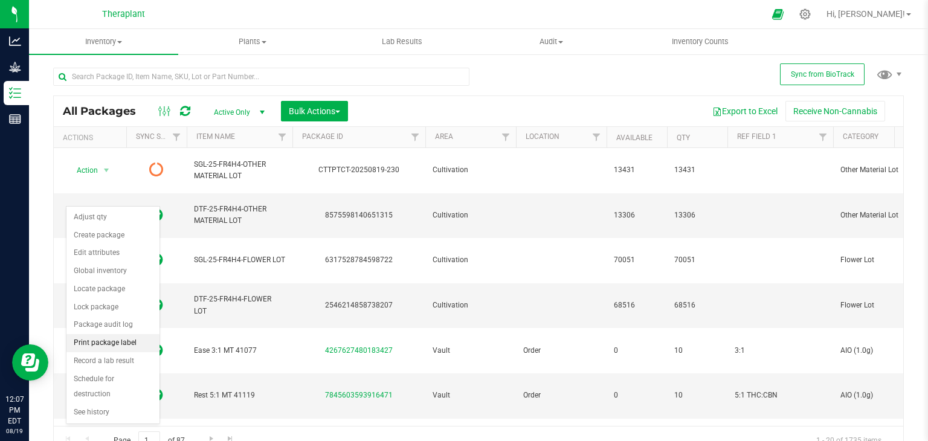
click at [106, 338] on li "Print package label" at bounding box center [112, 343] width 93 height 18
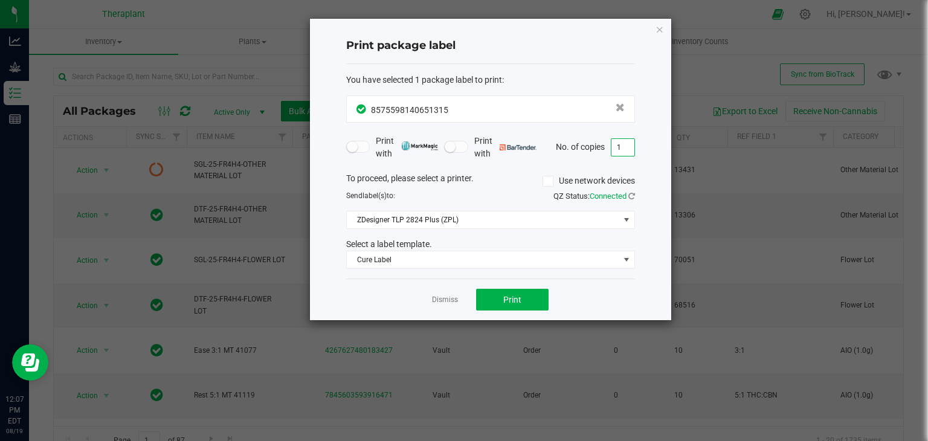
click at [622, 149] on input "1" at bounding box center [623, 147] width 23 height 17
type input "2"
click at [498, 296] on button "Print" at bounding box center [512, 300] width 73 height 22
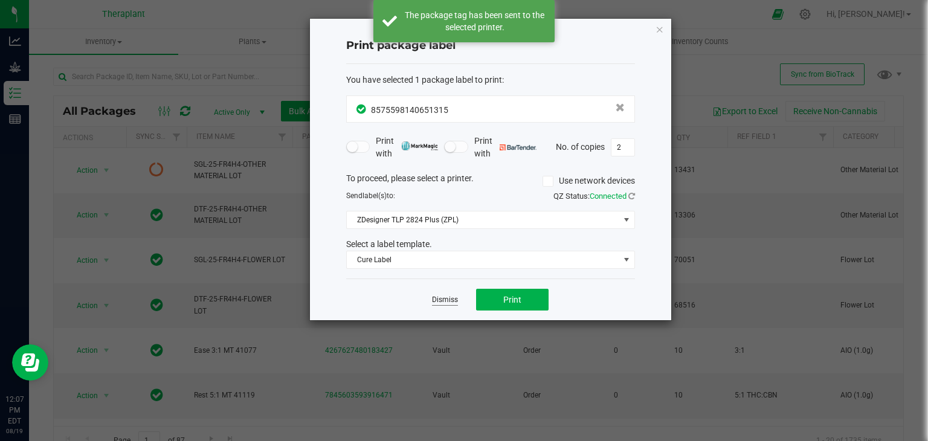
click at [450, 299] on link "Dismiss" at bounding box center [445, 300] width 26 height 10
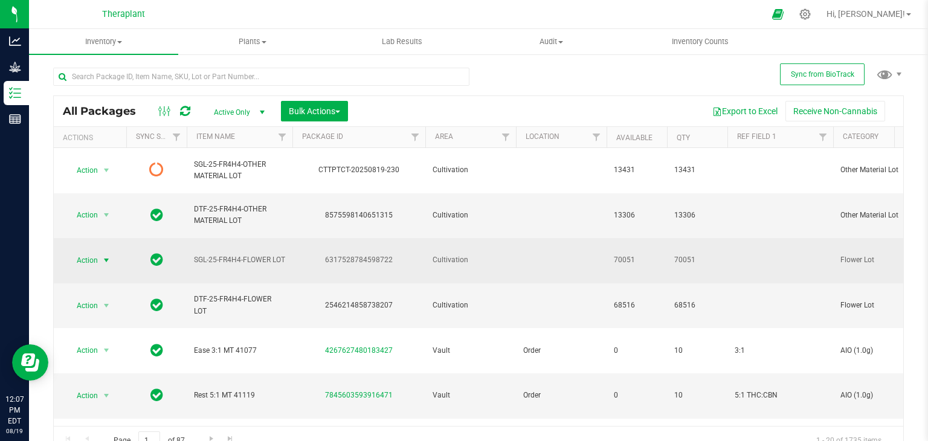
click at [106, 256] on span "select" at bounding box center [107, 261] width 10 height 10
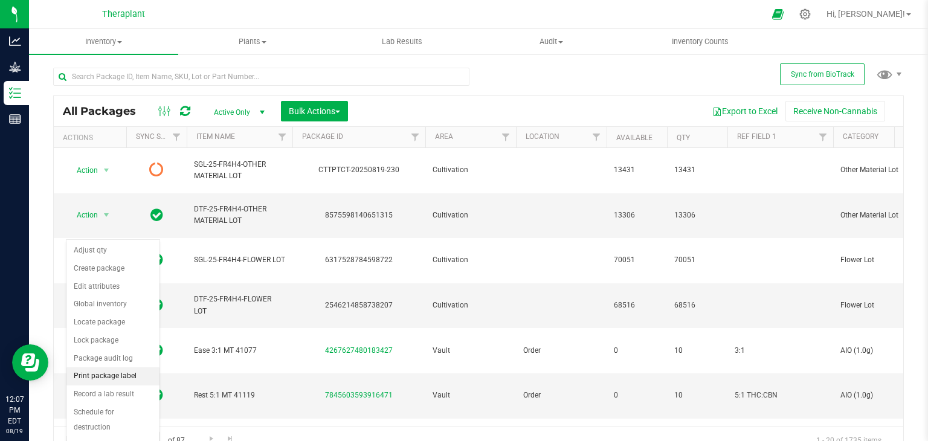
click at [118, 370] on li "Print package label" at bounding box center [112, 376] width 93 height 18
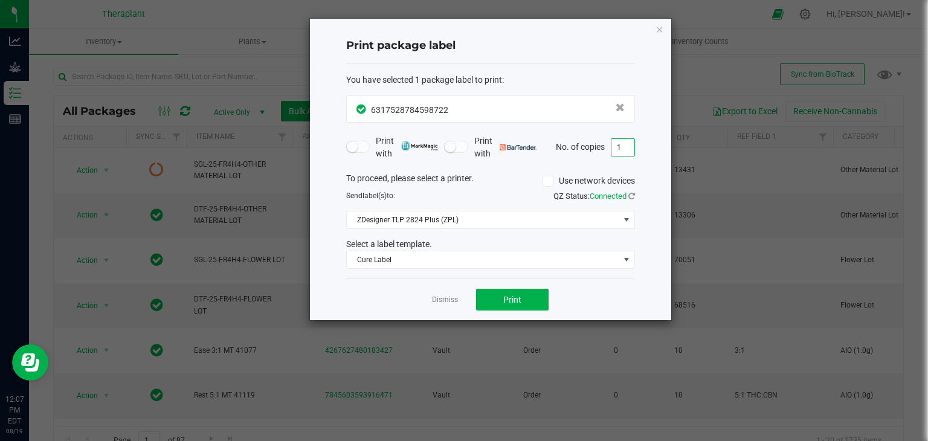
click at [620, 150] on input "1" at bounding box center [623, 147] width 23 height 17
type input "16"
click at [499, 293] on button "Print" at bounding box center [512, 300] width 73 height 22
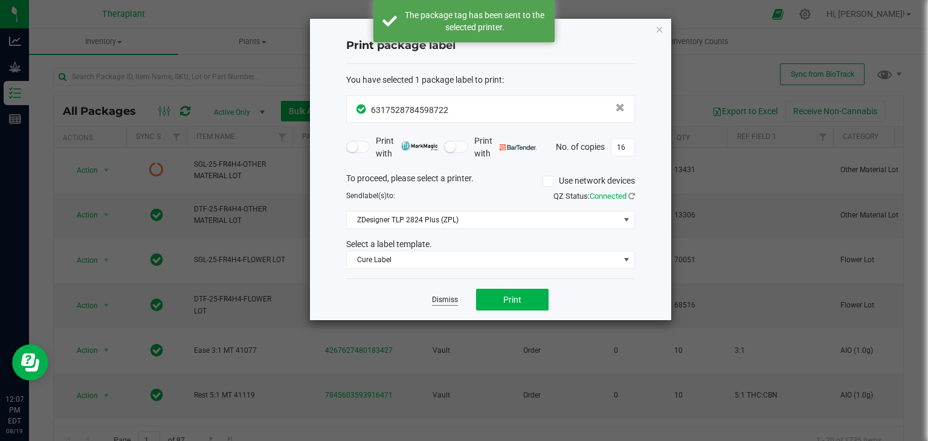
click at [449, 301] on link "Dismiss" at bounding box center [445, 300] width 26 height 10
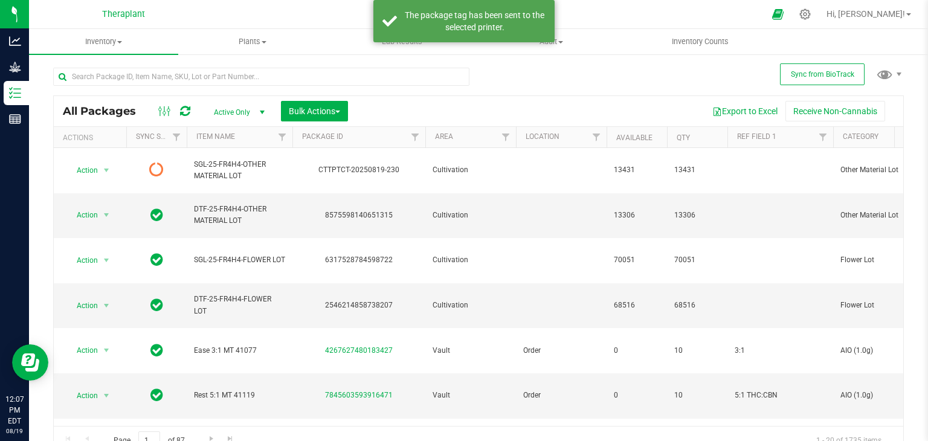
click at [181, 114] on icon at bounding box center [185, 111] width 10 height 12
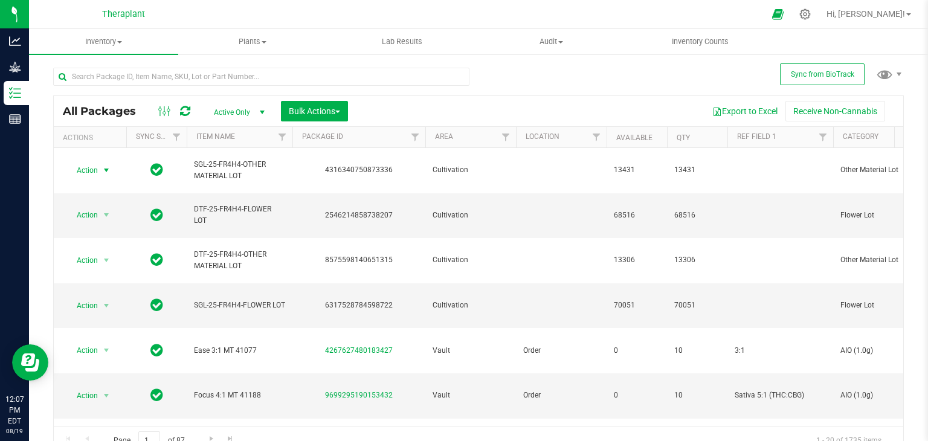
click at [102, 166] on span "select" at bounding box center [107, 171] width 10 height 10
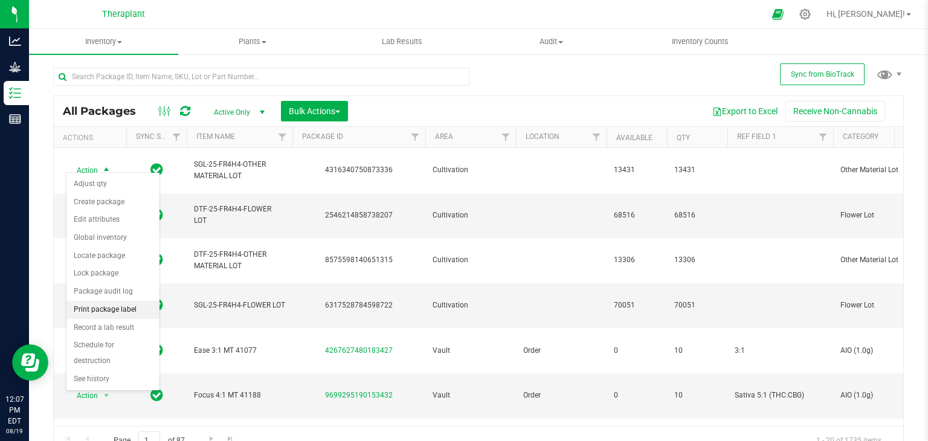
click at [104, 302] on li "Print package label" at bounding box center [112, 310] width 93 height 18
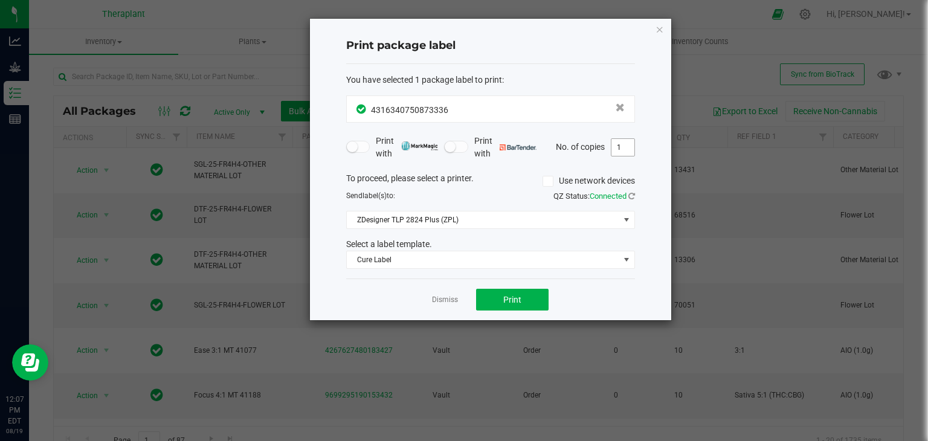
click at [626, 141] on input "1" at bounding box center [623, 147] width 23 height 17
type input "2"
click at [525, 290] on button "Print" at bounding box center [512, 300] width 73 height 22
click at [432, 299] on link "Dismiss" at bounding box center [445, 300] width 26 height 10
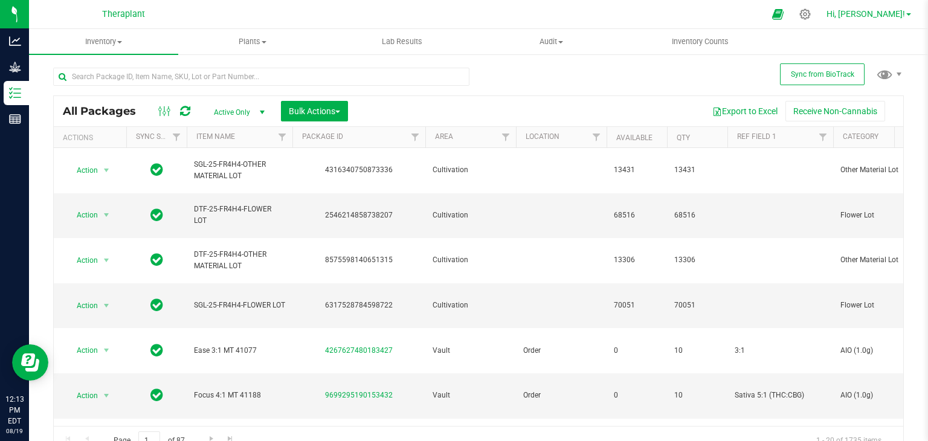
click at [893, 13] on span "Hi, [PERSON_NAME]!" at bounding box center [866, 14] width 79 height 10
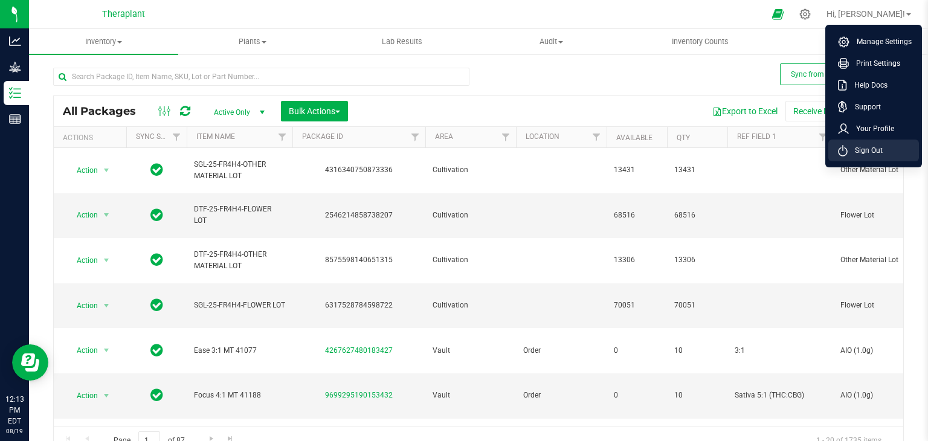
click at [857, 146] on span "Sign Out" at bounding box center [865, 150] width 35 height 12
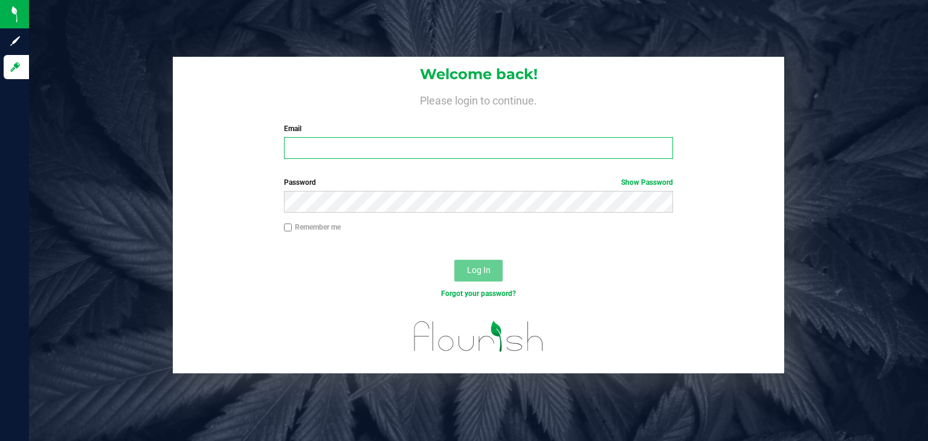
type input "l.guilbe@theraplant.com"
